Goal: Entertainment & Leisure: Browse casually

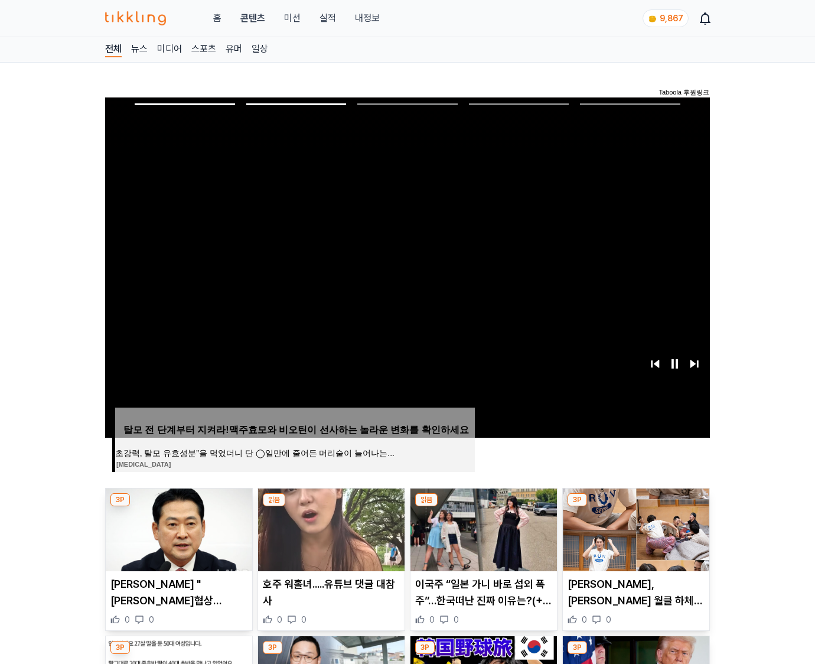
click at [634, 528] on img at bounding box center [636, 529] width 146 height 83
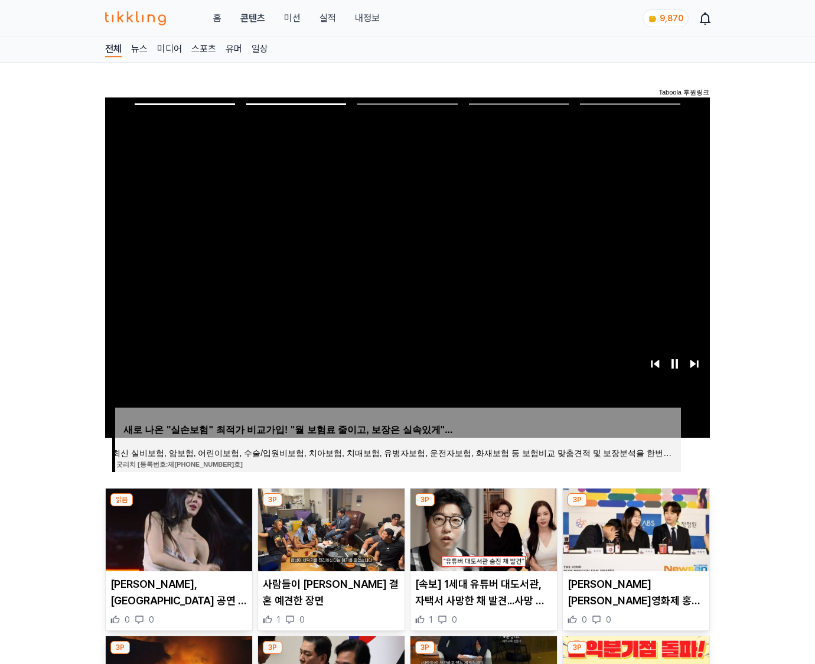
click at [634, 528] on img at bounding box center [636, 529] width 146 height 83
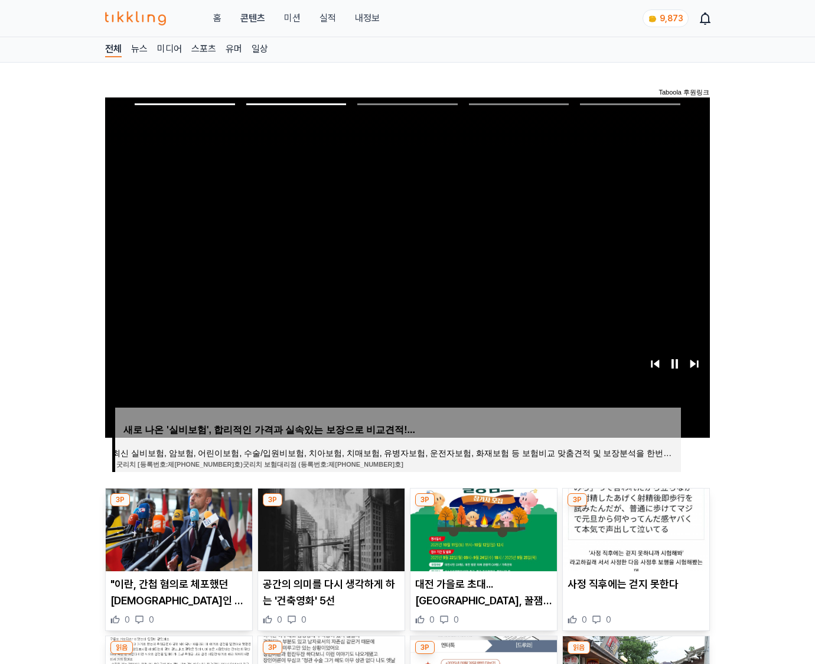
click at [634, 528] on img at bounding box center [636, 529] width 146 height 83
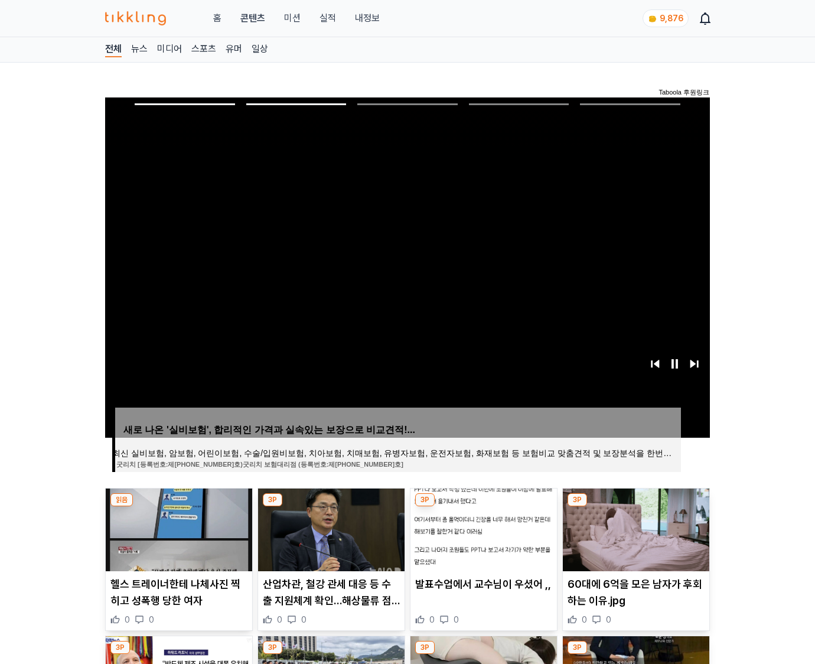
click at [634, 528] on img at bounding box center [636, 529] width 146 height 83
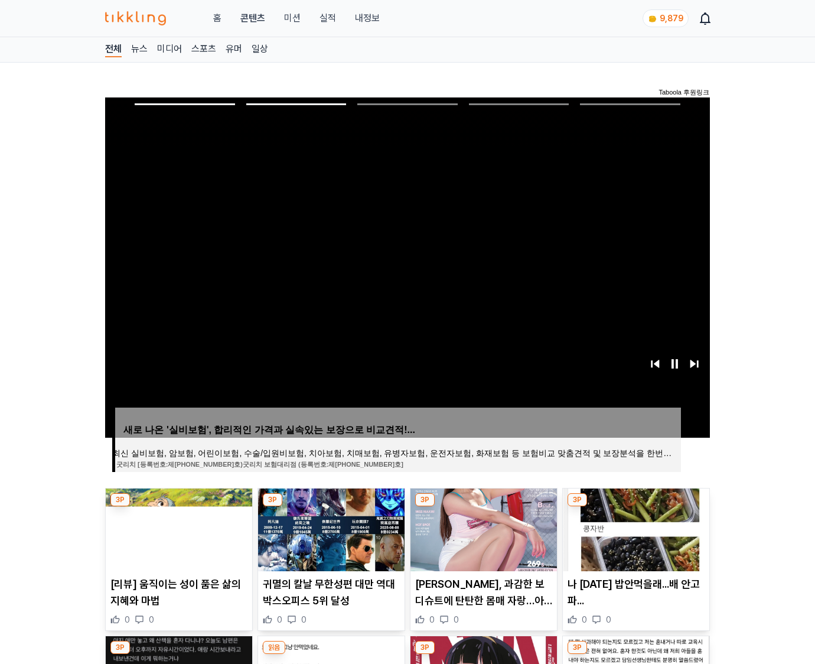
click at [634, 528] on img at bounding box center [636, 529] width 146 height 83
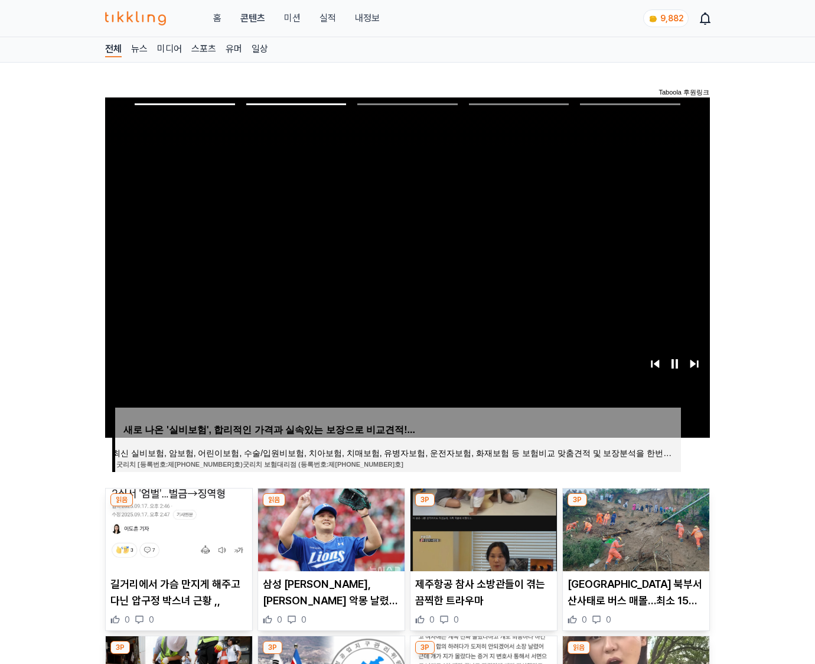
click at [634, 528] on img at bounding box center [636, 529] width 146 height 83
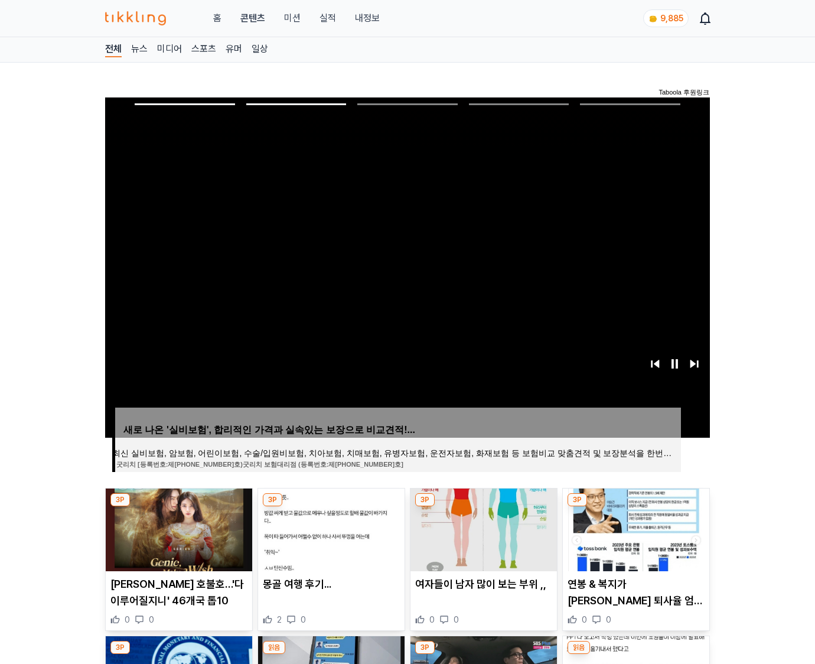
click at [634, 528] on img at bounding box center [636, 529] width 146 height 83
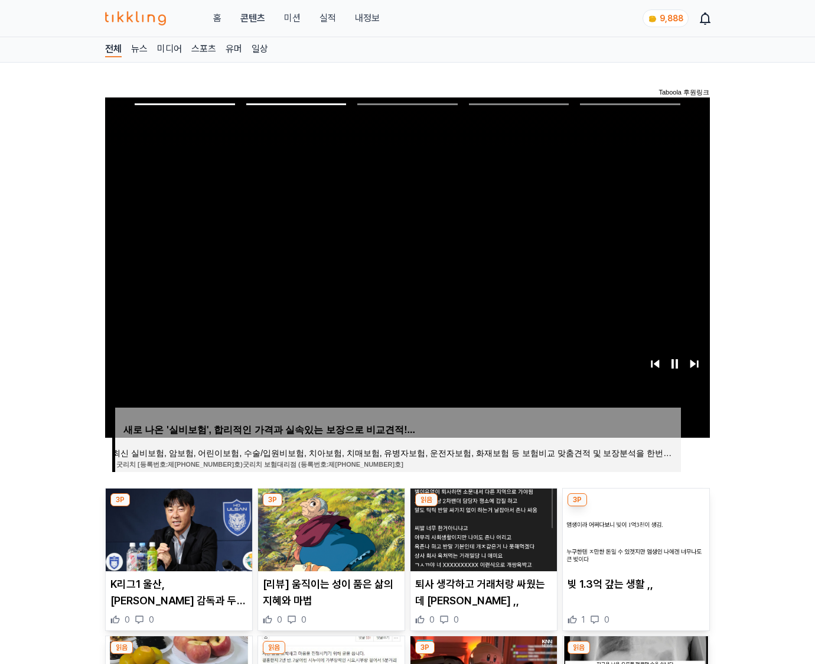
click at [634, 528] on img at bounding box center [636, 529] width 146 height 83
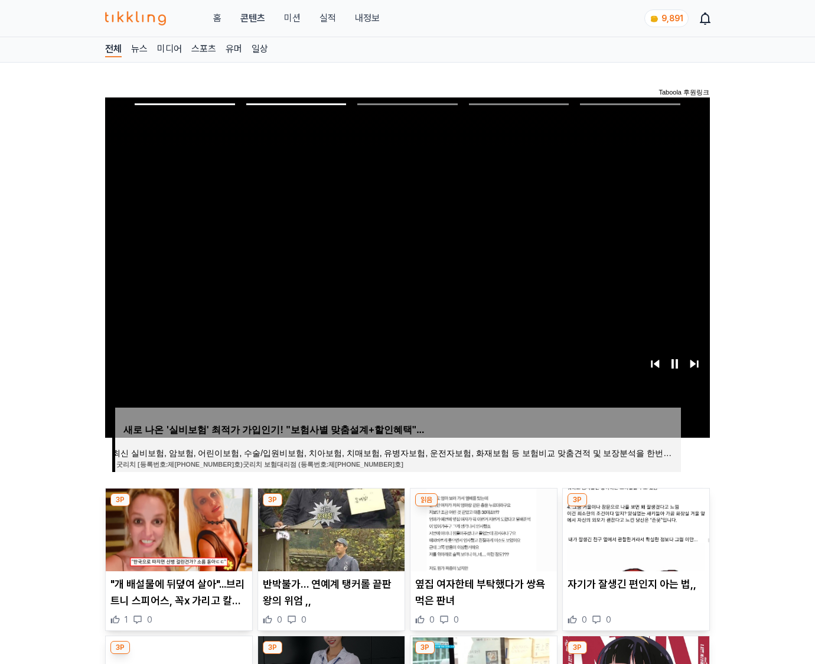
click at [634, 528] on img at bounding box center [636, 529] width 146 height 83
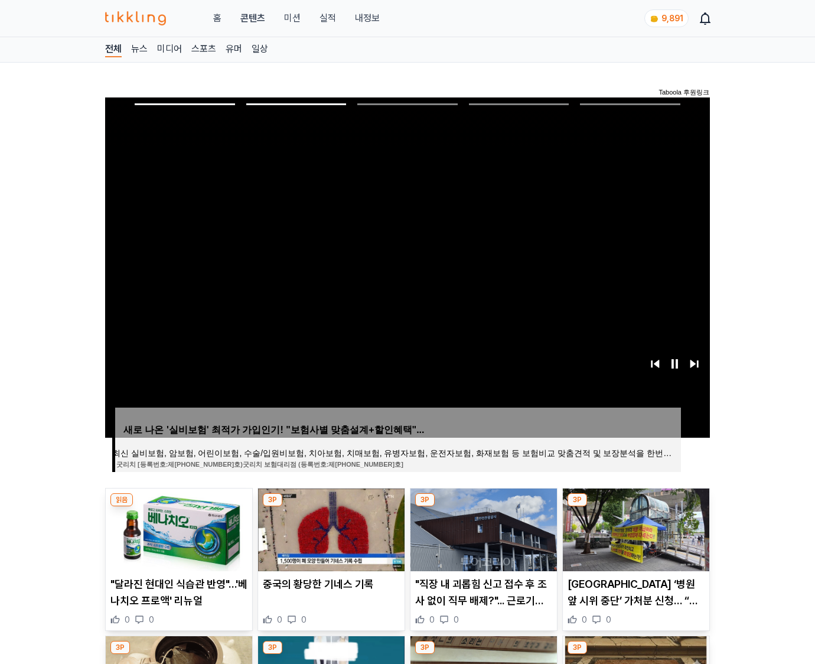
click at [634, 528] on img at bounding box center [636, 529] width 146 height 83
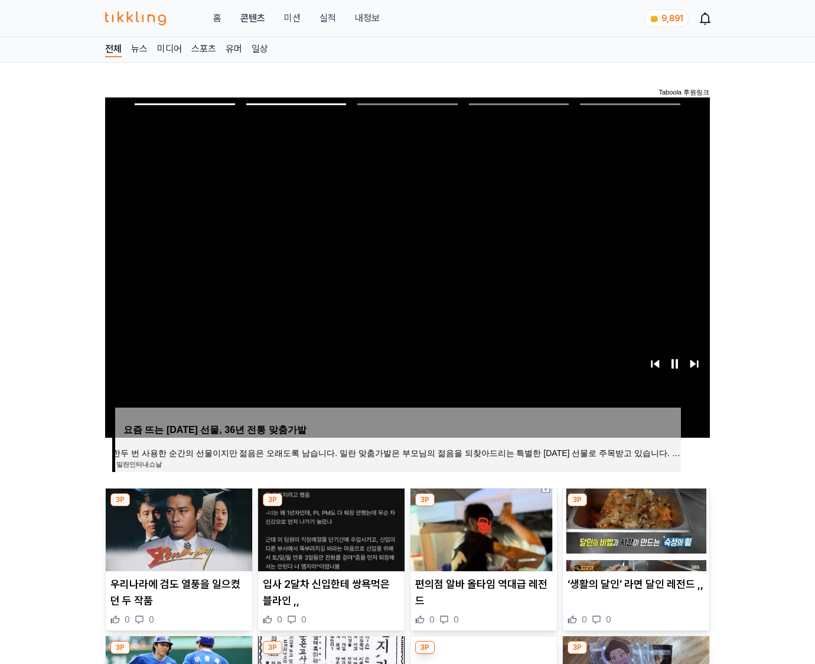
click at [634, 528] on img at bounding box center [636, 529] width 146 height 83
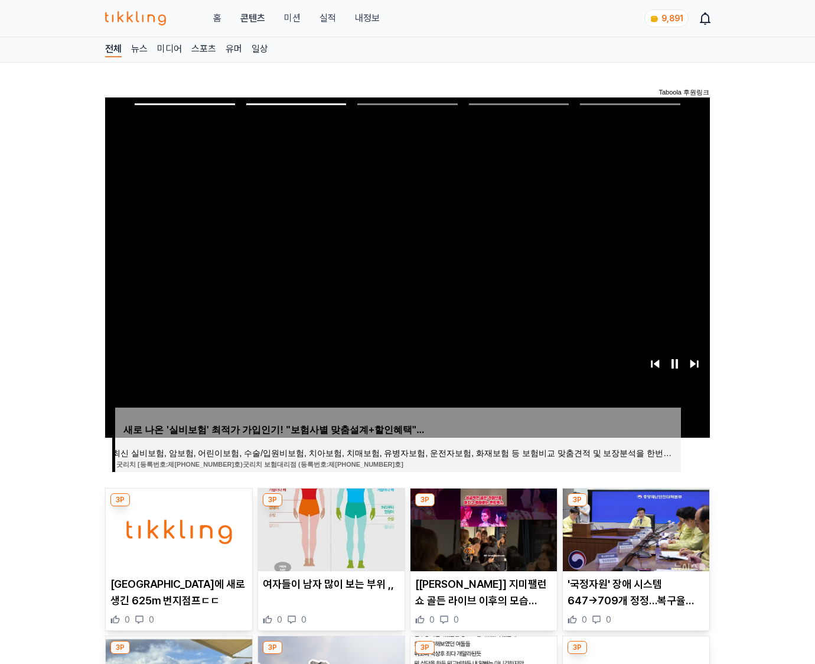
click at [634, 528] on img at bounding box center [636, 529] width 146 height 83
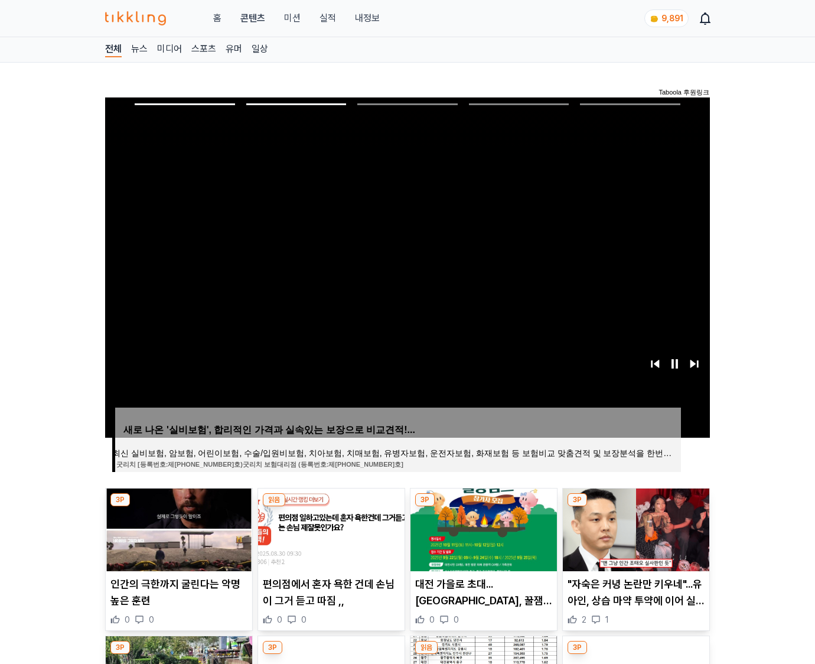
click at [634, 528] on img at bounding box center [636, 529] width 146 height 83
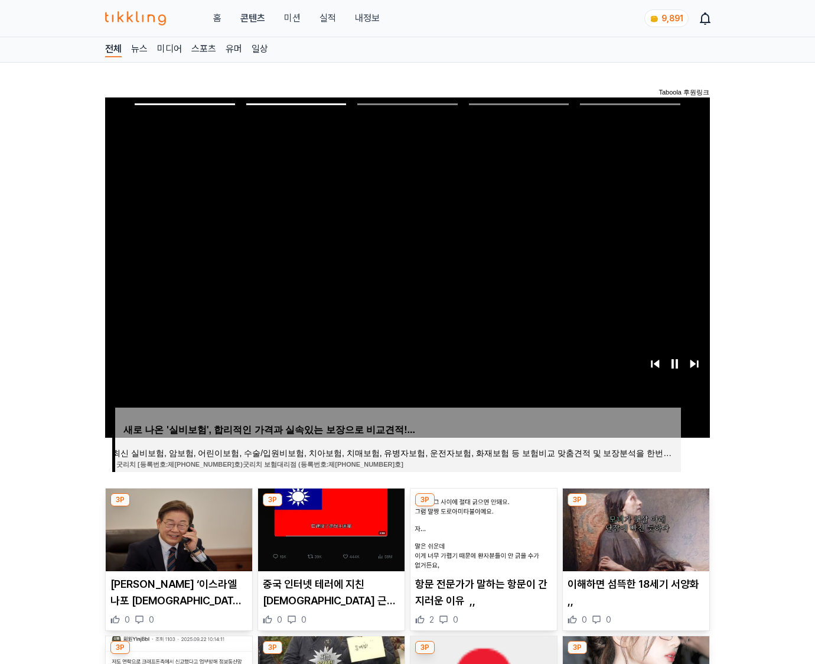
click at [634, 528] on img at bounding box center [636, 529] width 146 height 83
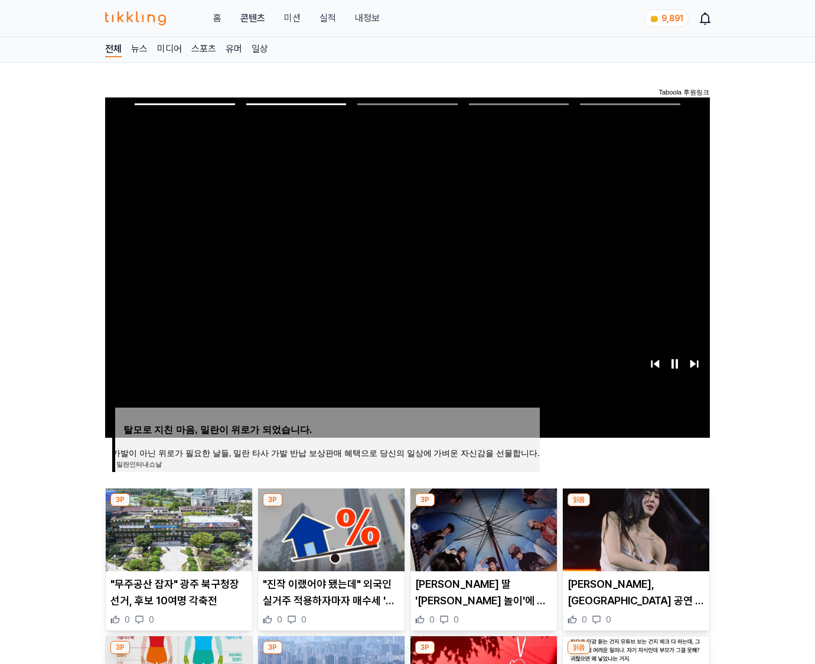
click at [634, 528] on img at bounding box center [636, 529] width 146 height 83
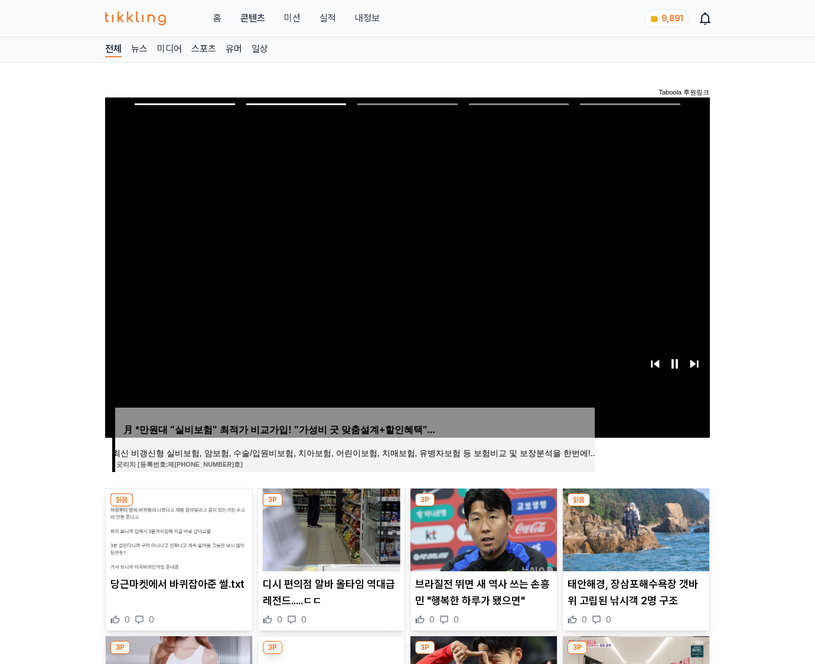
click at [634, 528] on img at bounding box center [636, 529] width 146 height 83
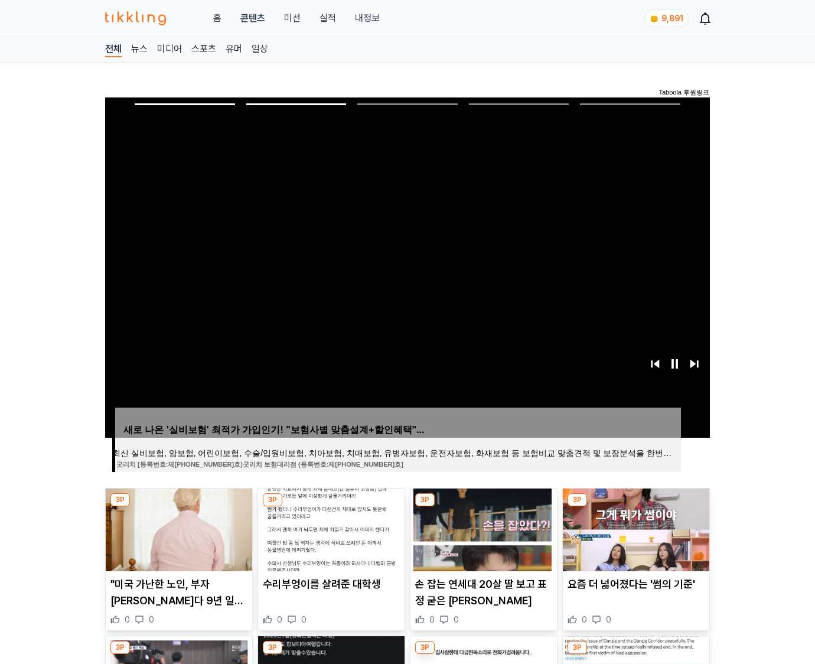
click at [634, 528] on img at bounding box center [636, 529] width 146 height 83
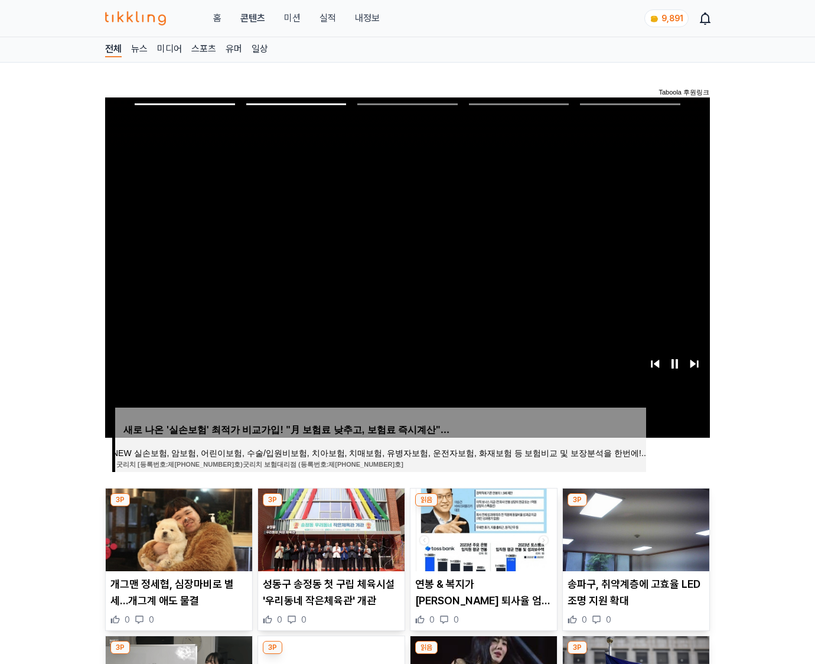
click at [634, 528] on img at bounding box center [636, 529] width 146 height 83
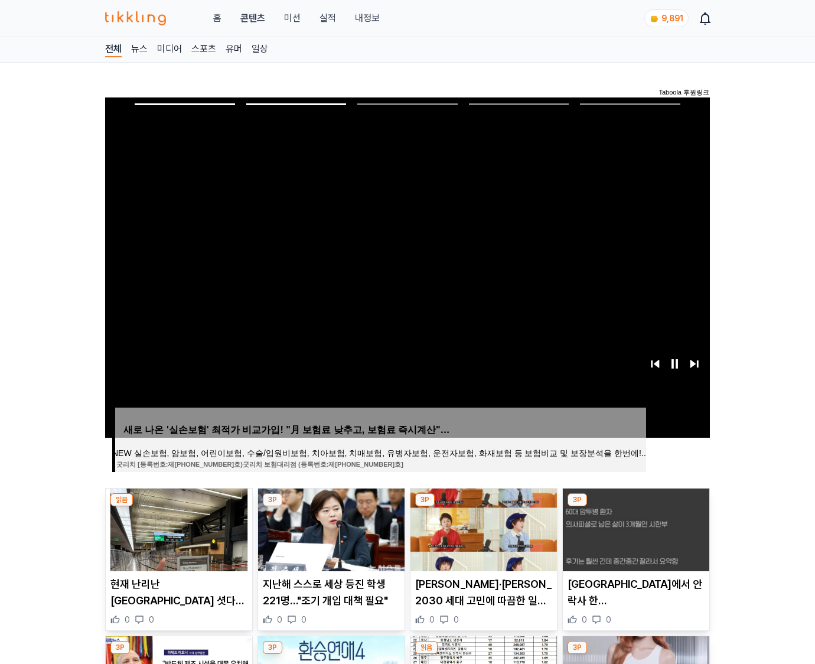
click at [634, 528] on img at bounding box center [636, 529] width 146 height 83
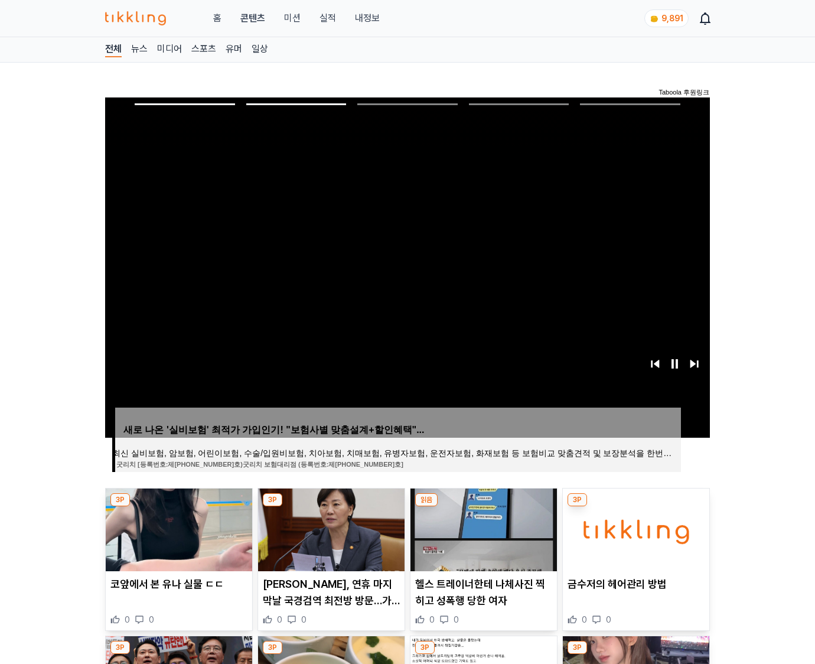
click at [634, 528] on img at bounding box center [636, 529] width 146 height 83
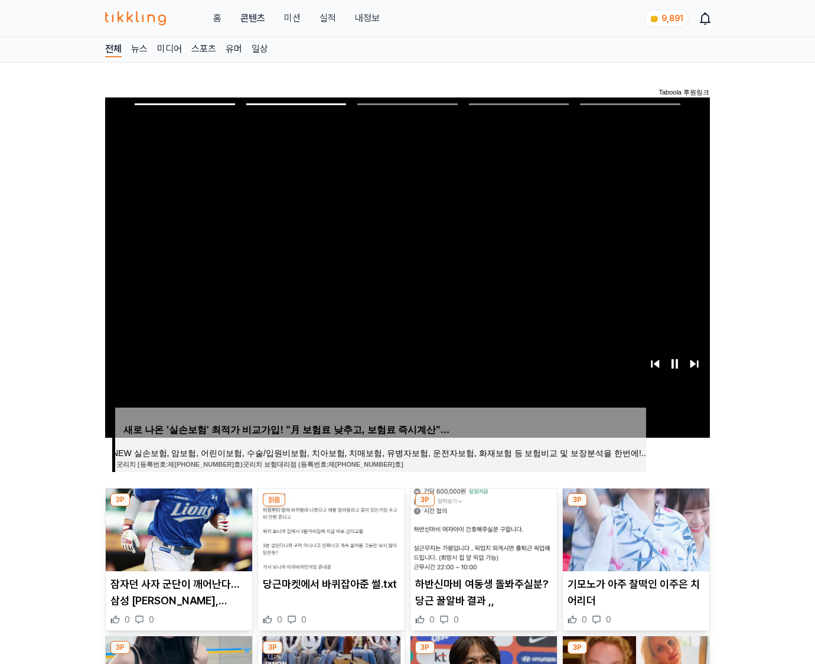
click at [634, 528] on img at bounding box center [636, 529] width 146 height 83
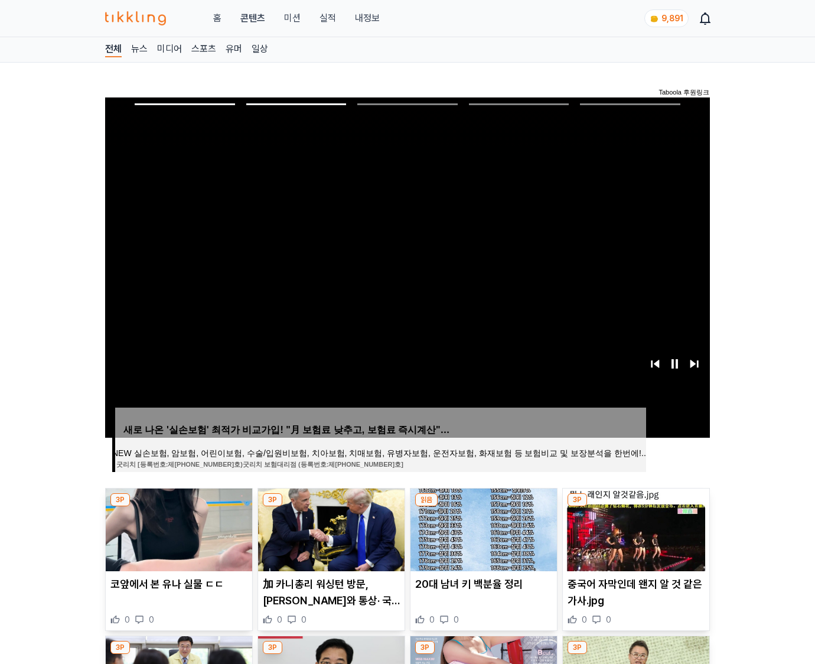
click at [634, 528] on img at bounding box center [636, 529] width 146 height 83
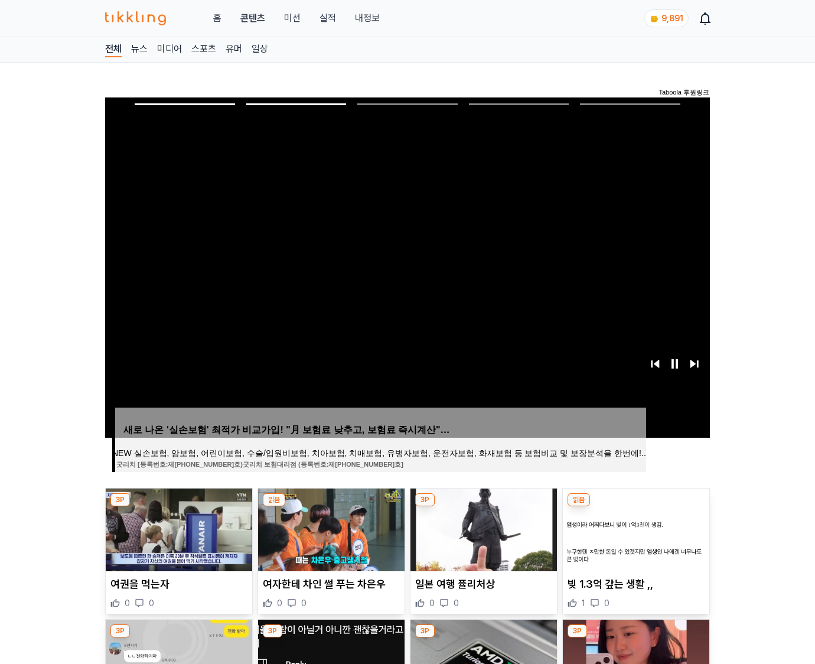
click at [634, 528] on img at bounding box center [636, 529] width 146 height 83
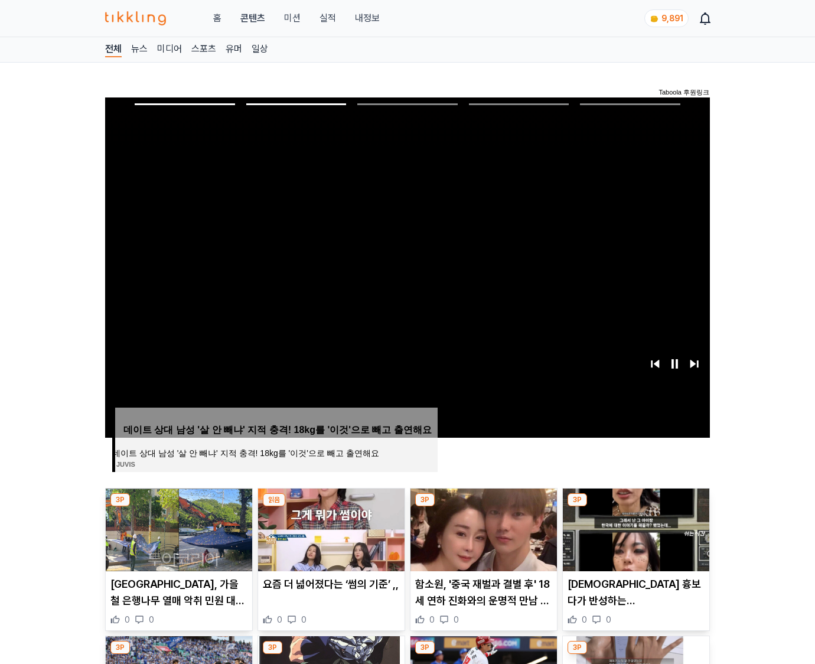
click at [634, 528] on img at bounding box center [636, 529] width 146 height 83
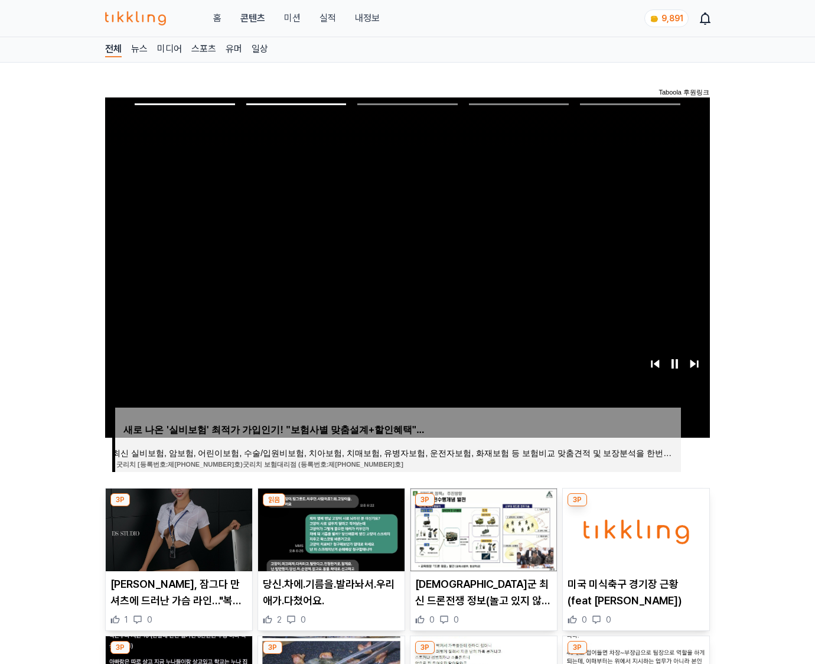
click at [634, 528] on img at bounding box center [636, 529] width 146 height 83
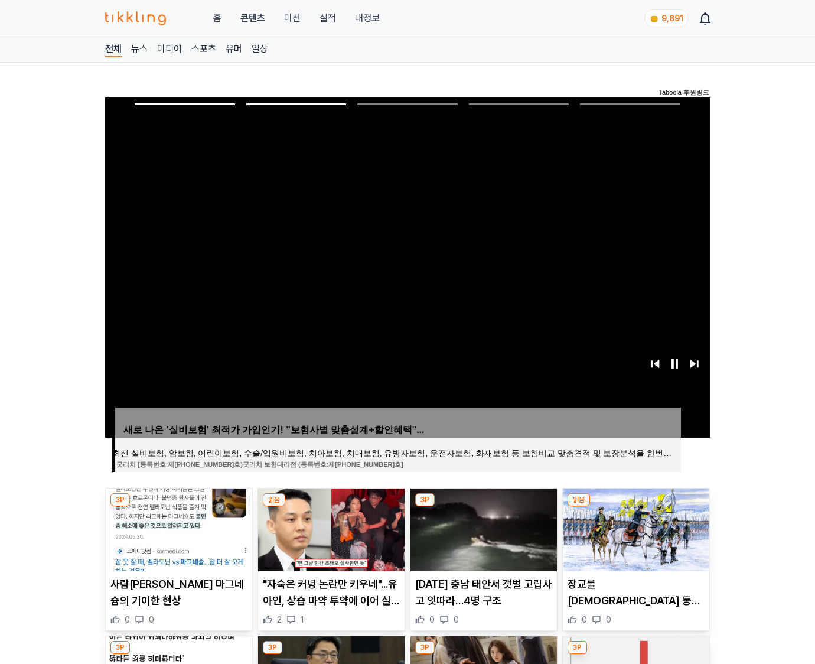
click at [634, 528] on img at bounding box center [636, 529] width 146 height 83
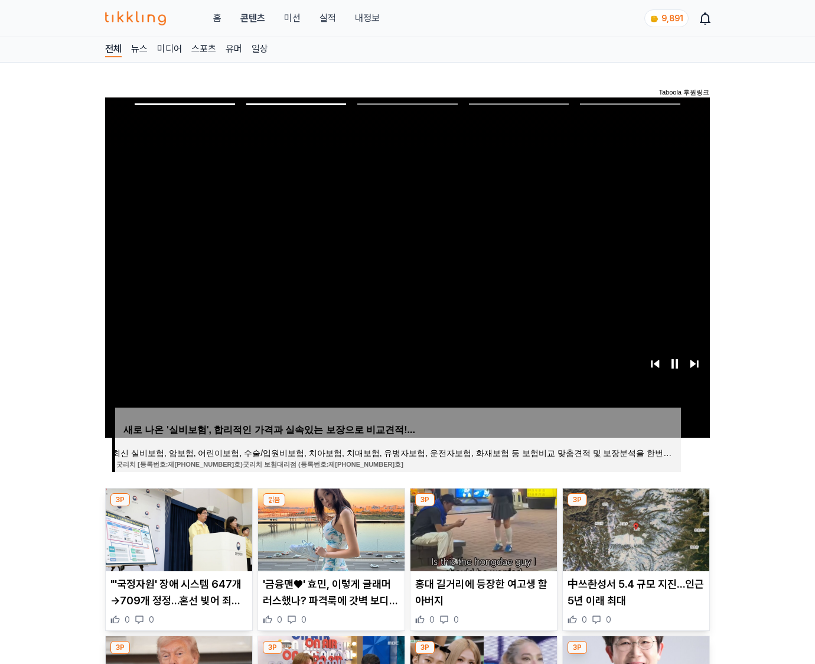
click at [634, 528] on img at bounding box center [636, 529] width 146 height 83
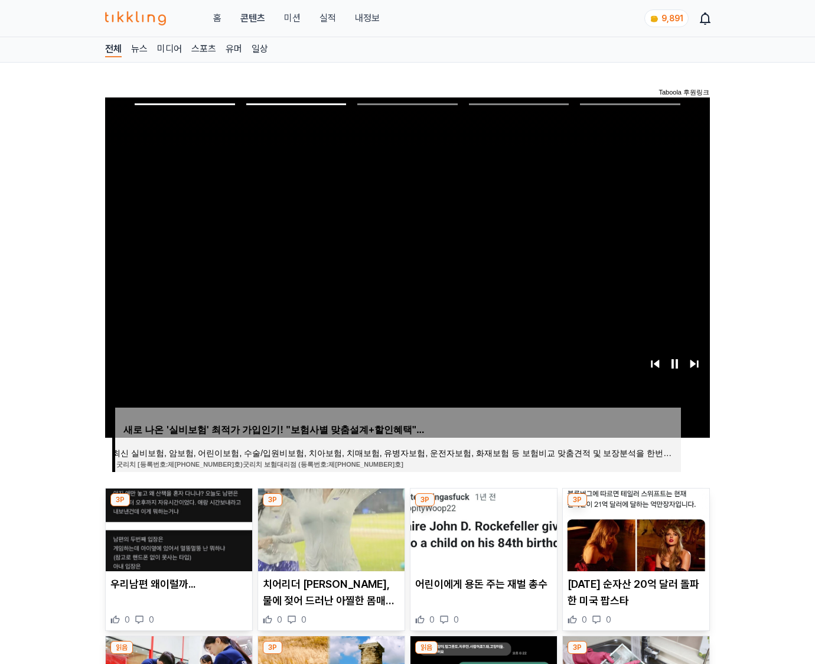
click at [634, 528] on img at bounding box center [636, 529] width 146 height 83
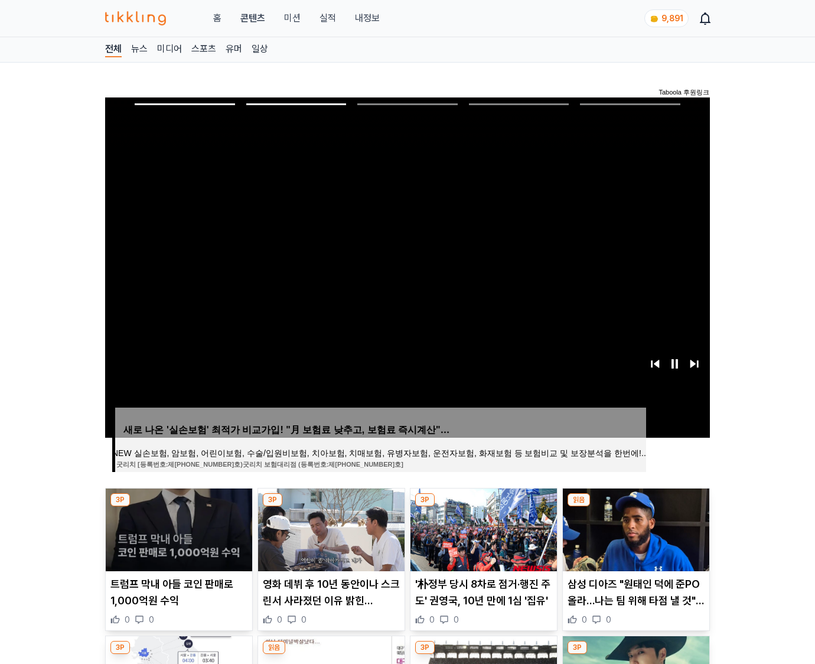
click at [634, 528] on img at bounding box center [636, 529] width 146 height 83
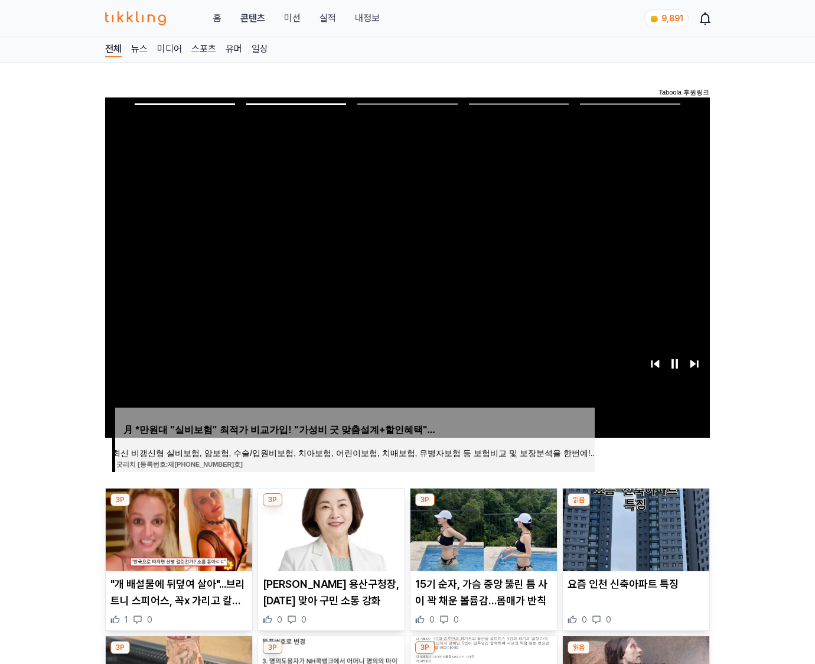
click at [634, 528] on img at bounding box center [636, 529] width 146 height 83
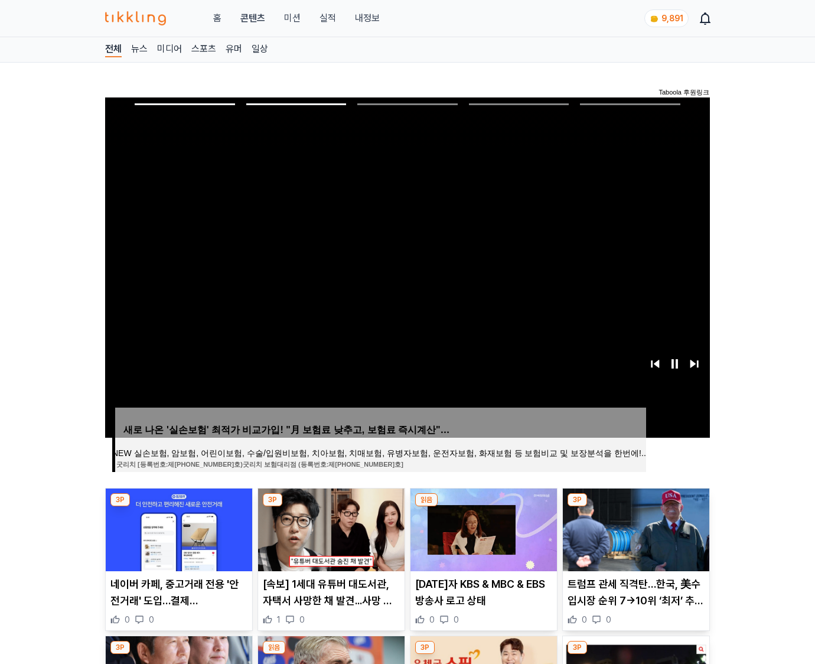
click at [634, 528] on img at bounding box center [636, 529] width 146 height 83
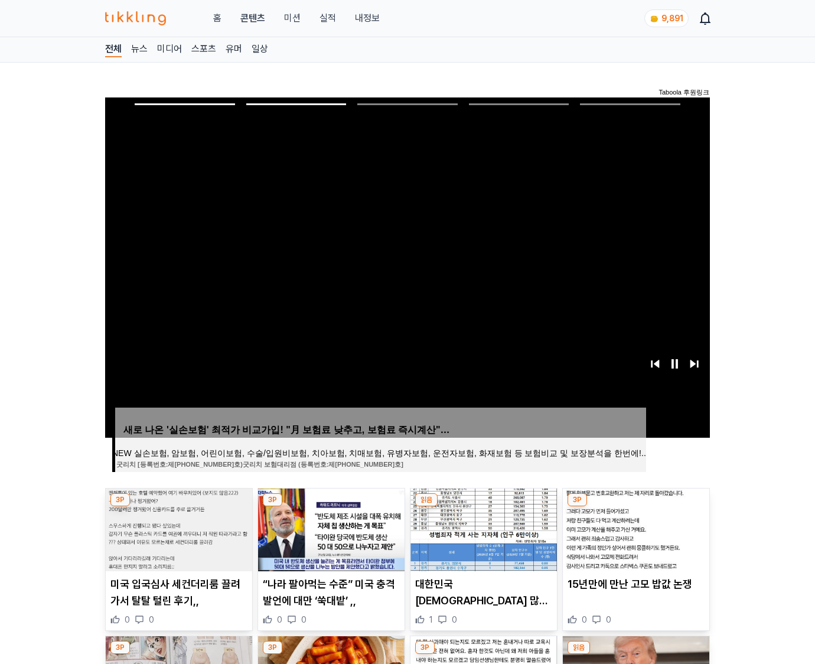
click at [634, 528] on img at bounding box center [636, 529] width 146 height 83
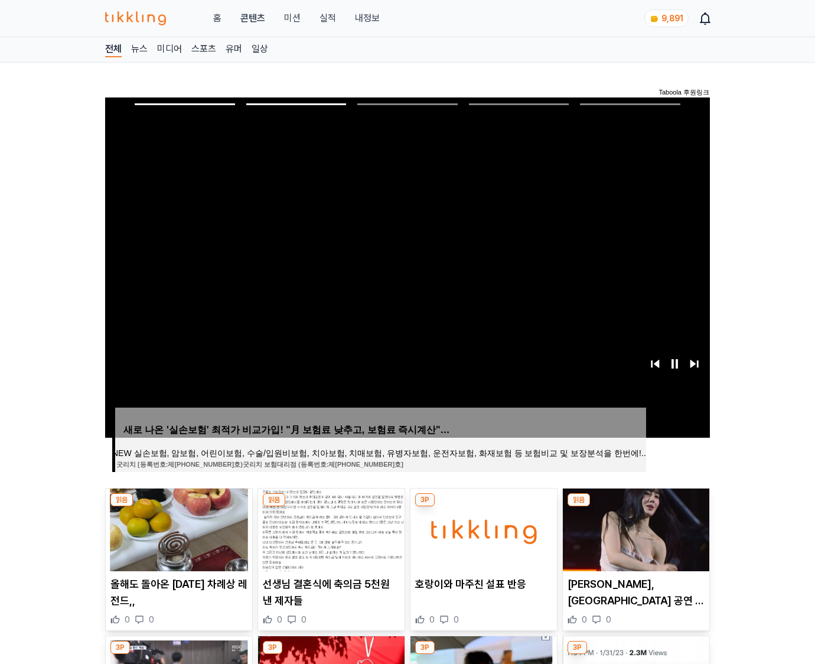
click at [634, 528] on img at bounding box center [636, 529] width 146 height 83
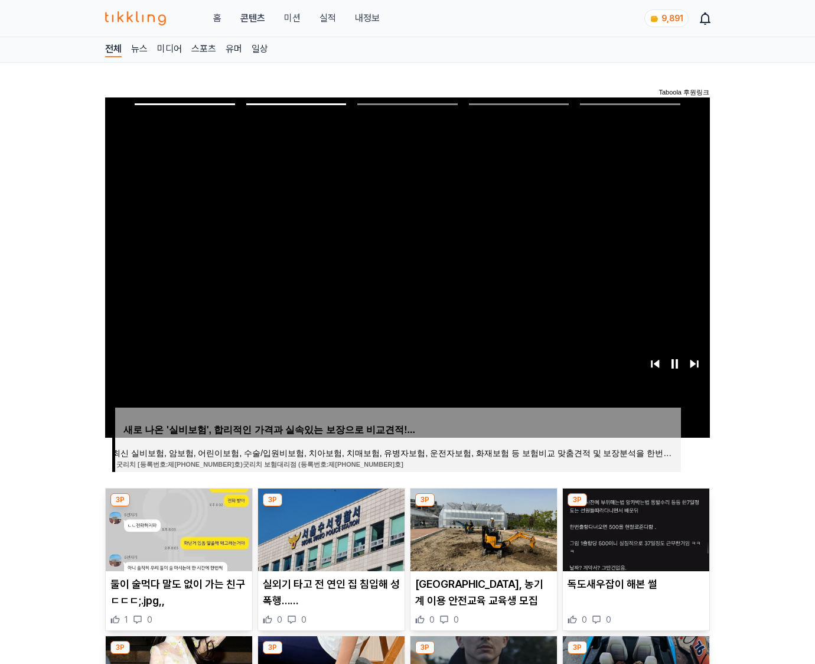
click at [634, 528] on img at bounding box center [636, 529] width 146 height 83
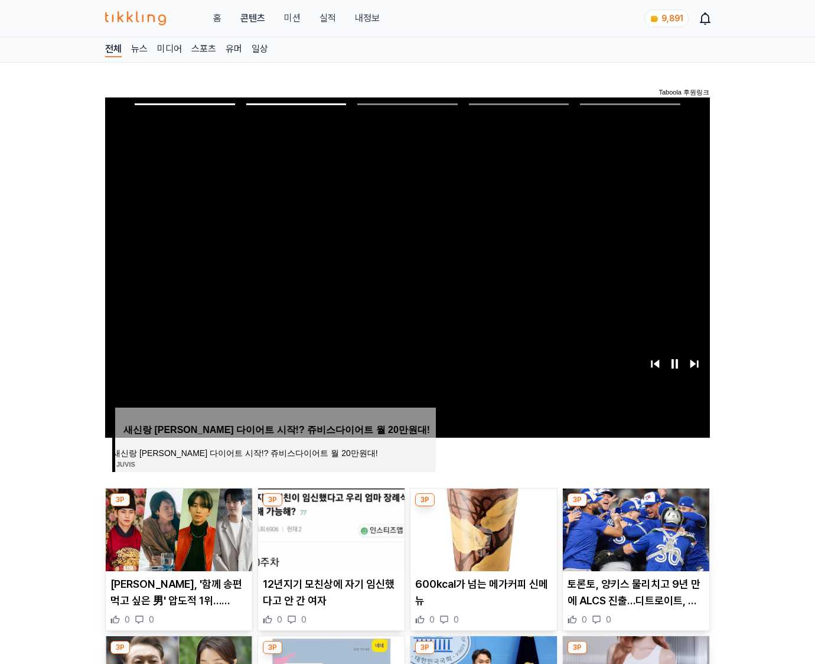
click at [634, 528] on img at bounding box center [636, 529] width 146 height 83
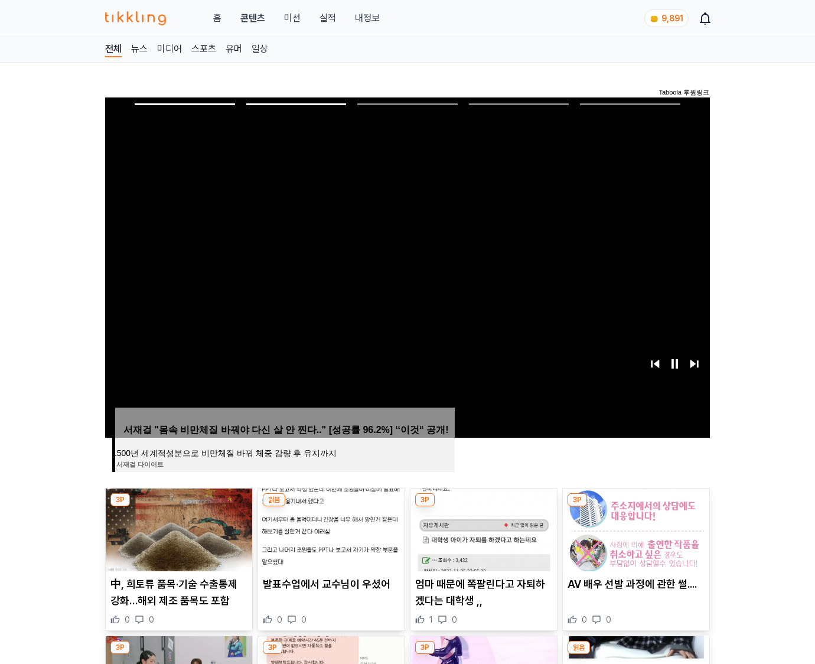
click at [634, 528] on img at bounding box center [636, 529] width 146 height 83
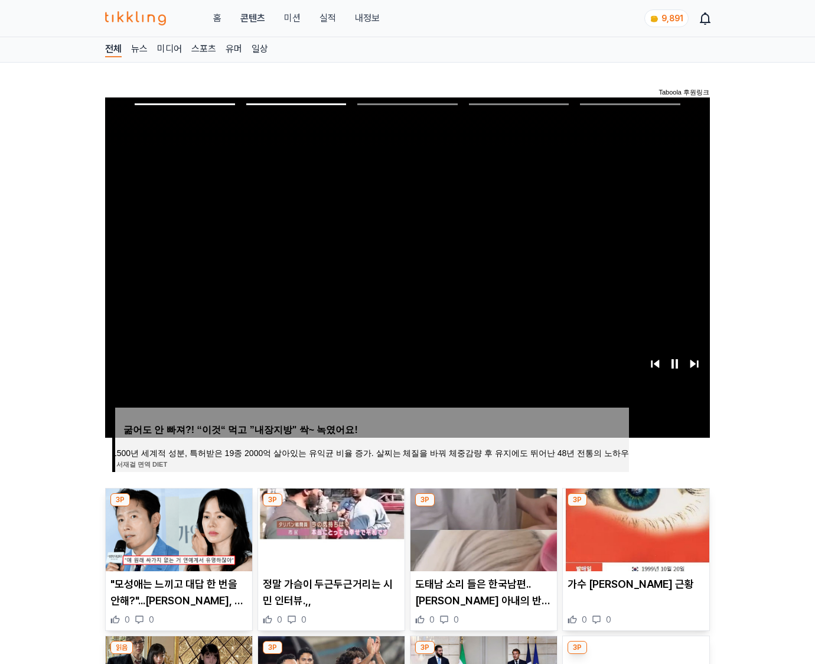
click at [634, 528] on img at bounding box center [636, 529] width 146 height 83
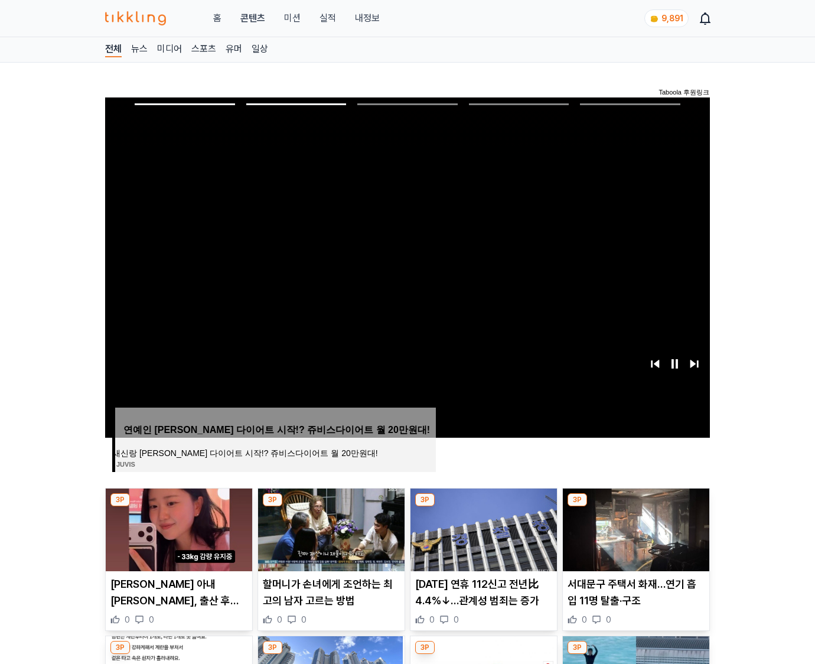
click at [634, 528] on img at bounding box center [636, 529] width 146 height 83
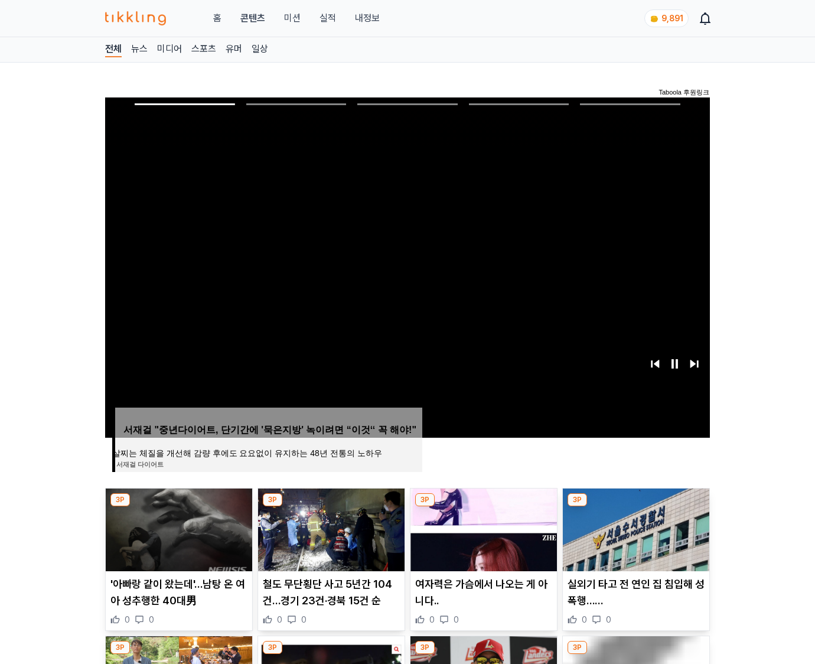
click at [634, 528] on img at bounding box center [636, 529] width 146 height 83
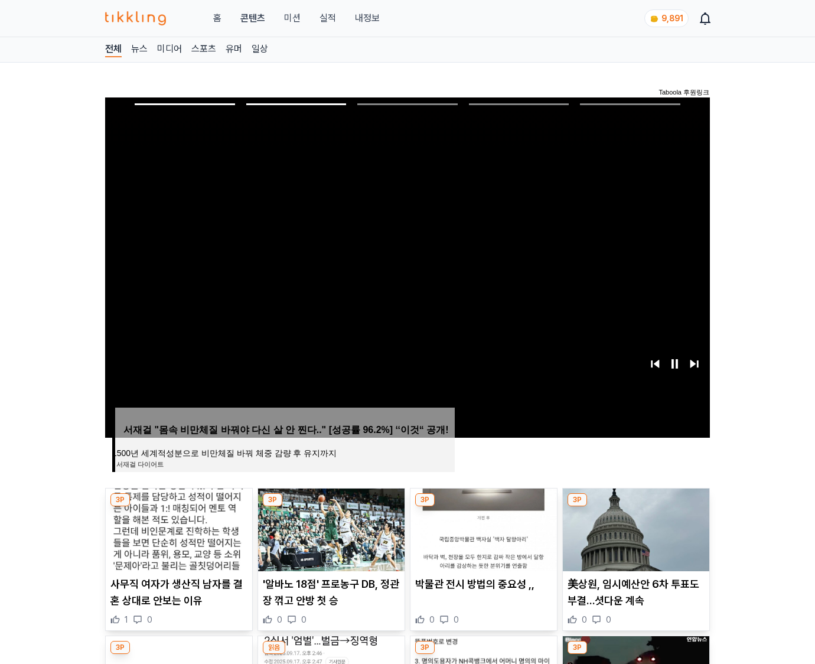
click at [634, 528] on img at bounding box center [636, 529] width 146 height 83
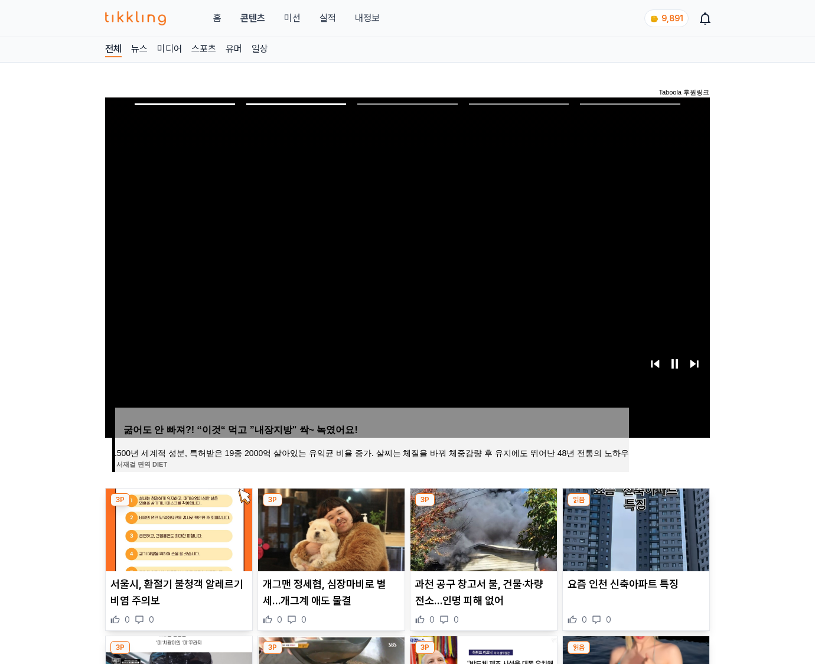
click at [634, 528] on img at bounding box center [636, 529] width 146 height 83
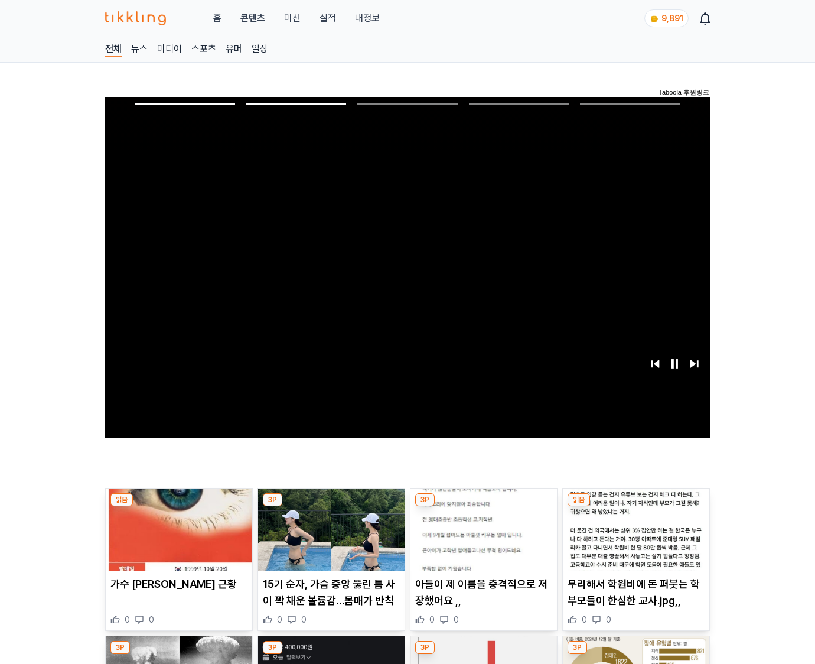
click at [634, 528] on img at bounding box center [636, 529] width 146 height 83
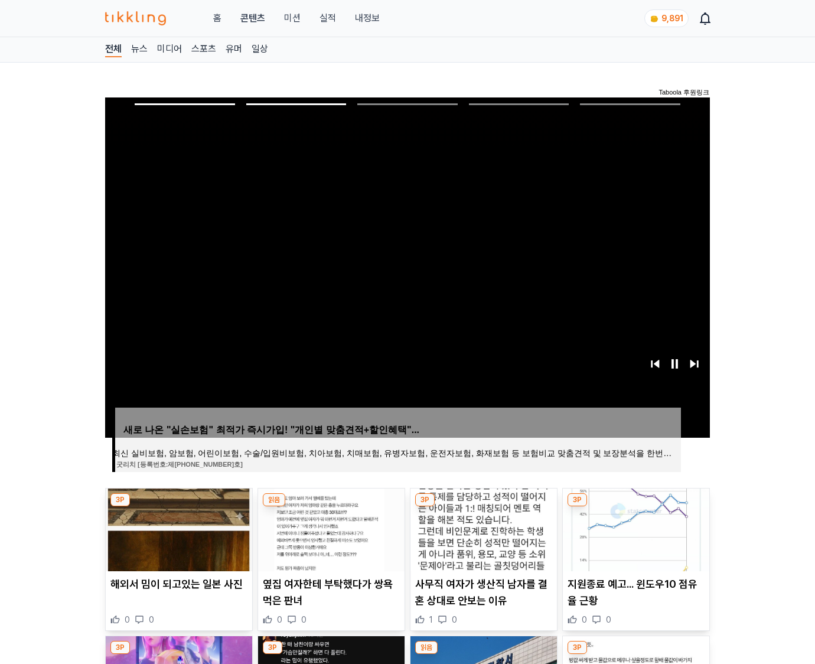
click at [634, 528] on img at bounding box center [636, 529] width 146 height 83
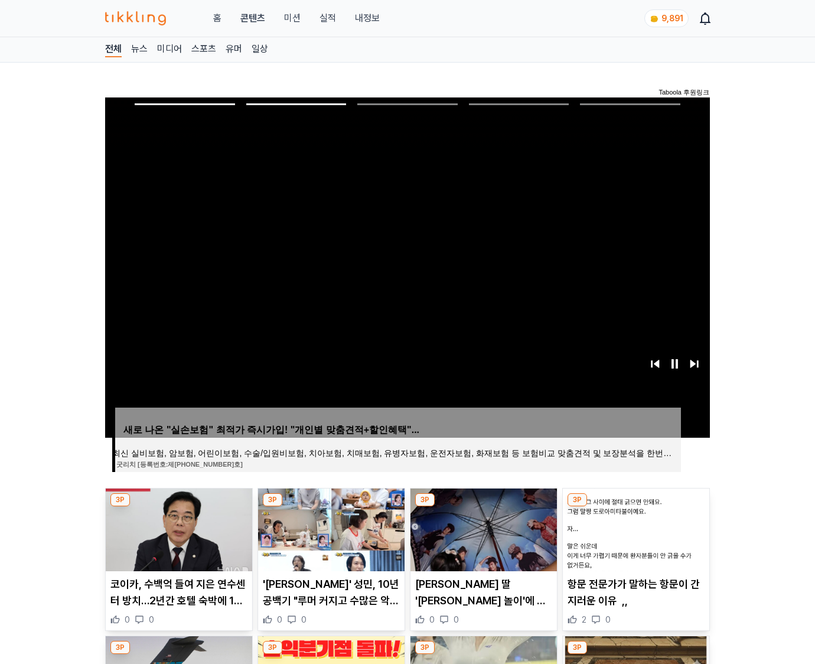
click at [634, 528] on img at bounding box center [636, 529] width 146 height 83
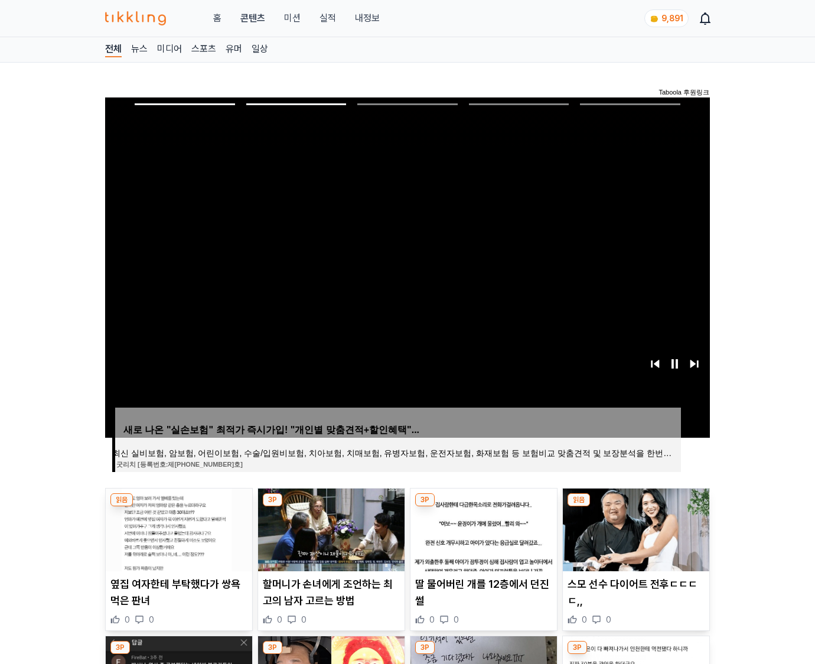
click at [634, 528] on img at bounding box center [636, 529] width 146 height 83
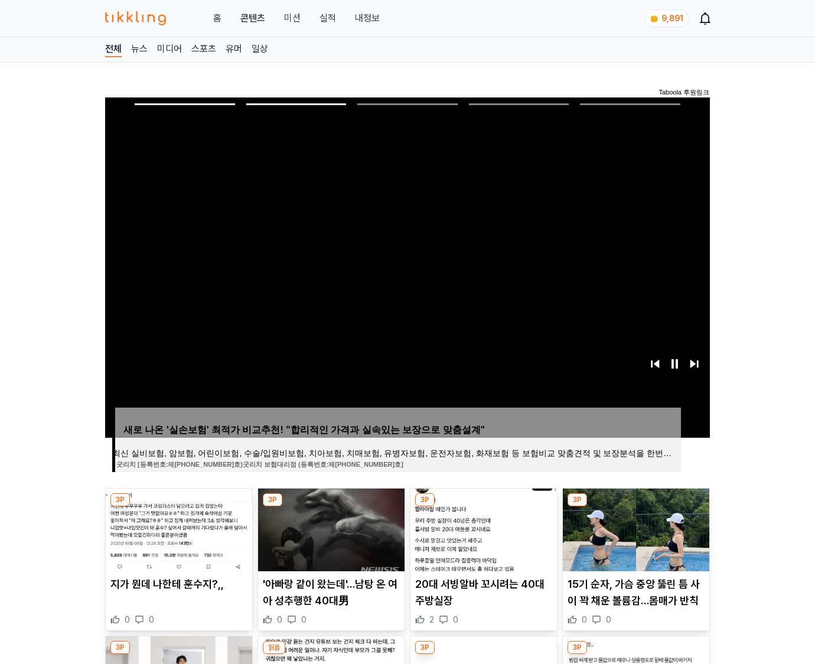
click at [634, 528] on img at bounding box center [636, 529] width 146 height 83
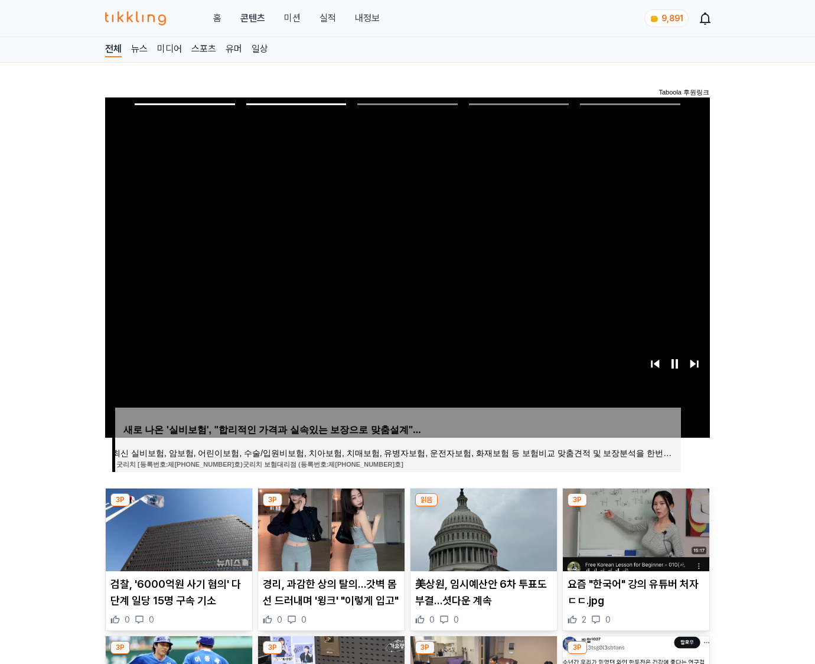
click at [634, 528] on img at bounding box center [636, 529] width 146 height 83
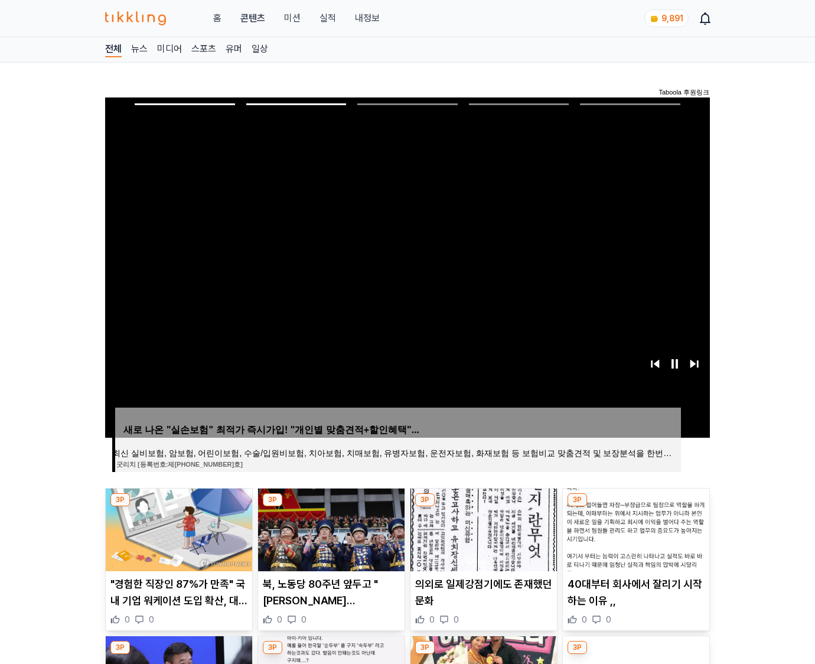
click at [634, 528] on img at bounding box center [636, 529] width 146 height 83
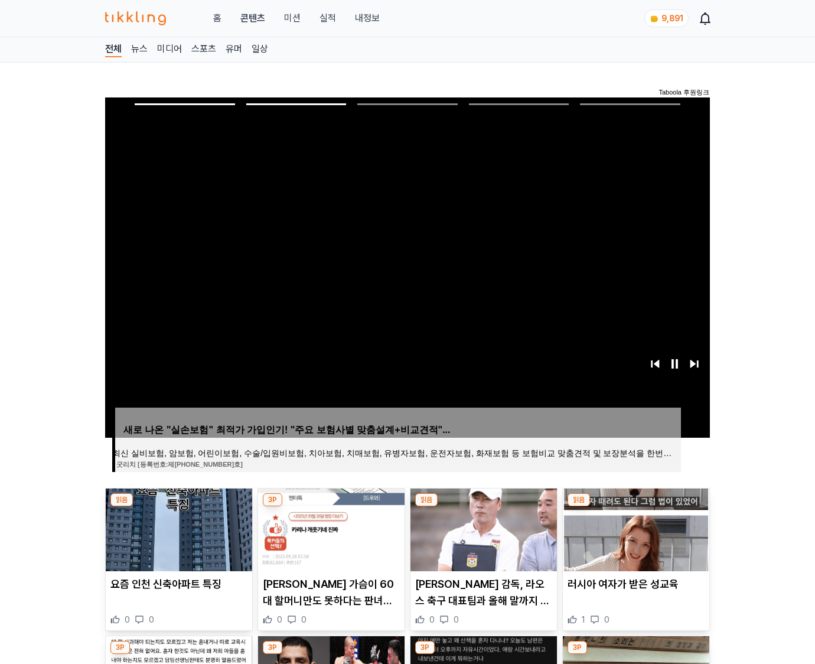
click at [634, 528] on img at bounding box center [636, 529] width 146 height 83
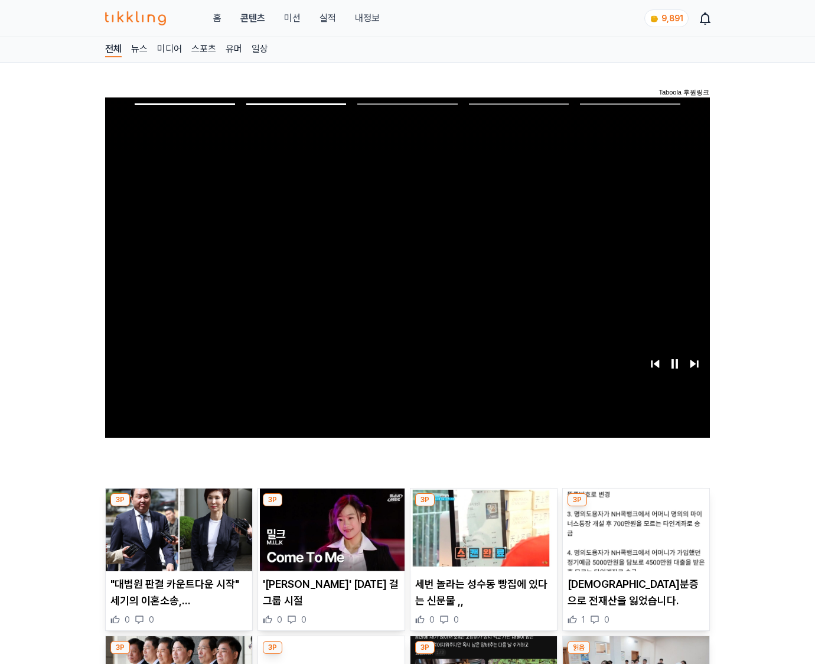
click at [634, 528] on img at bounding box center [636, 529] width 146 height 83
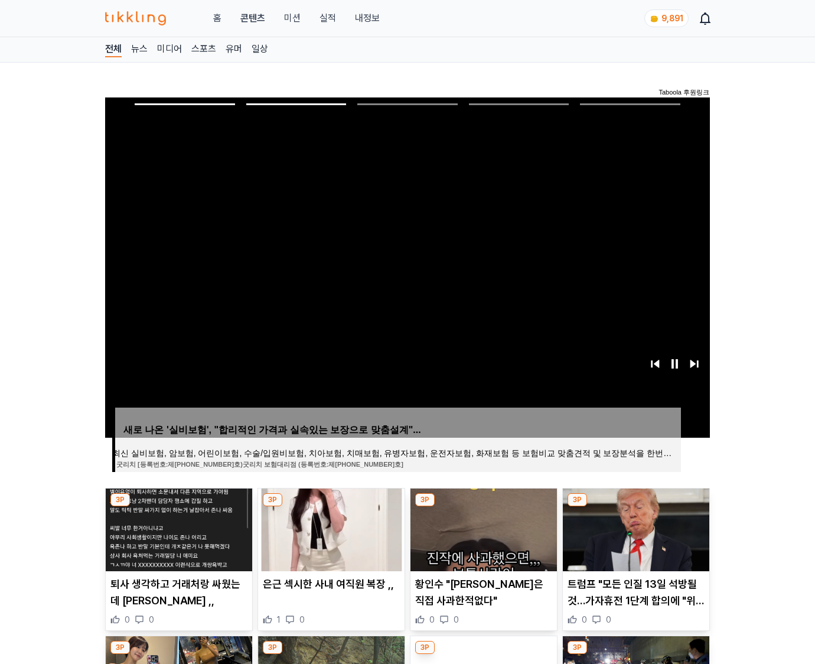
click at [634, 528] on img at bounding box center [636, 529] width 146 height 83
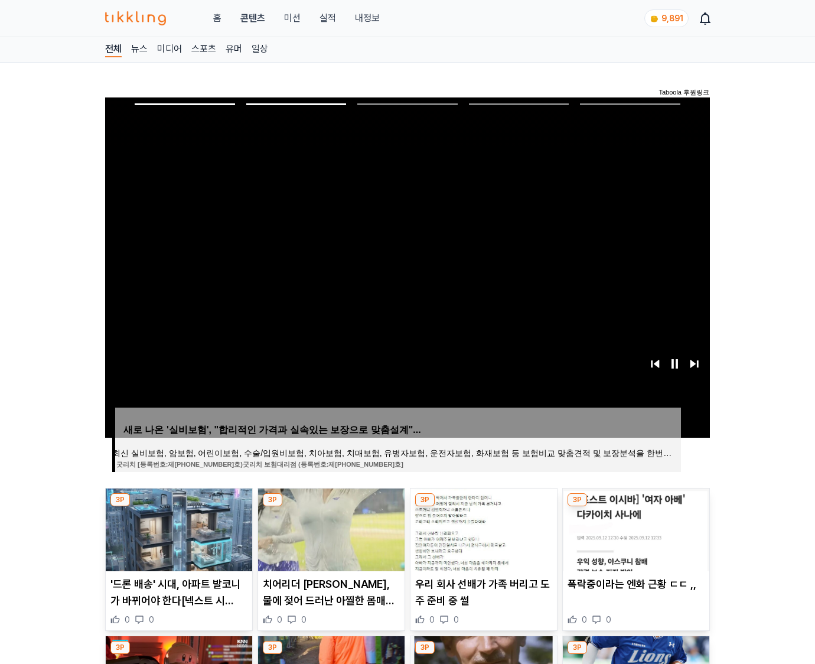
click at [634, 528] on img at bounding box center [636, 529] width 146 height 83
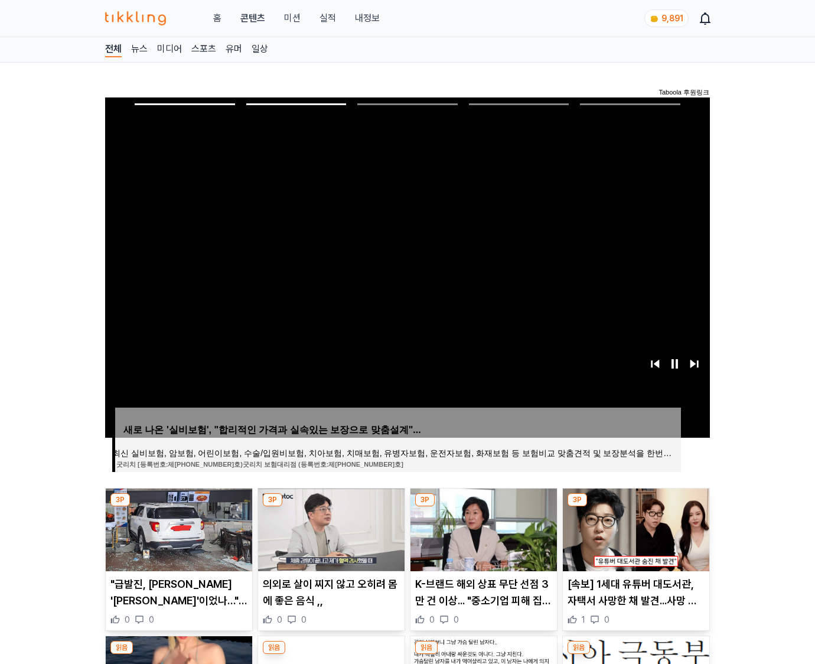
click at [634, 528] on img at bounding box center [636, 529] width 146 height 83
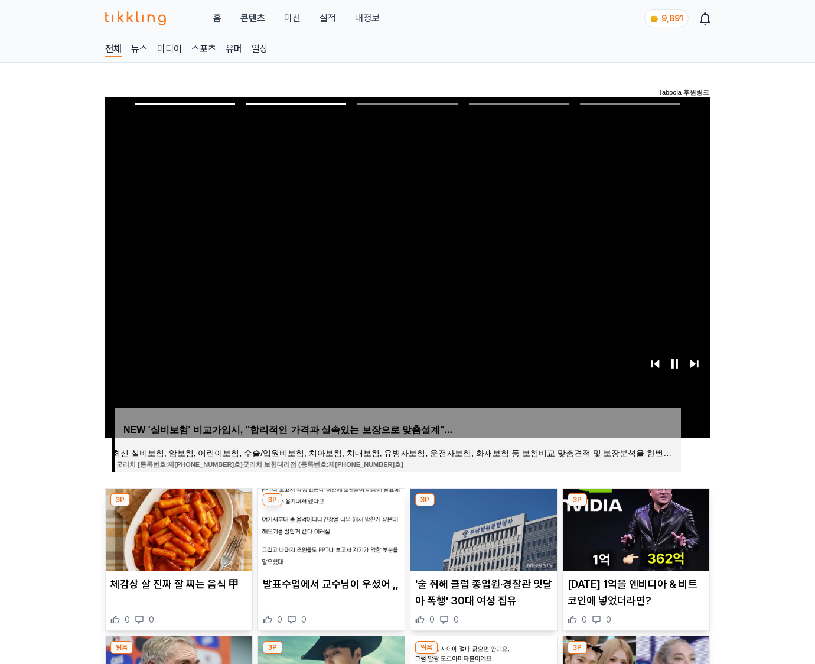
click at [634, 528] on img at bounding box center [636, 529] width 146 height 83
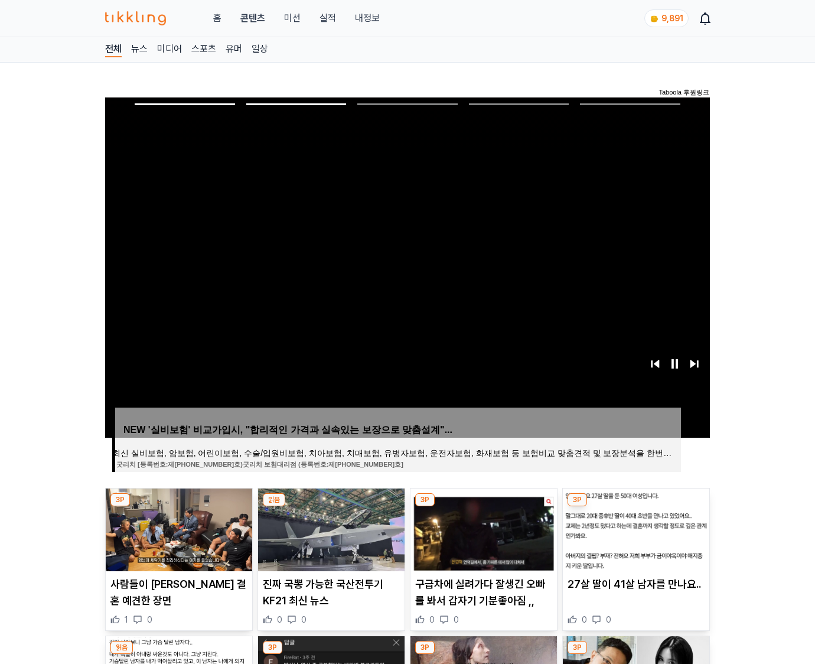
click at [634, 528] on img at bounding box center [636, 529] width 146 height 83
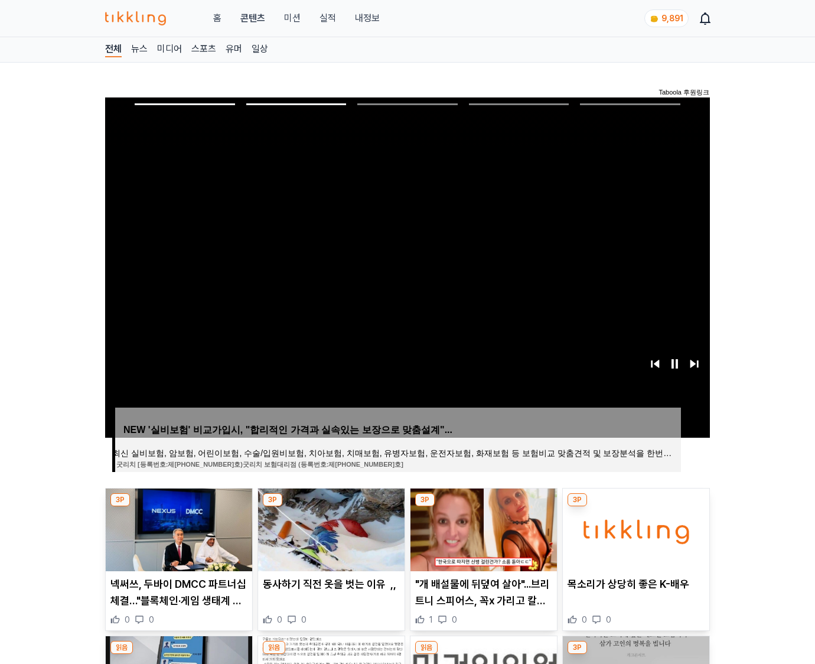
click at [634, 528] on img at bounding box center [636, 529] width 146 height 83
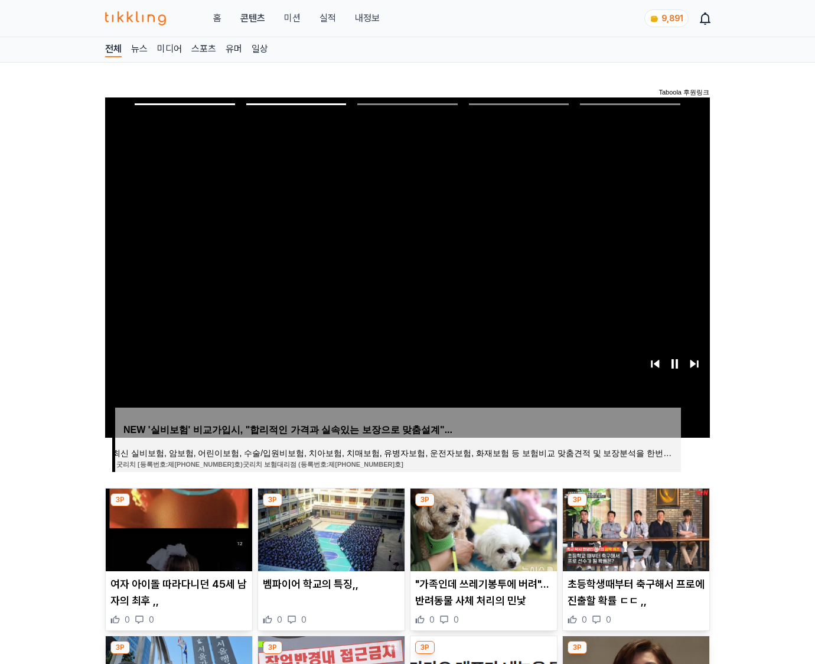
click at [634, 528] on img at bounding box center [636, 529] width 146 height 83
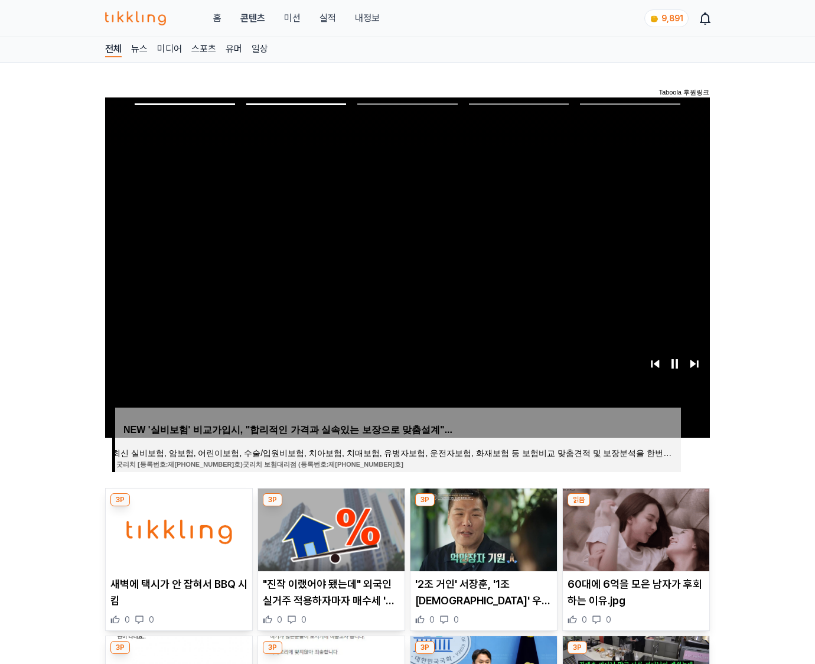
click at [634, 528] on img at bounding box center [636, 529] width 146 height 83
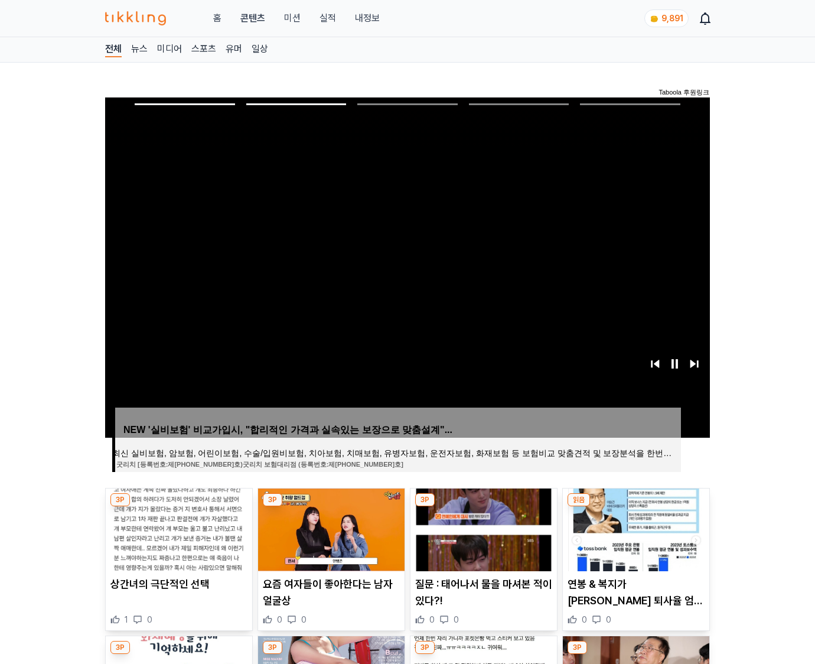
click at [634, 528] on img at bounding box center [636, 529] width 146 height 83
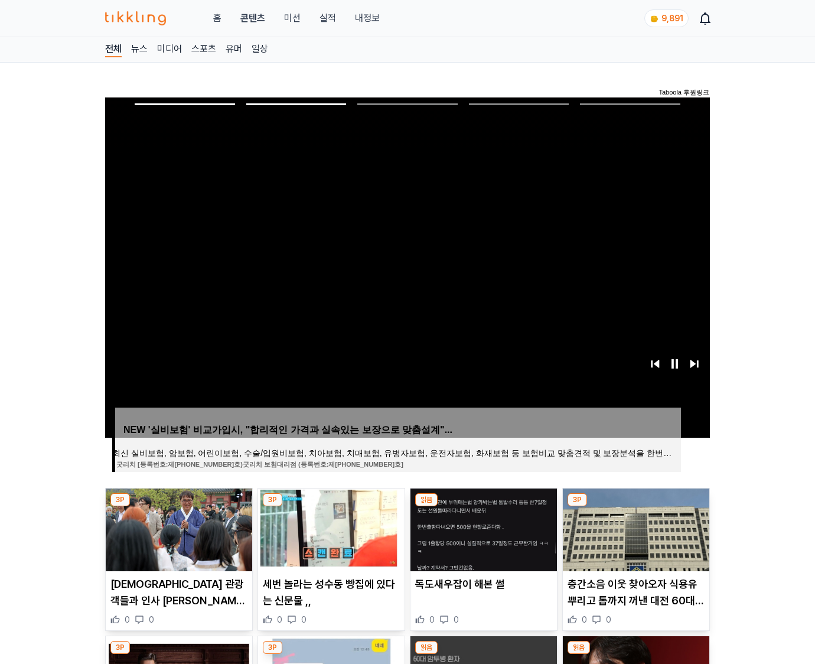
click at [634, 528] on img at bounding box center [636, 529] width 146 height 83
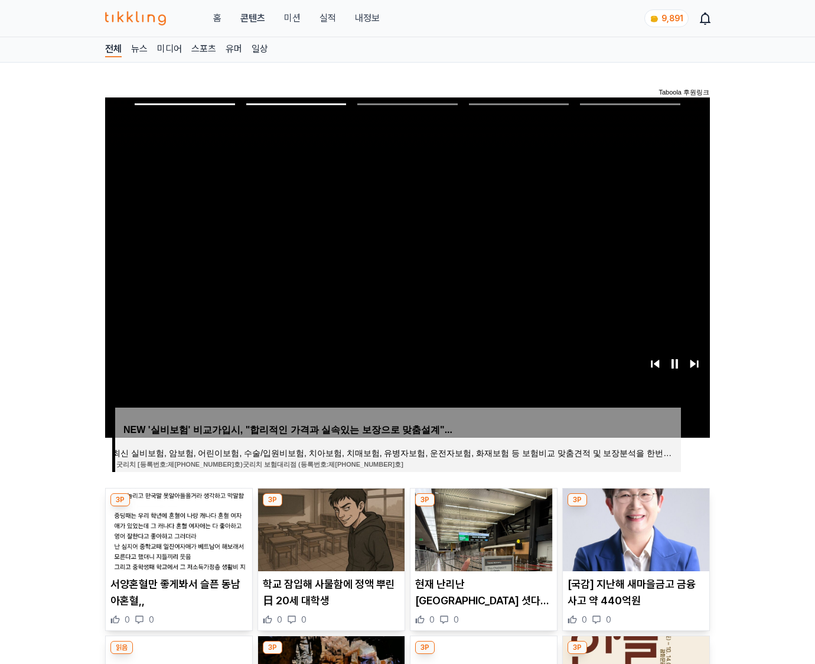
click at [634, 528] on img at bounding box center [636, 529] width 146 height 83
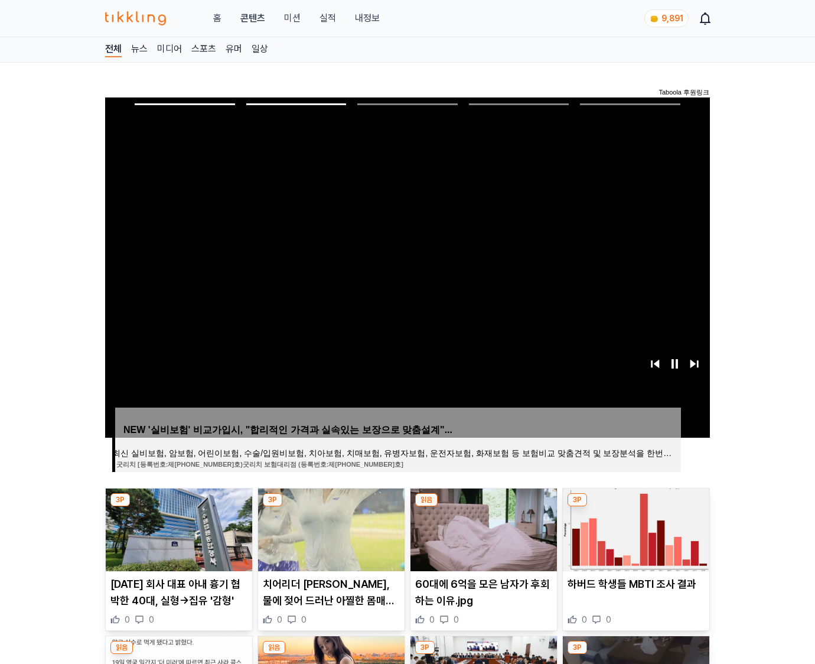
click at [634, 528] on img at bounding box center [636, 529] width 146 height 83
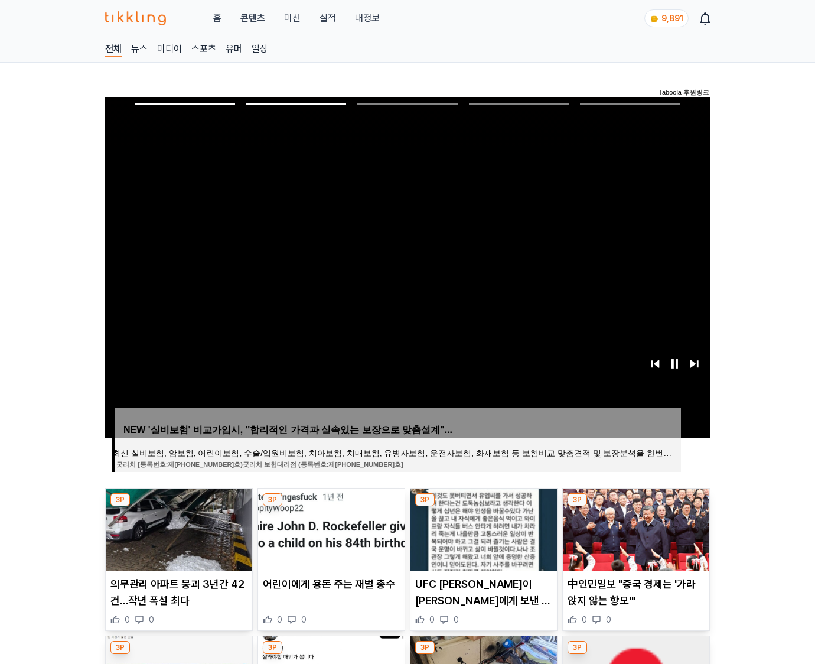
click at [634, 528] on img at bounding box center [636, 529] width 146 height 83
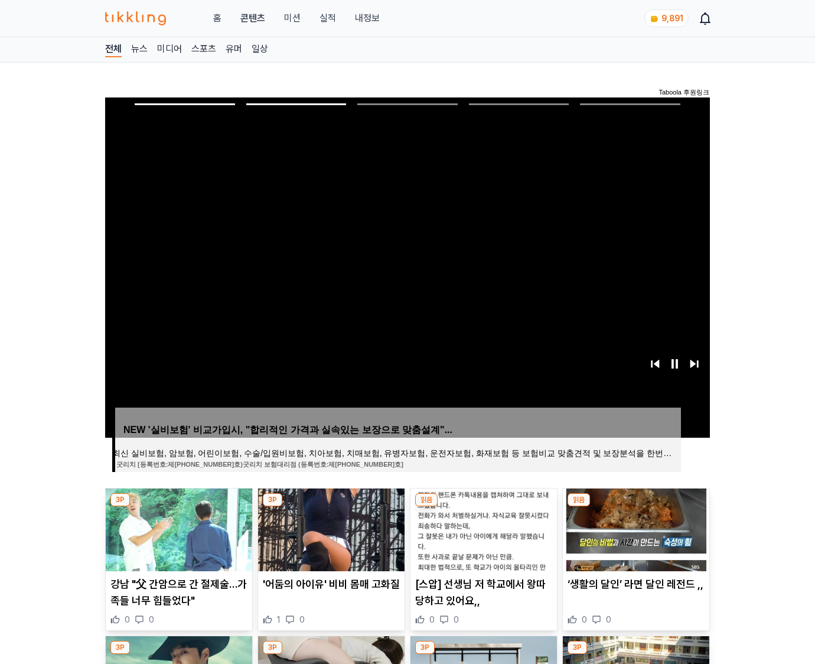
click at [634, 528] on img at bounding box center [636, 529] width 146 height 83
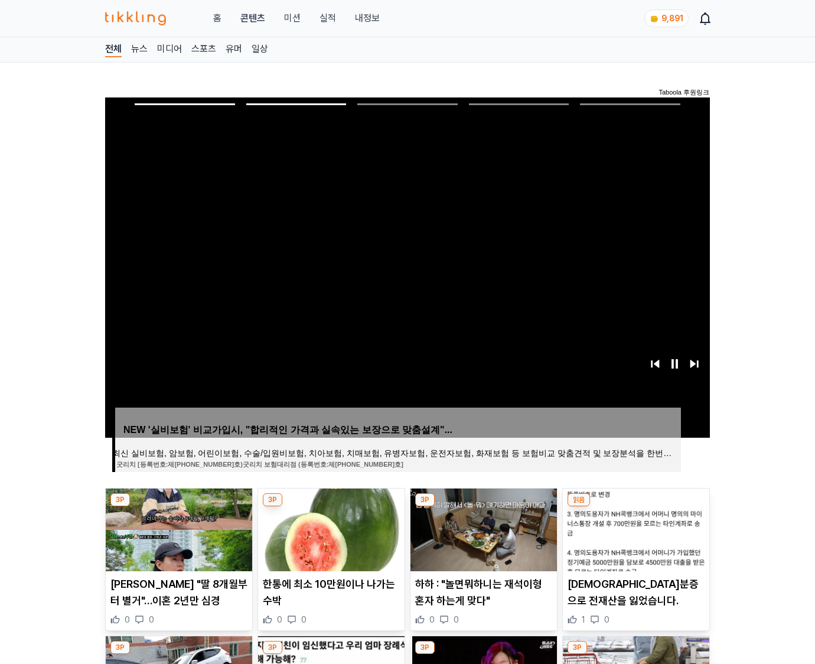
click at [634, 528] on img at bounding box center [636, 529] width 146 height 83
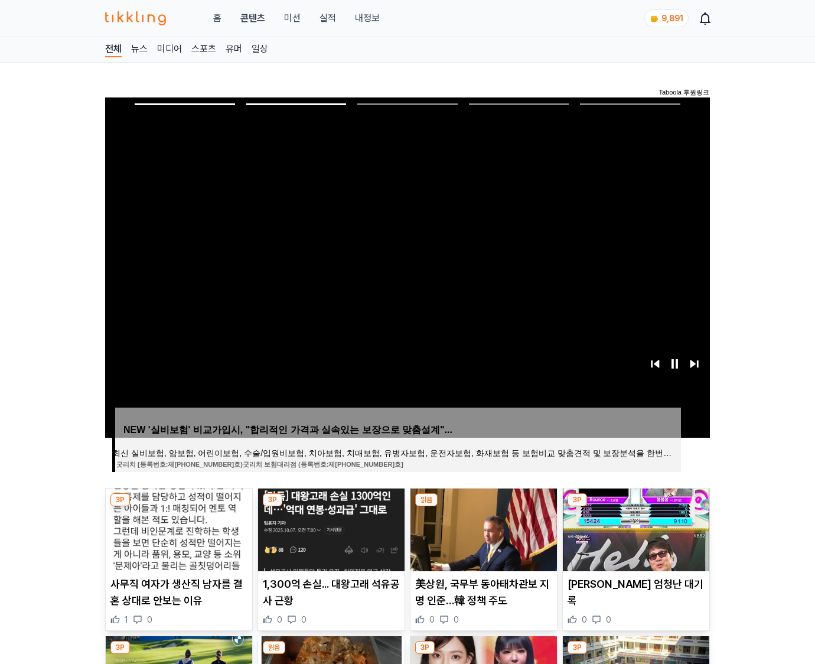
click at [634, 528] on img at bounding box center [636, 529] width 146 height 83
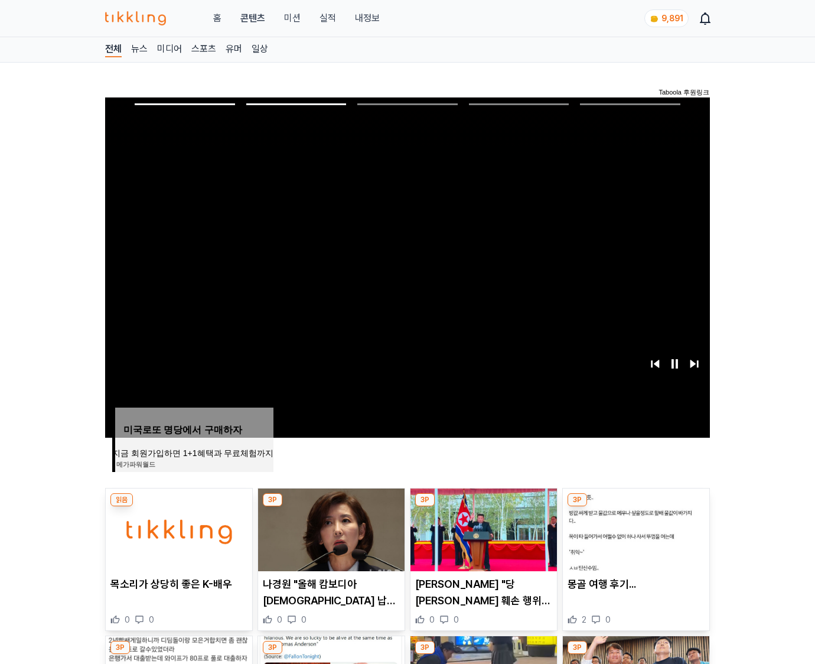
click at [634, 528] on img at bounding box center [636, 529] width 146 height 83
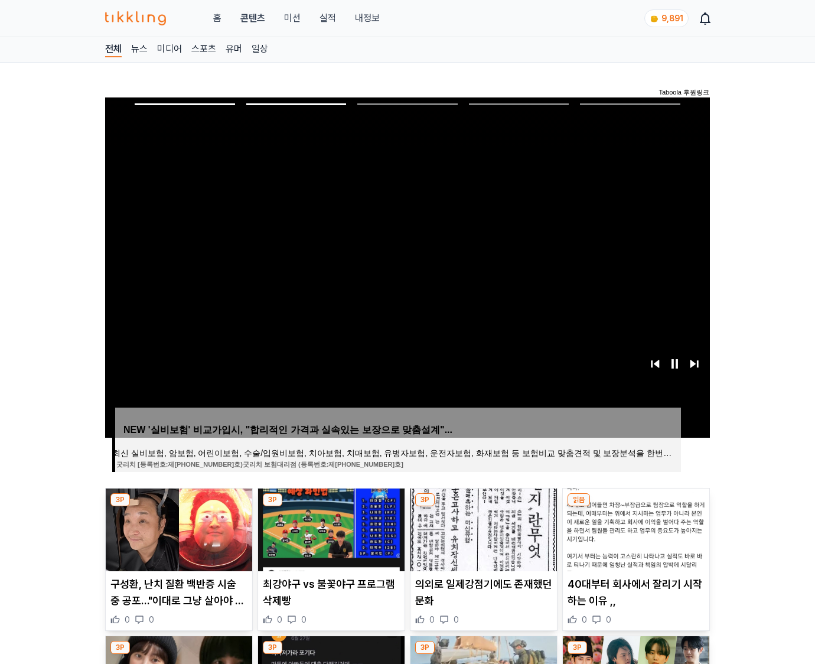
click at [634, 528] on img at bounding box center [636, 529] width 146 height 83
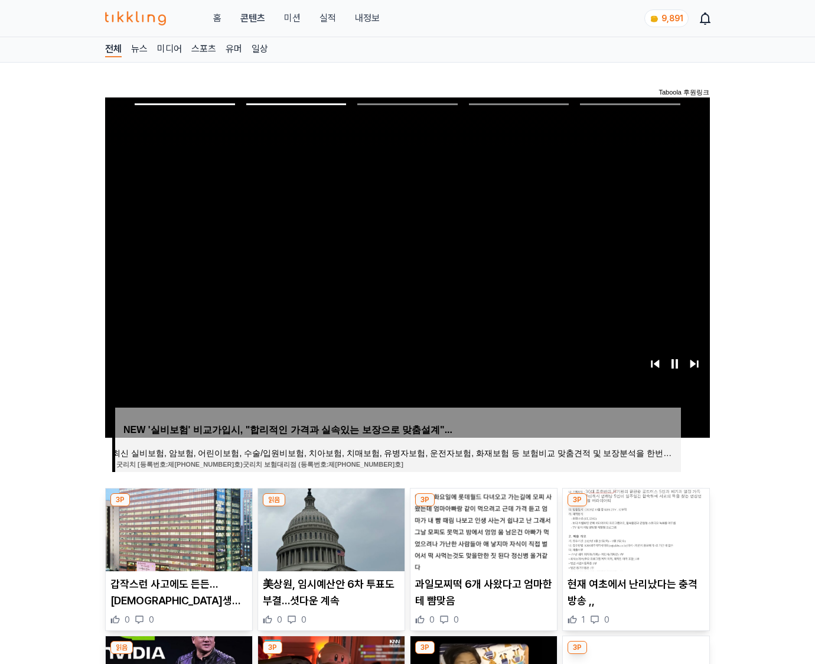
click at [634, 528] on img at bounding box center [636, 529] width 146 height 83
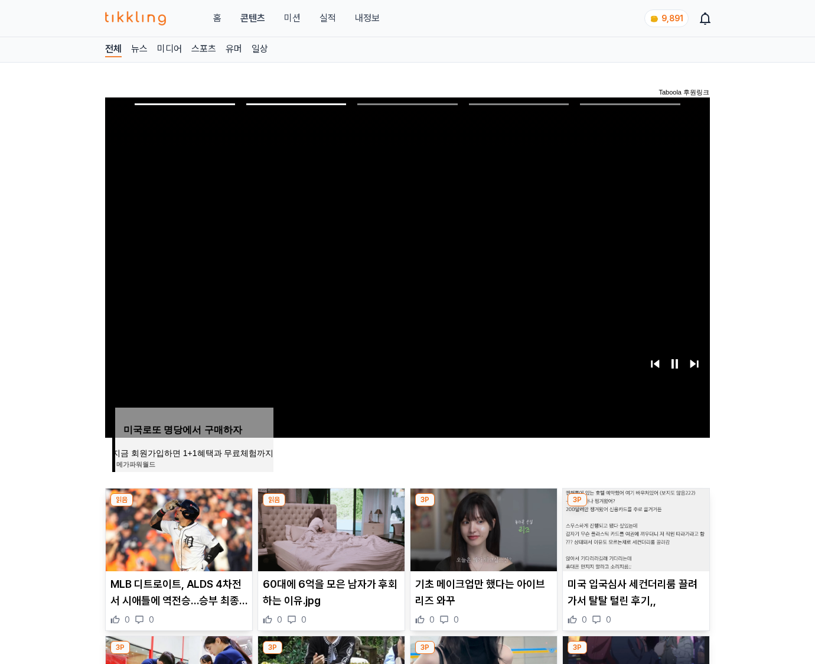
click at [634, 528] on img at bounding box center [636, 529] width 146 height 83
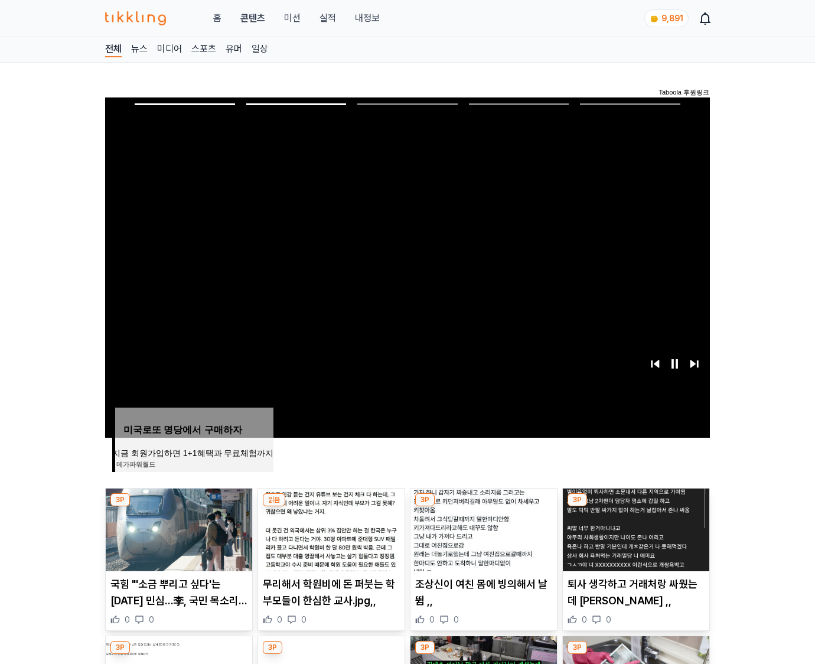
click at [634, 528] on img at bounding box center [636, 529] width 146 height 83
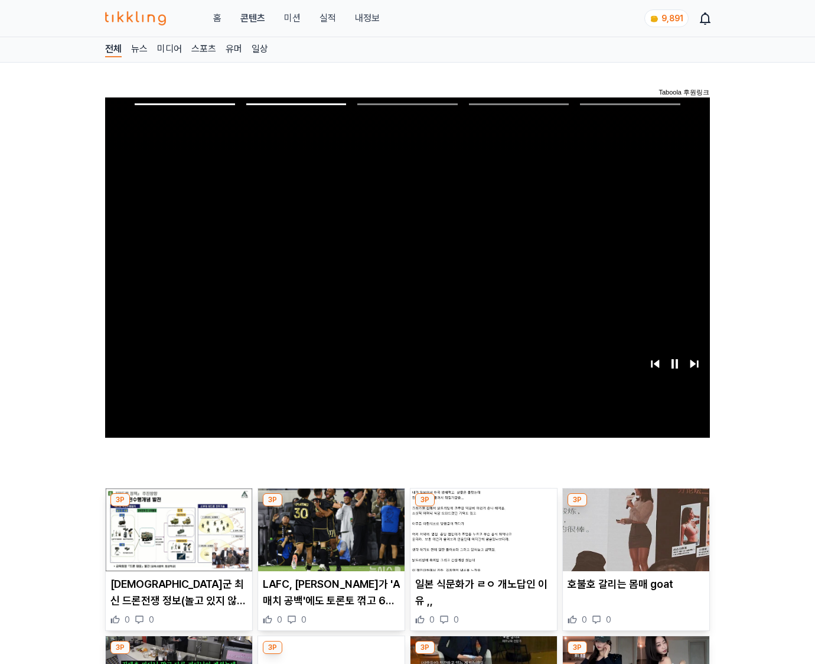
click at [634, 528] on img at bounding box center [636, 529] width 146 height 83
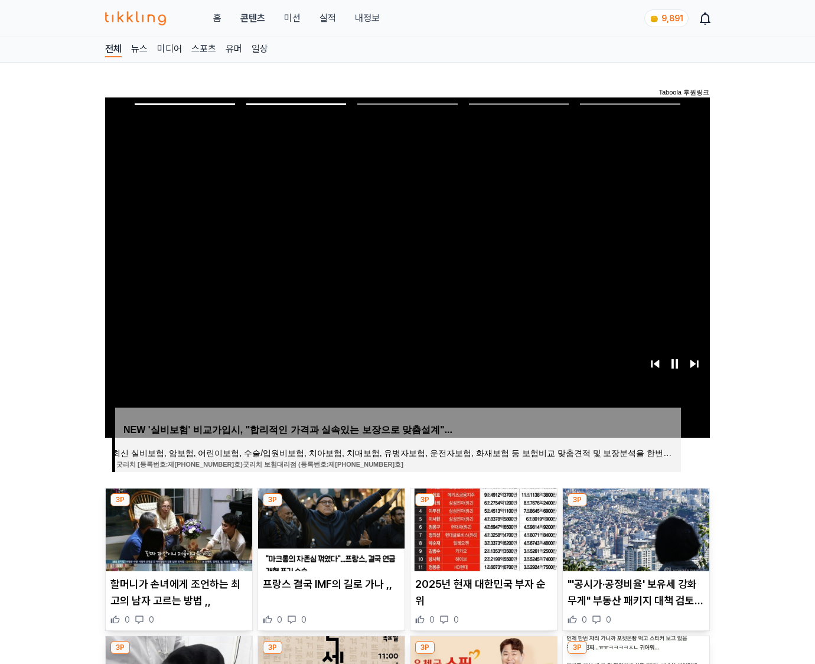
click at [634, 528] on img at bounding box center [636, 529] width 146 height 83
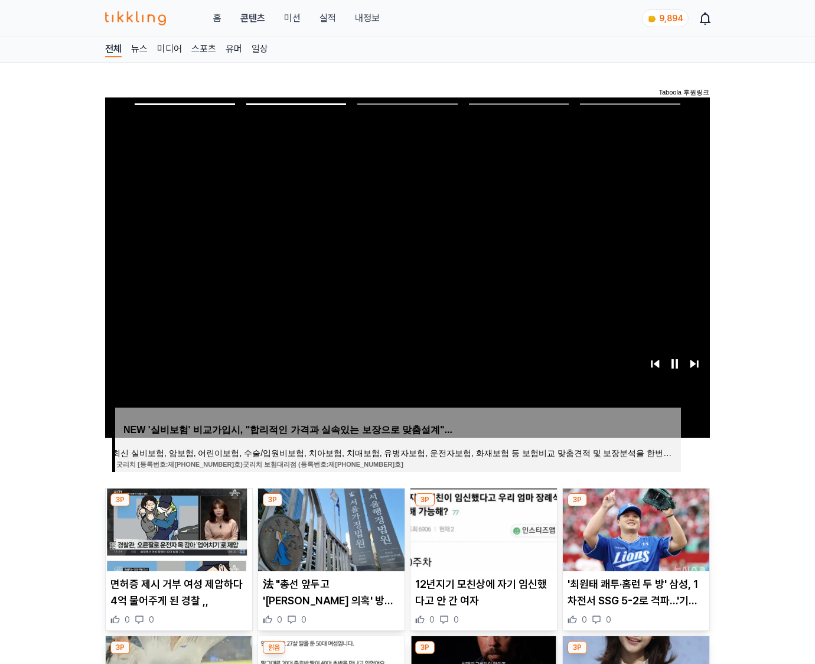
click at [634, 528] on img at bounding box center [636, 529] width 146 height 83
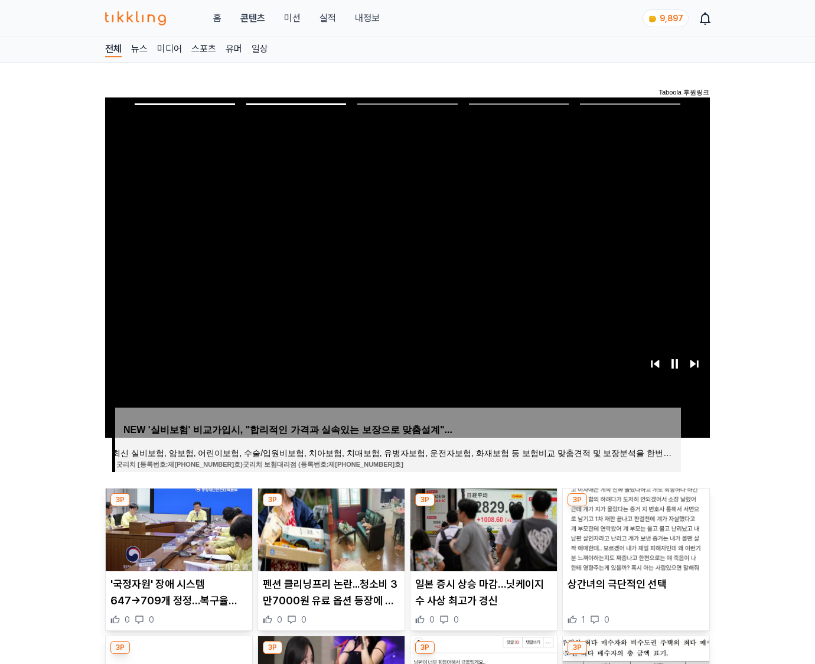
click at [634, 528] on img at bounding box center [636, 529] width 146 height 83
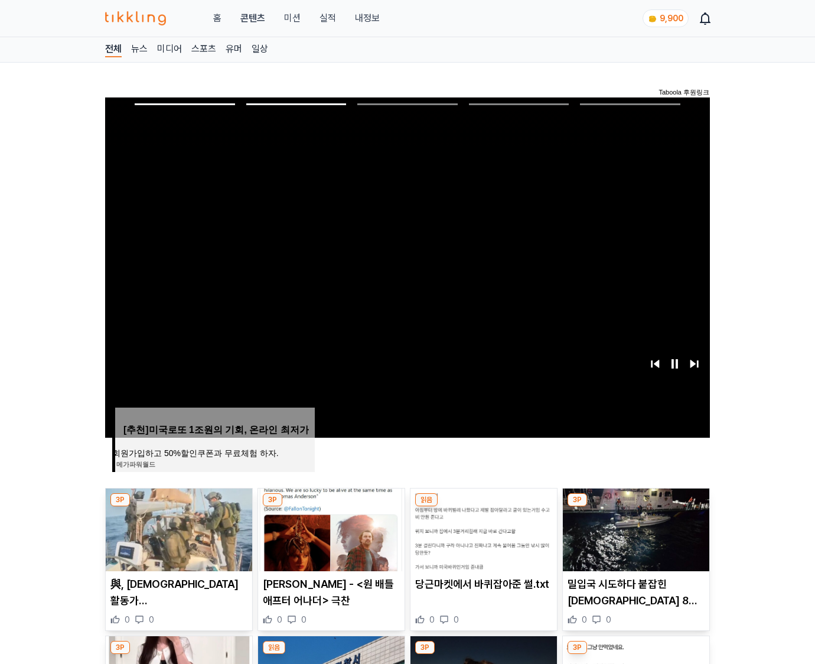
click at [634, 528] on img at bounding box center [636, 529] width 146 height 83
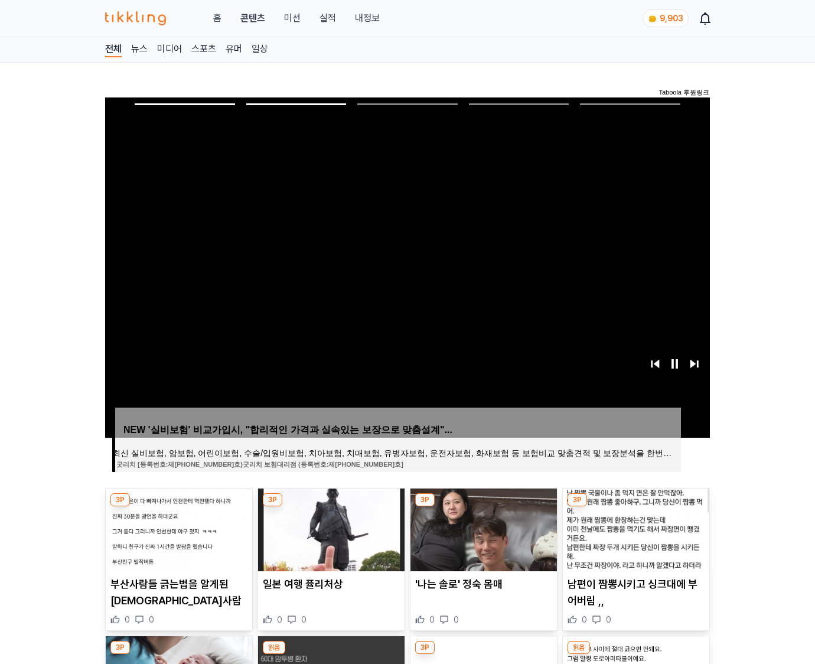
click at [634, 528] on img at bounding box center [636, 529] width 146 height 83
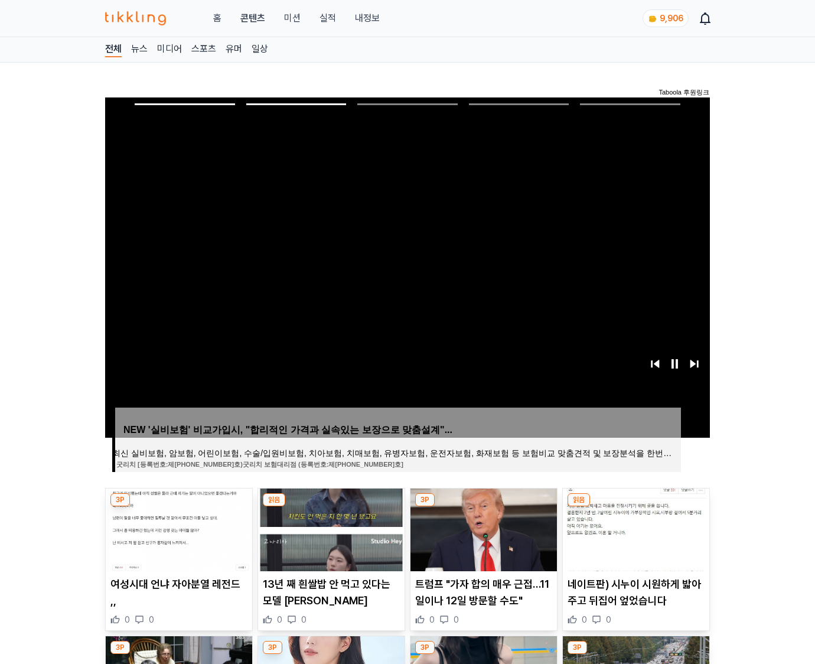
click at [634, 528] on img at bounding box center [636, 529] width 146 height 83
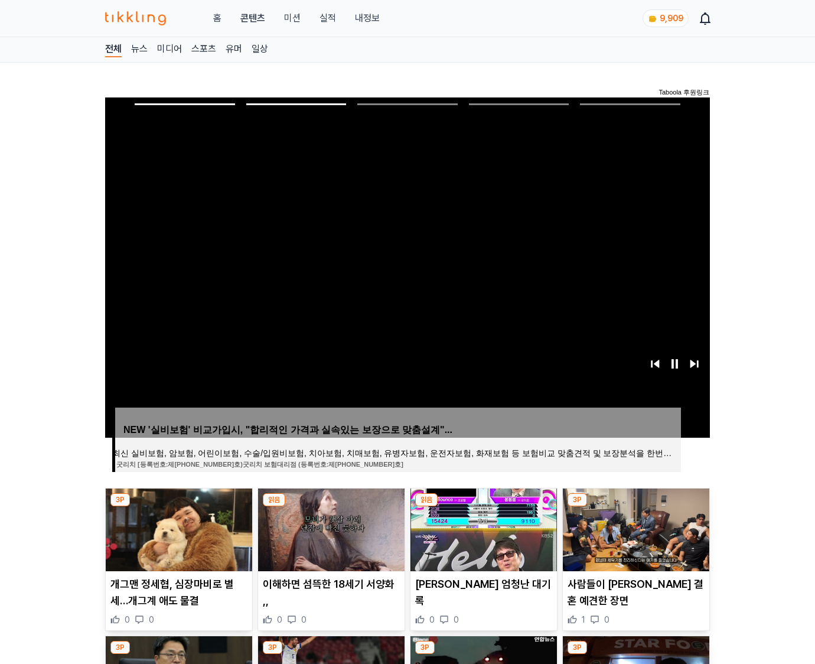
click at [634, 528] on img at bounding box center [636, 529] width 146 height 83
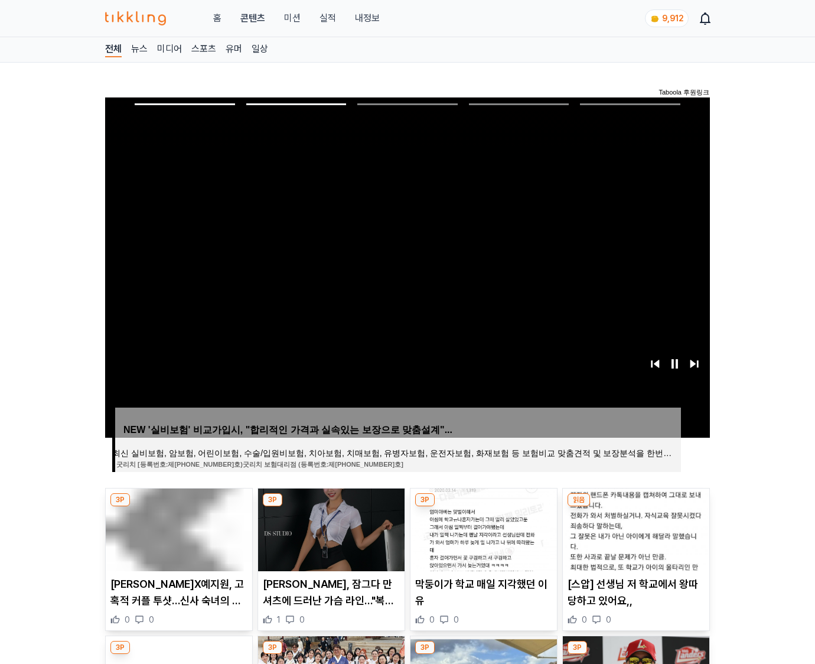
click at [634, 528] on img at bounding box center [636, 529] width 146 height 83
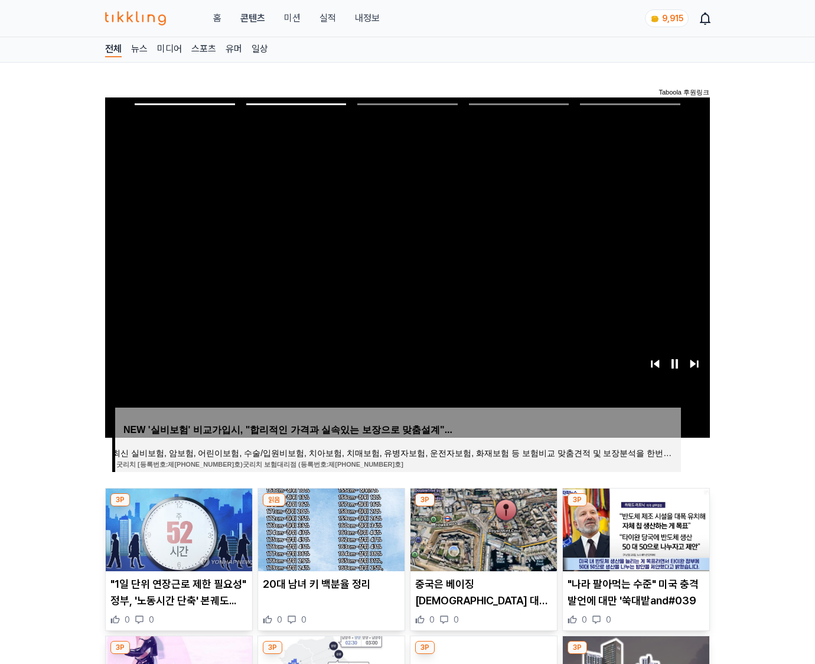
click at [634, 528] on img at bounding box center [636, 529] width 146 height 83
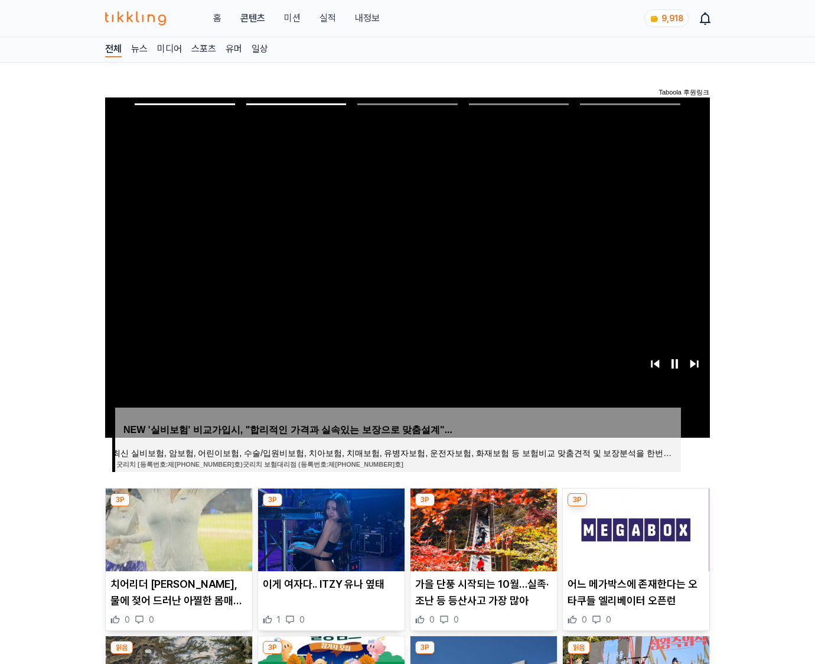
click at [634, 528] on img at bounding box center [636, 529] width 146 height 83
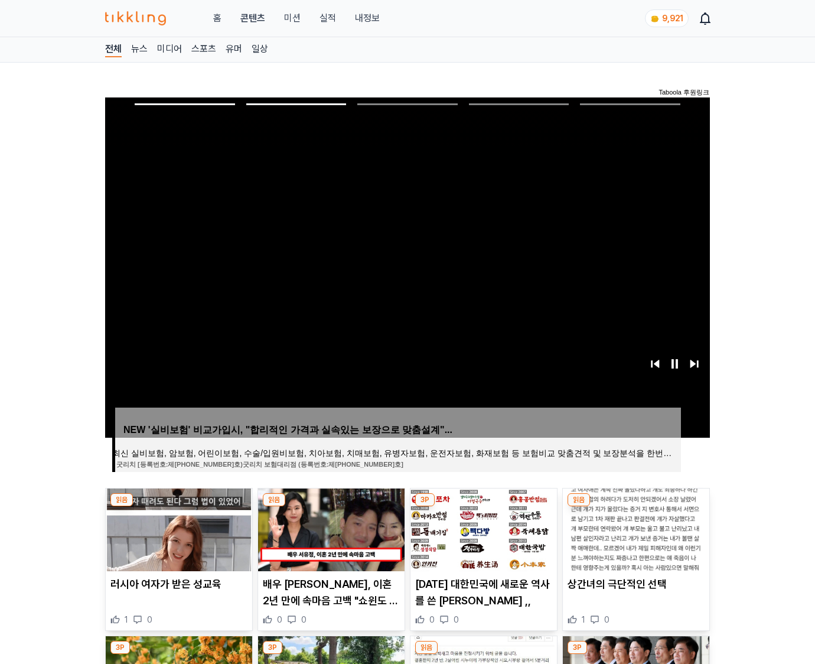
click at [634, 528] on img at bounding box center [636, 529] width 146 height 83
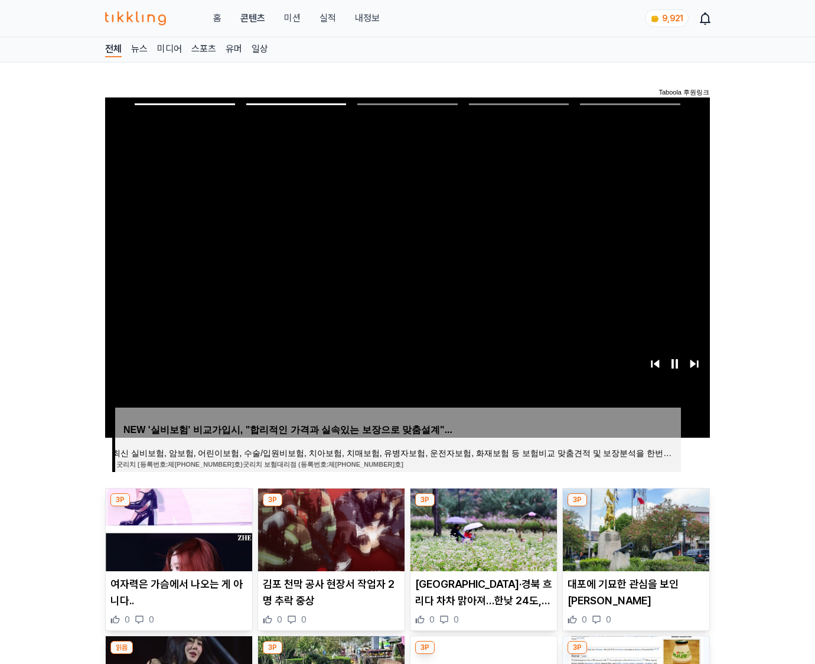
click at [634, 528] on img at bounding box center [636, 529] width 146 height 83
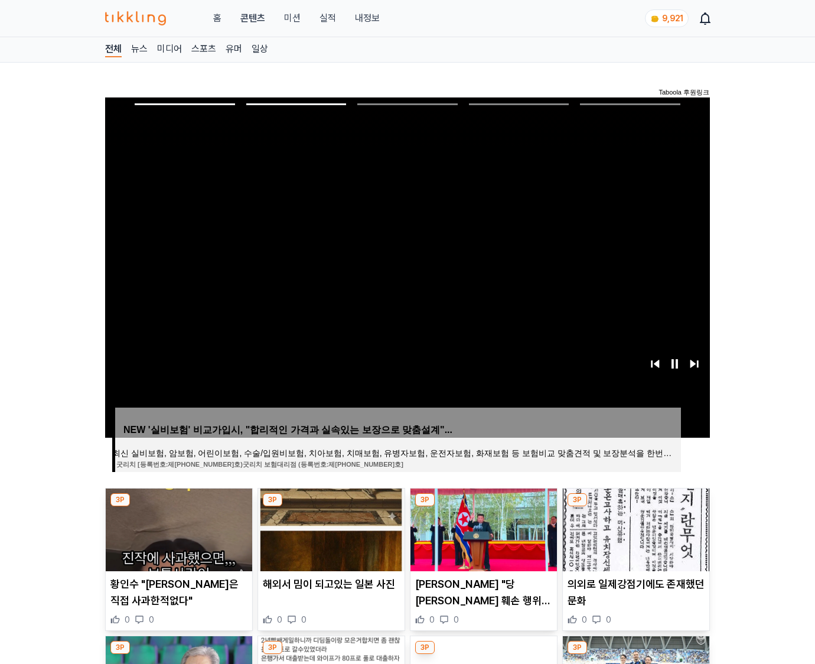
click at [634, 528] on img at bounding box center [636, 529] width 146 height 83
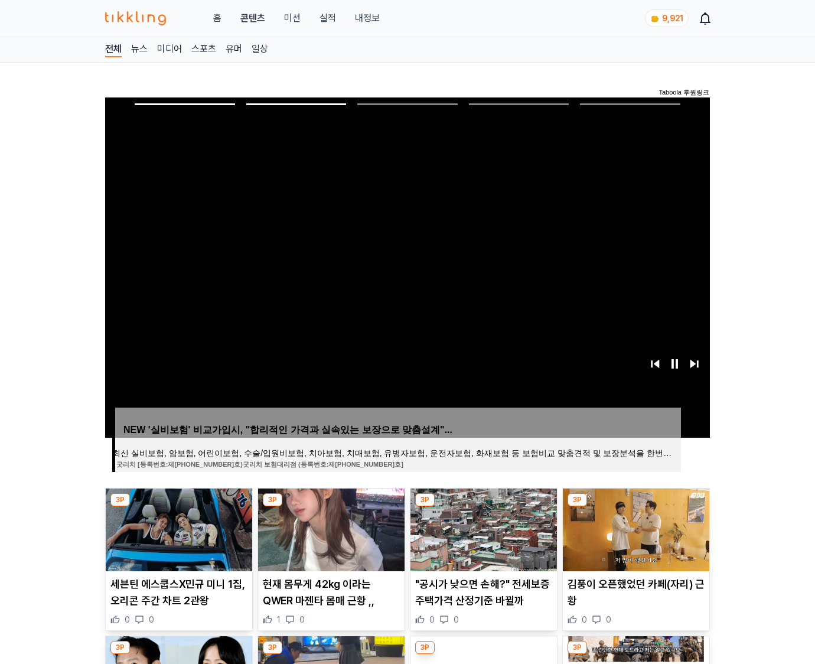
click at [634, 528] on img at bounding box center [636, 529] width 146 height 83
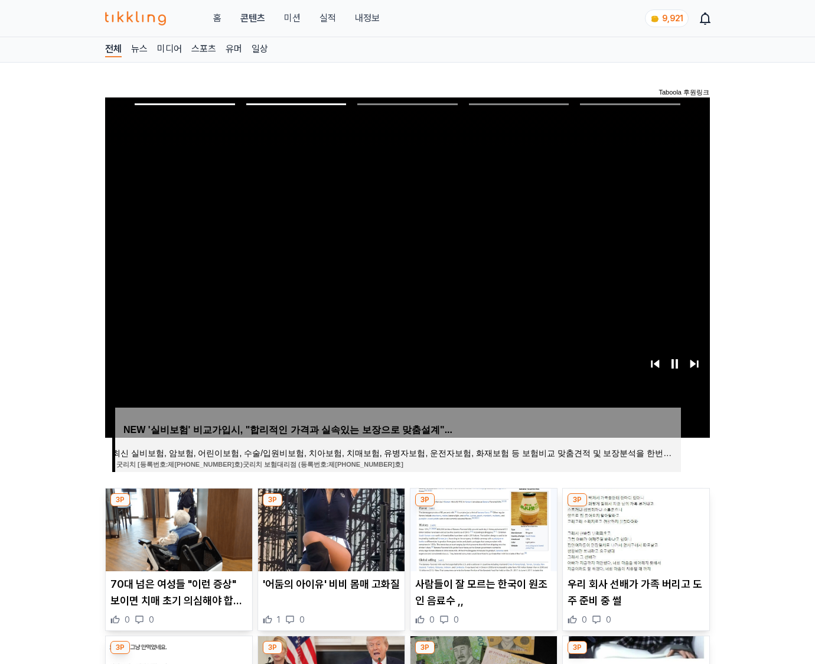
click at [634, 528] on img at bounding box center [636, 529] width 146 height 83
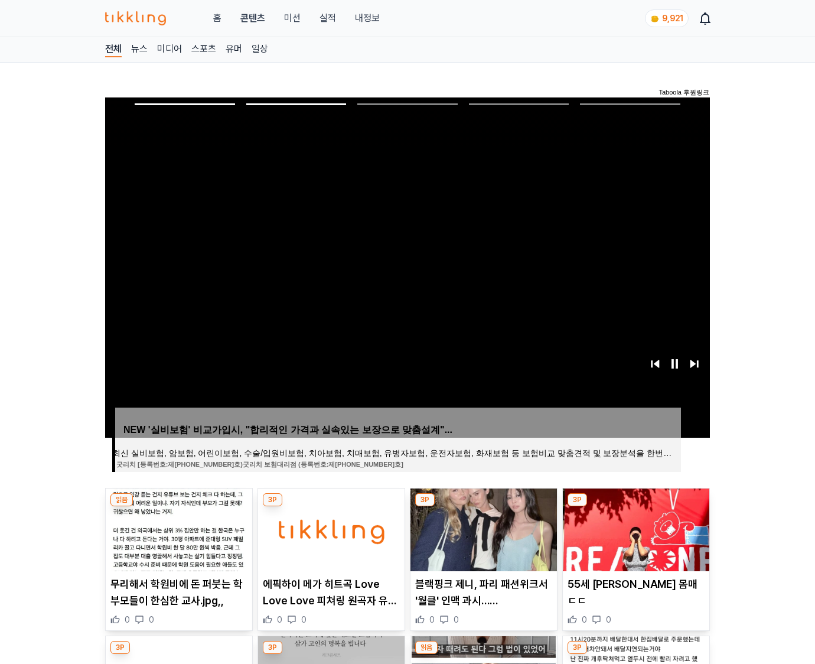
click at [634, 528] on img at bounding box center [636, 529] width 146 height 83
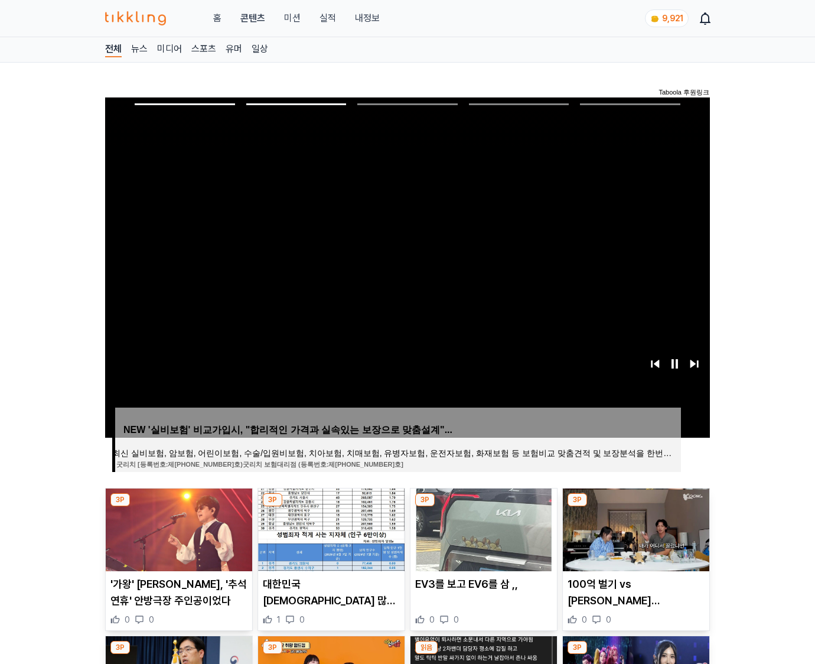
click at [634, 528] on img at bounding box center [636, 529] width 146 height 83
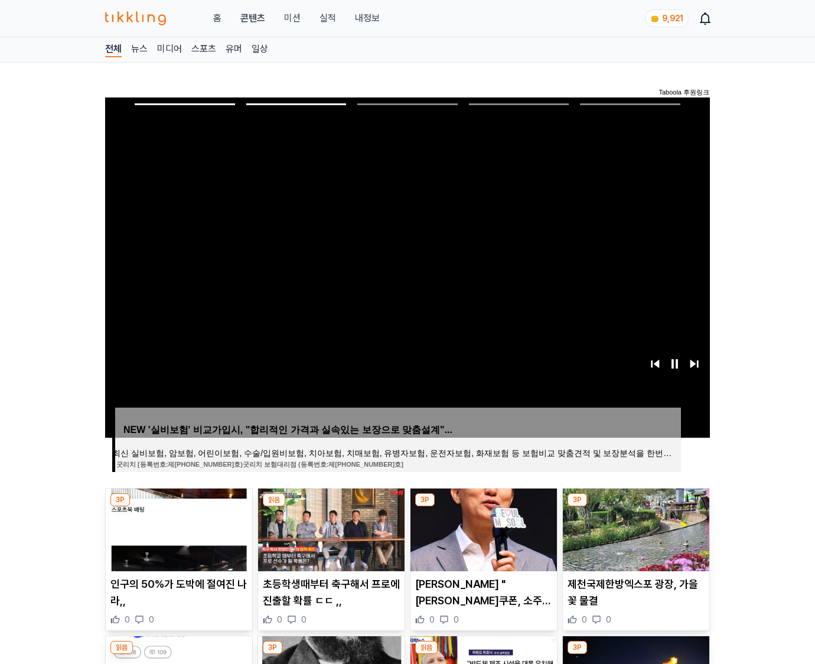
click at [634, 528] on img at bounding box center [636, 529] width 146 height 83
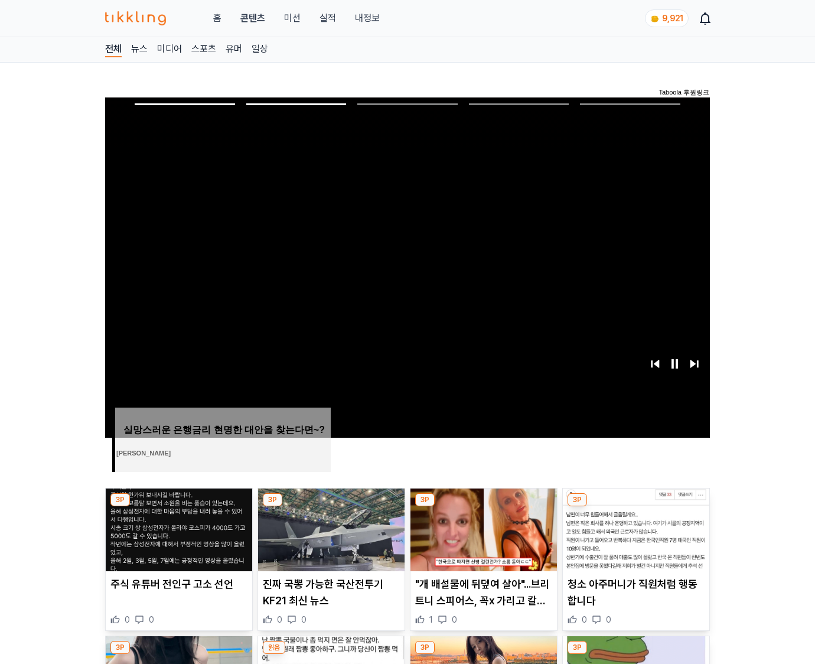
click at [634, 528] on img at bounding box center [636, 529] width 146 height 83
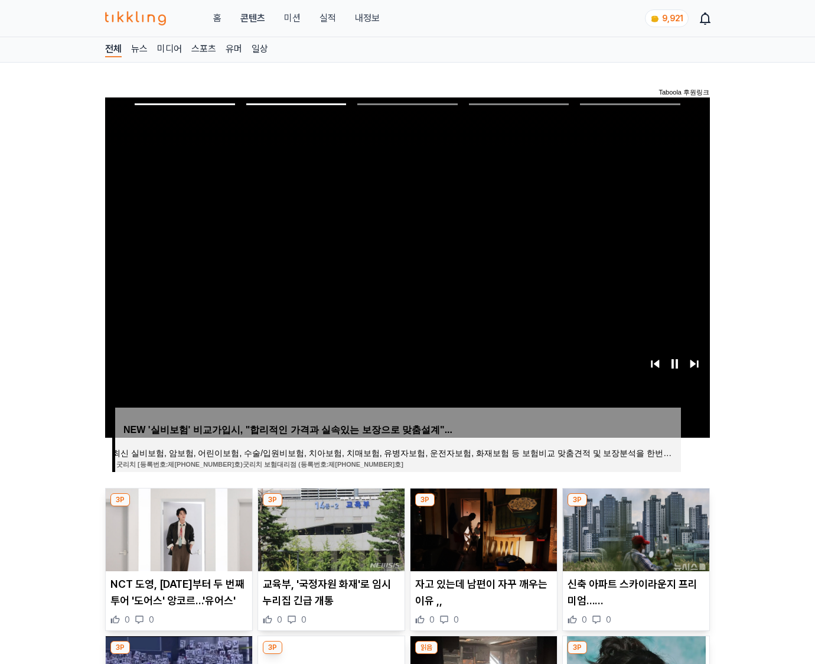
click at [634, 528] on img at bounding box center [636, 529] width 146 height 83
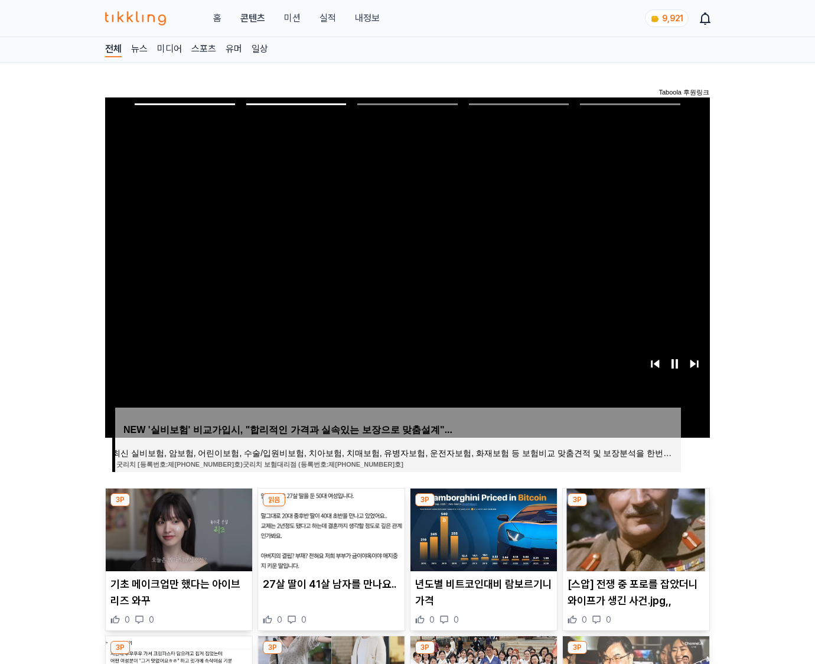
click at [634, 528] on img at bounding box center [636, 529] width 146 height 83
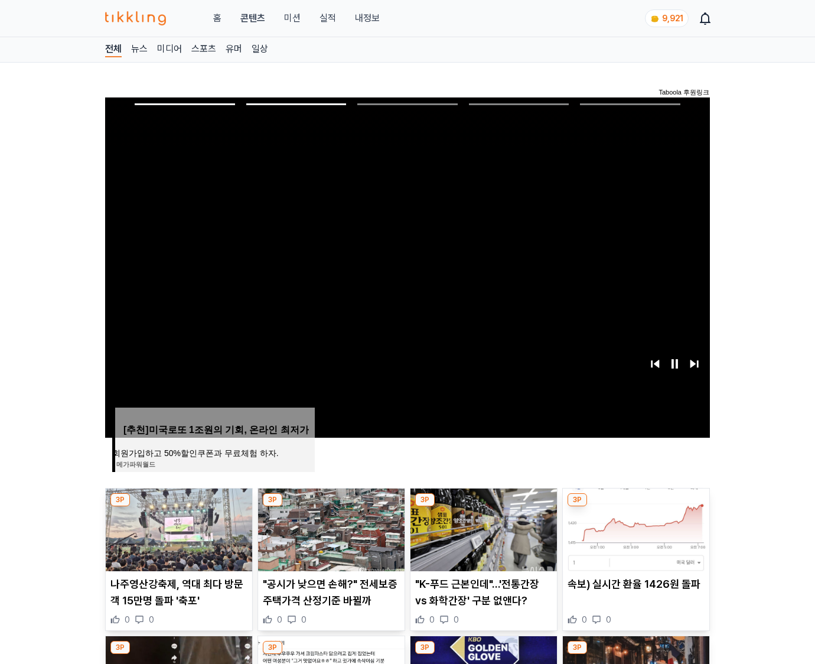
click at [634, 528] on img at bounding box center [636, 529] width 146 height 83
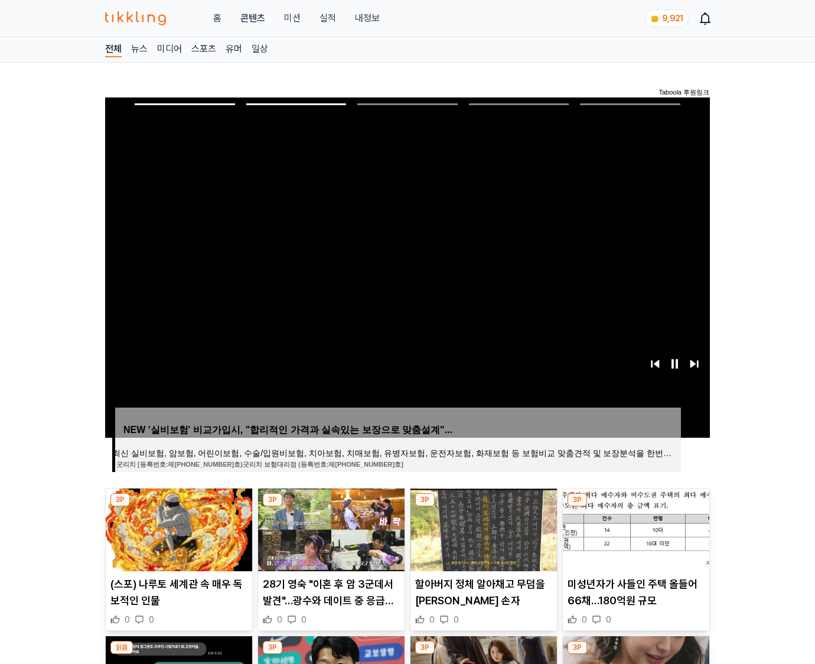
click at [634, 528] on img at bounding box center [636, 529] width 146 height 83
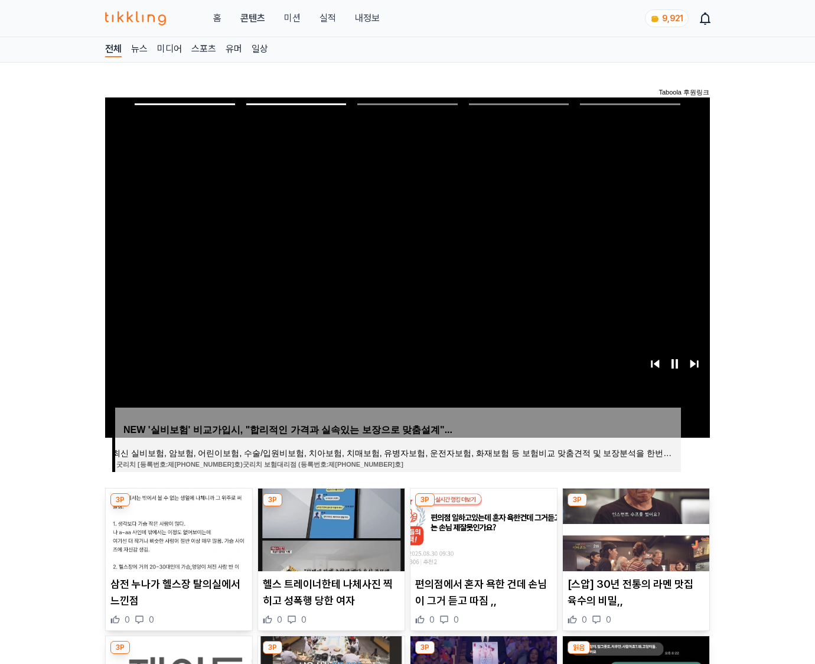
click at [634, 528] on img at bounding box center [636, 529] width 146 height 83
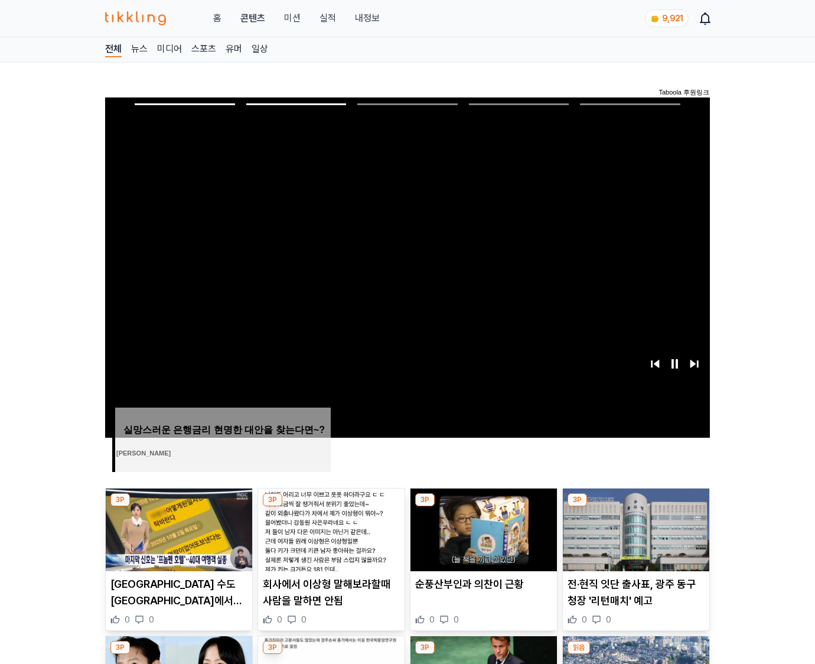
click at [634, 528] on img at bounding box center [636, 529] width 146 height 83
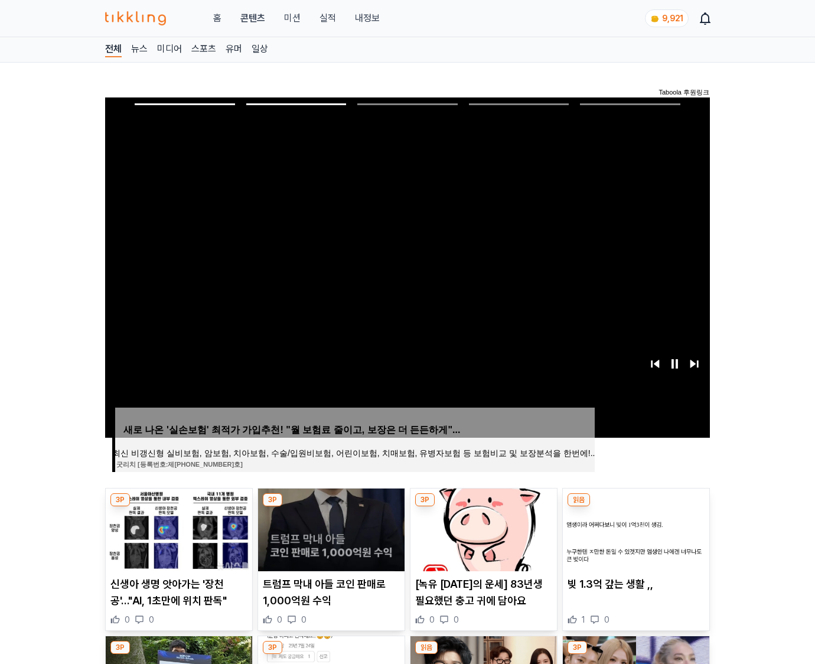
click at [634, 528] on img at bounding box center [636, 529] width 146 height 83
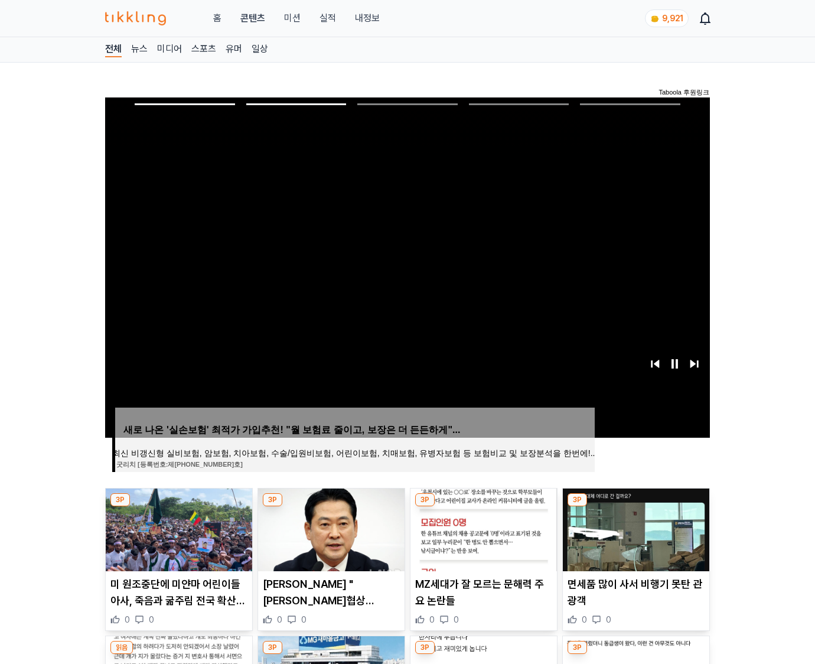
click at [634, 528] on img at bounding box center [636, 529] width 146 height 83
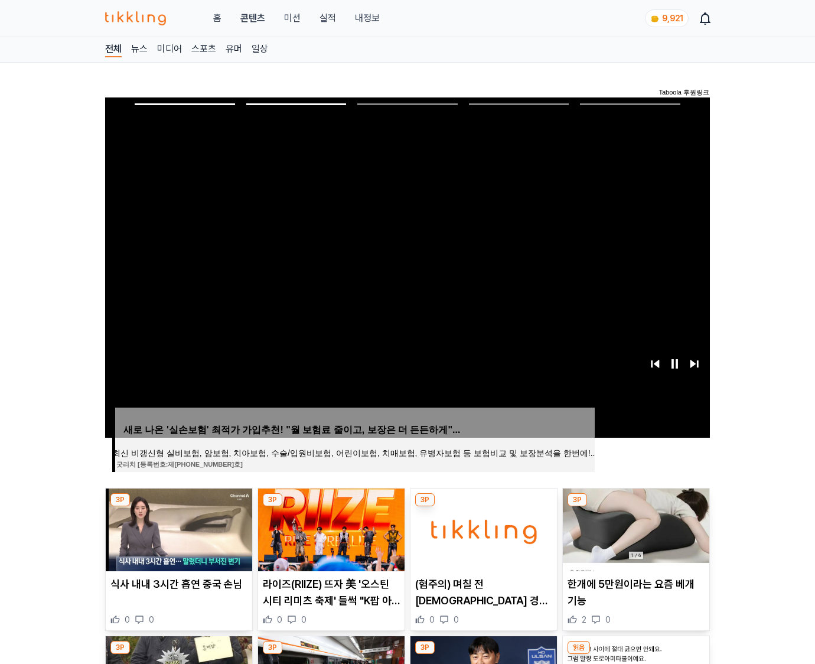
click at [634, 528] on img at bounding box center [636, 529] width 146 height 83
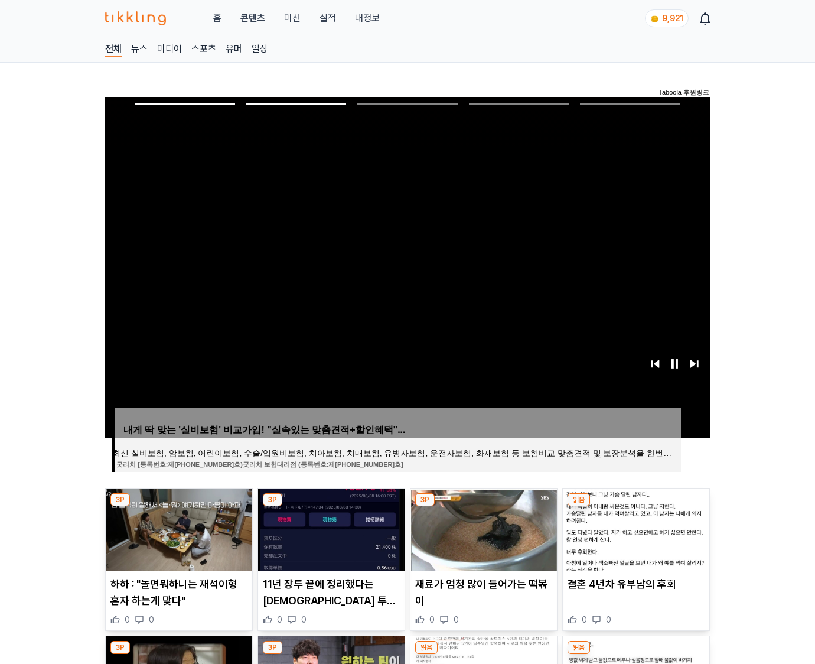
click at [634, 528] on img at bounding box center [636, 529] width 146 height 83
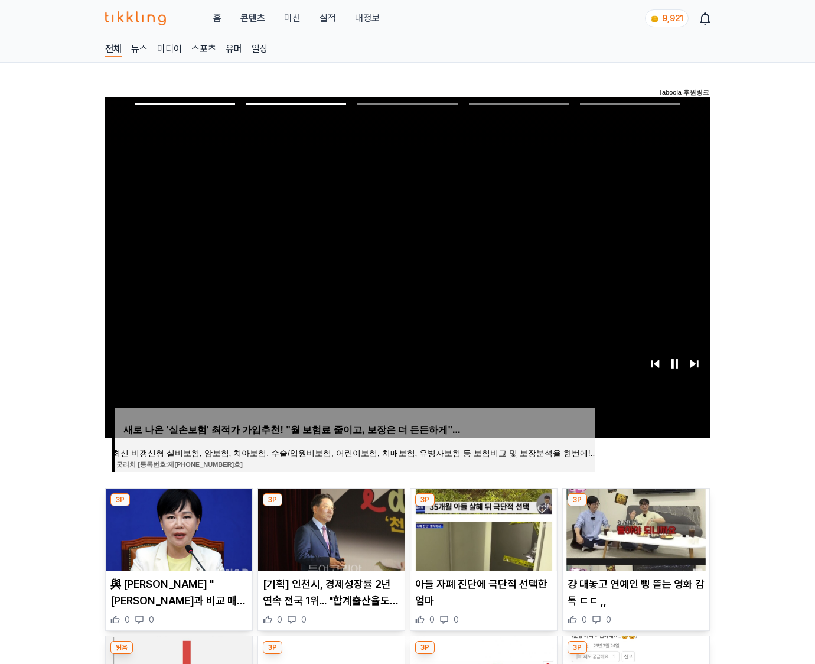
click at [634, 528] on img at bounding box center [636, 529] width 146 height 83
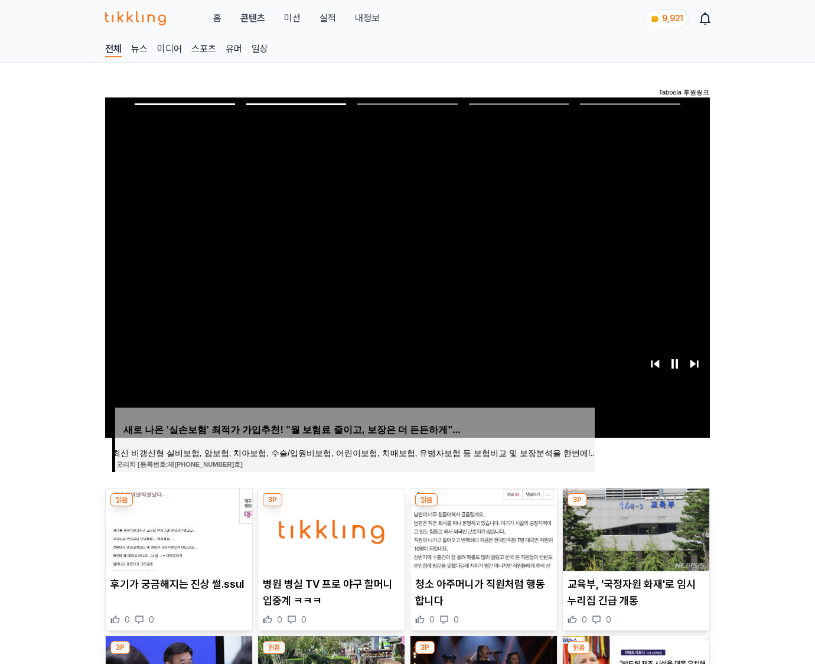
click at [634, 528] on img at bounding box center [636, 529] width 146 height 83
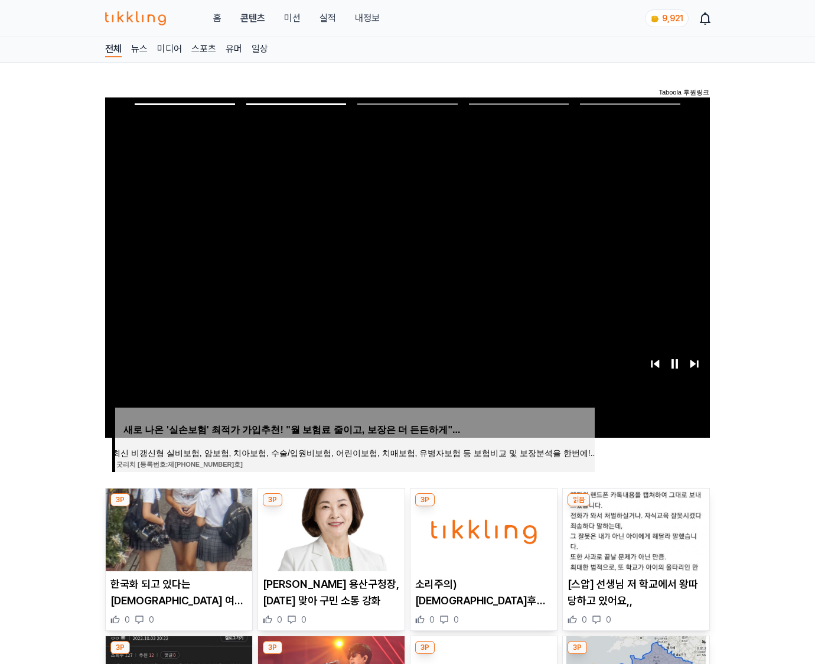
click at [634, 528] on img at bounding box center [636, 529] width 146 height 83
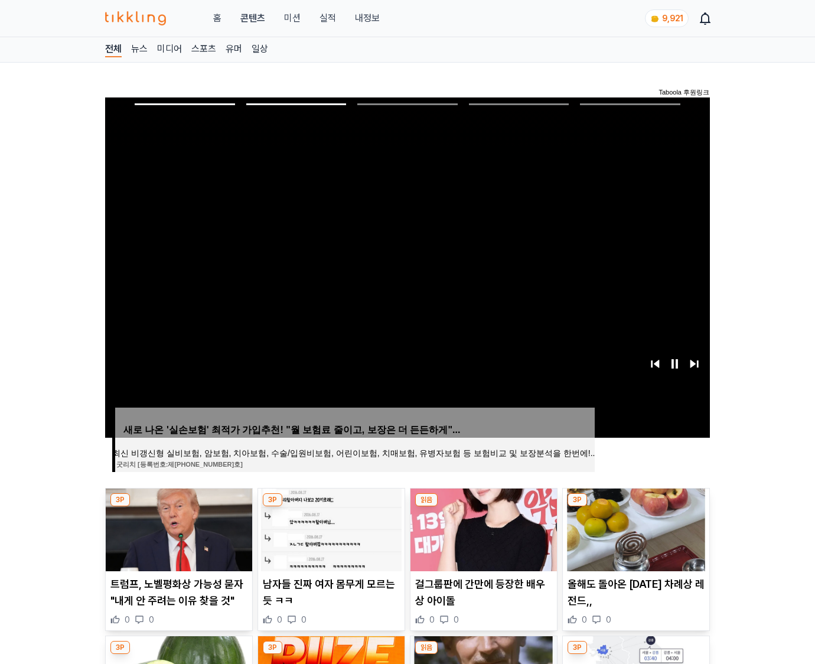
click at [634, 528] on img at bounding box center [636, 529] width 146 height 83
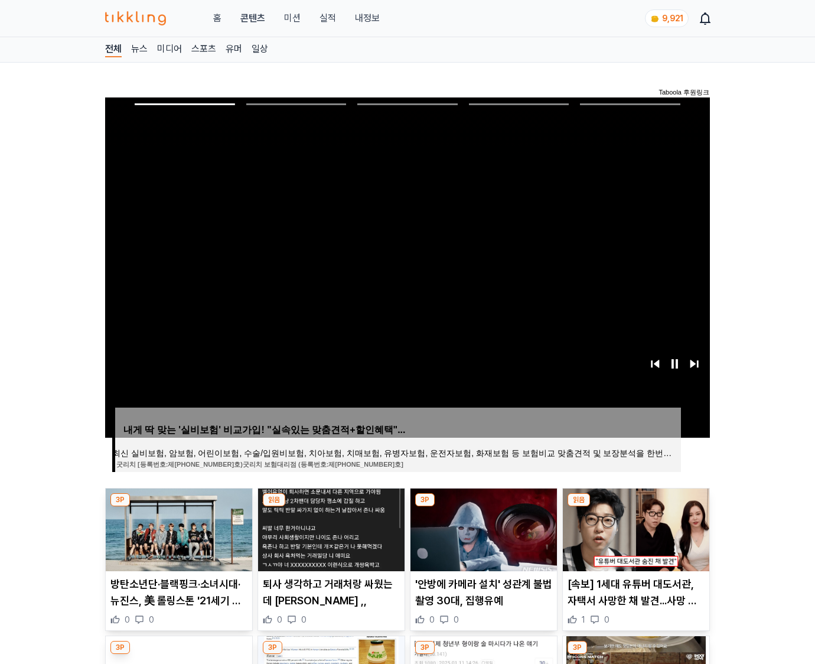
click at [634, 528] on img at bounding box center [636, 529] width 146 height 83
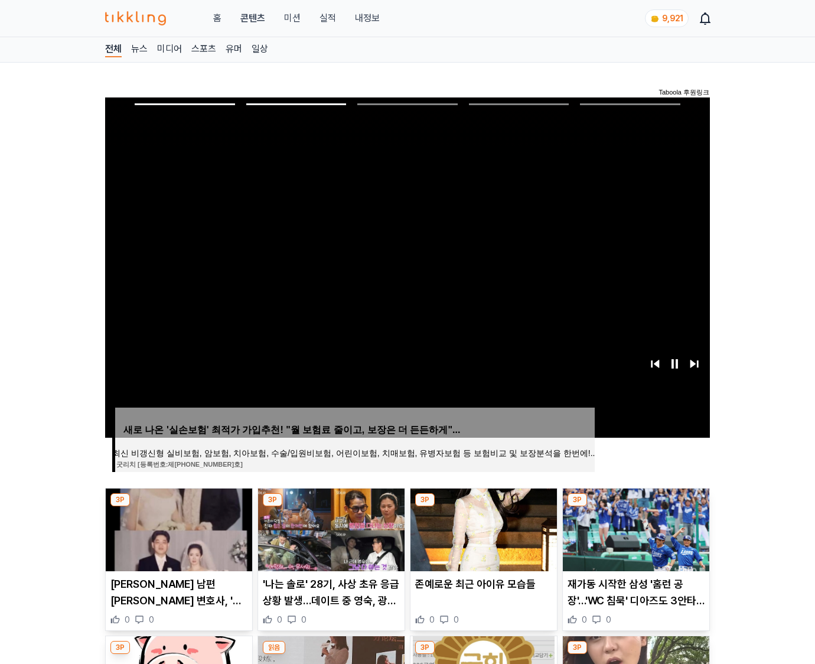
click at [634, 528] on img at bounding box center [636, 529] width 146 height 83
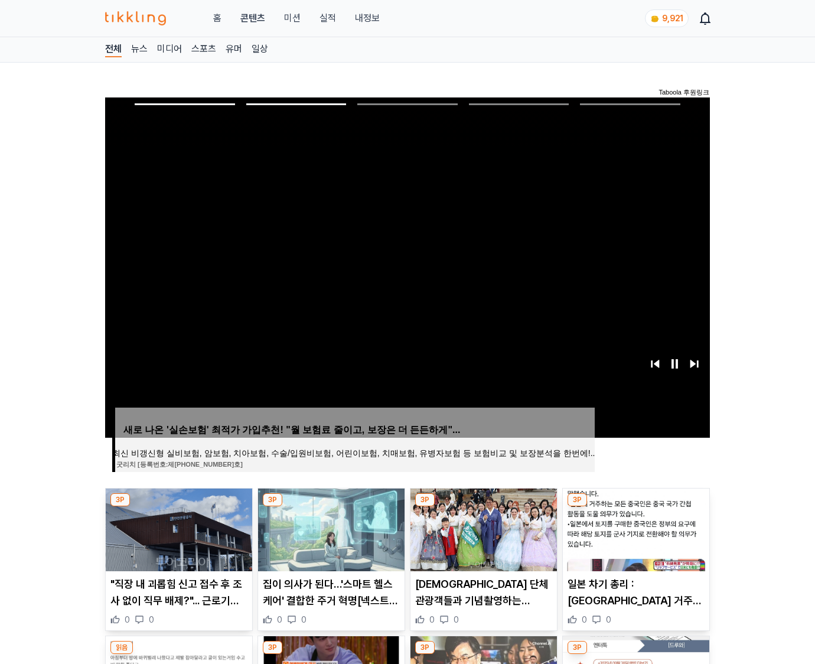
click at [634, 528] on img at bounding box center [636, 529] width 146 height 83
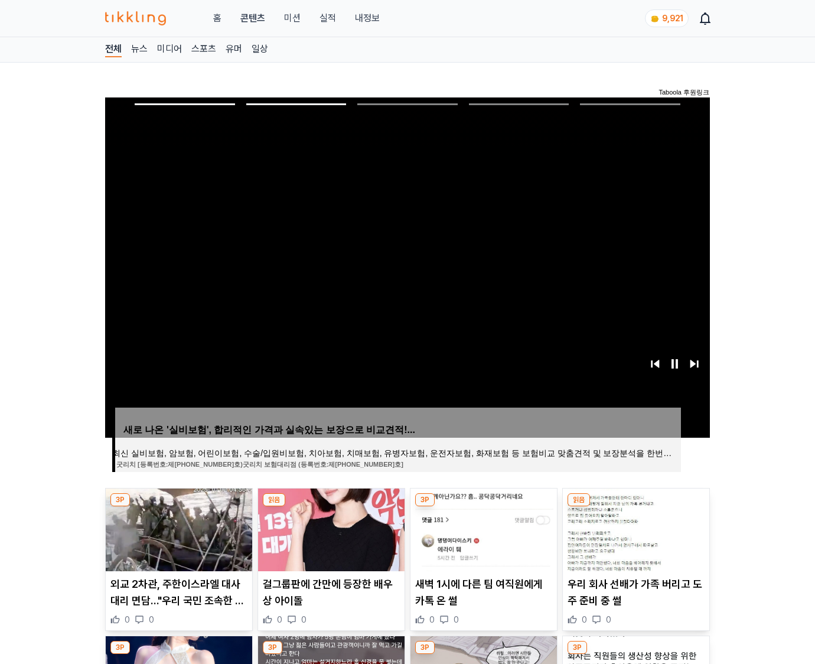
click at [634, 528] on img at bounding box center [636, 529] width 146 height 83
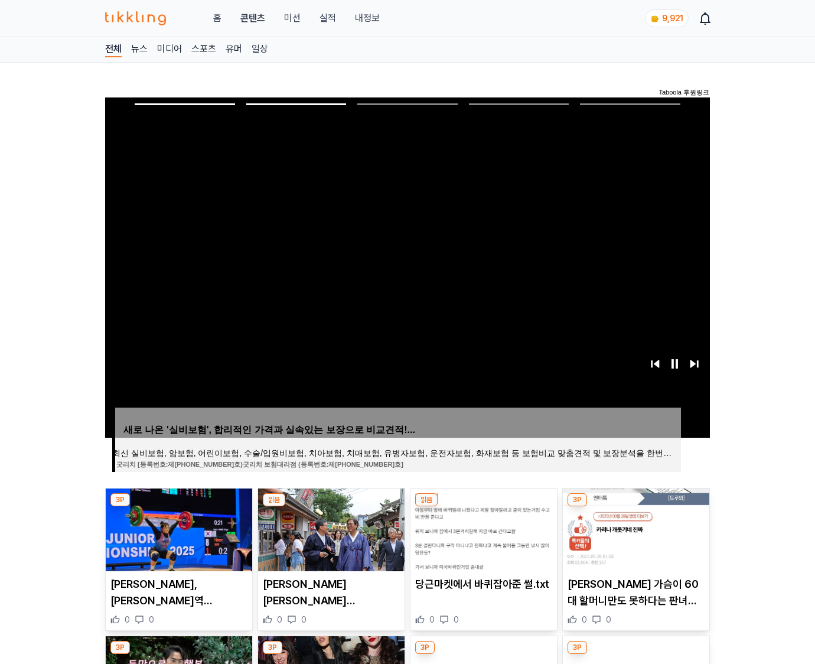
click at [634, 528] on img at bounding box center [636, 529] width 146 height 83
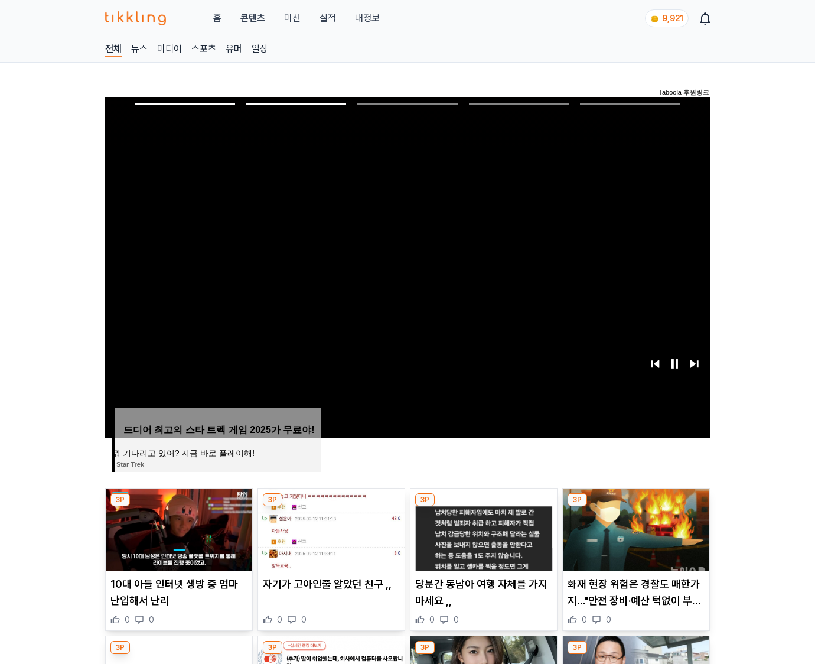
click at [634, 528] on img at bounding box center [636, 529] width 146 height 83
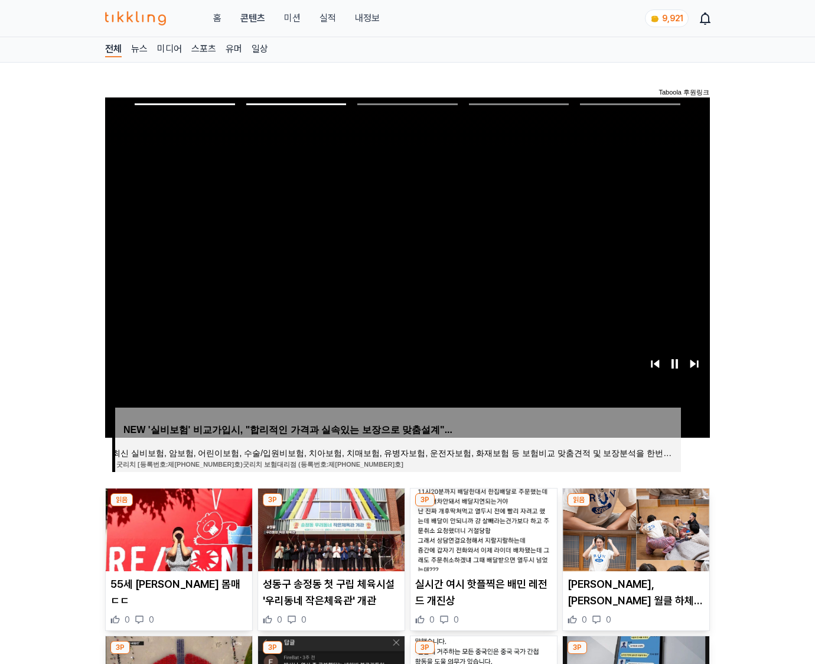
click at [634, 528] on img at bounding box center [636, 529] width 146 height 83
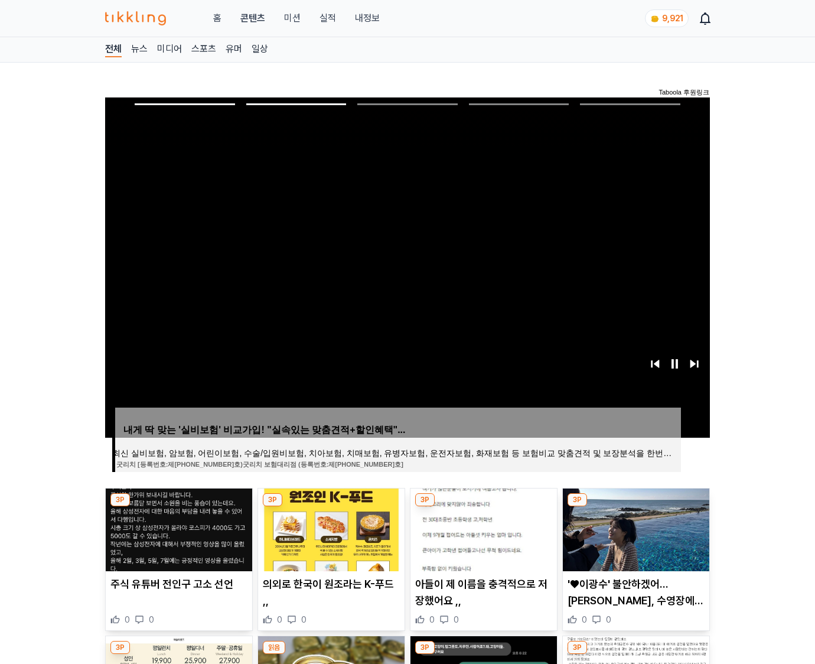
click at [634, 528] on img at bounding box center [636, 529] width 146 height 83
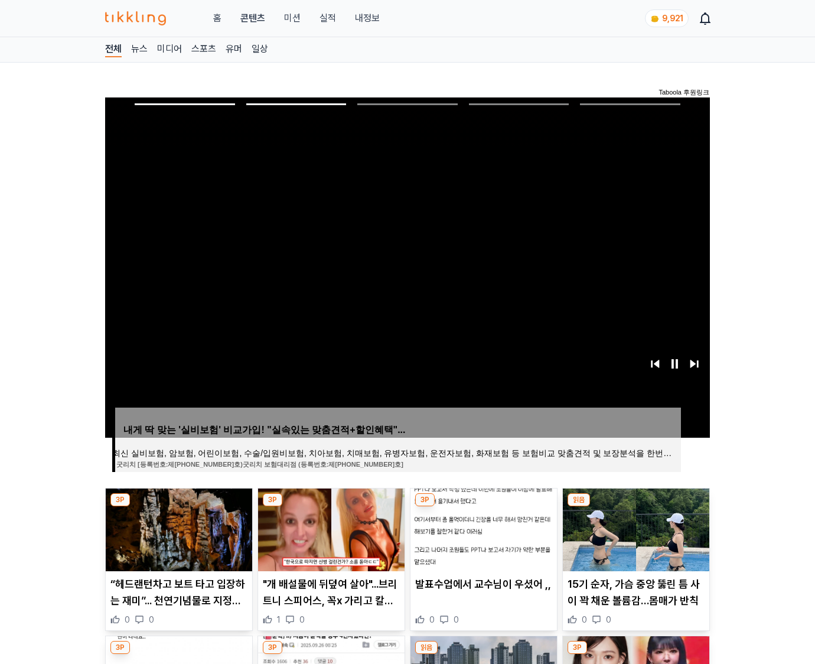
click at [634, 528] on img at bounding box center [636, 529] width 146 height 83
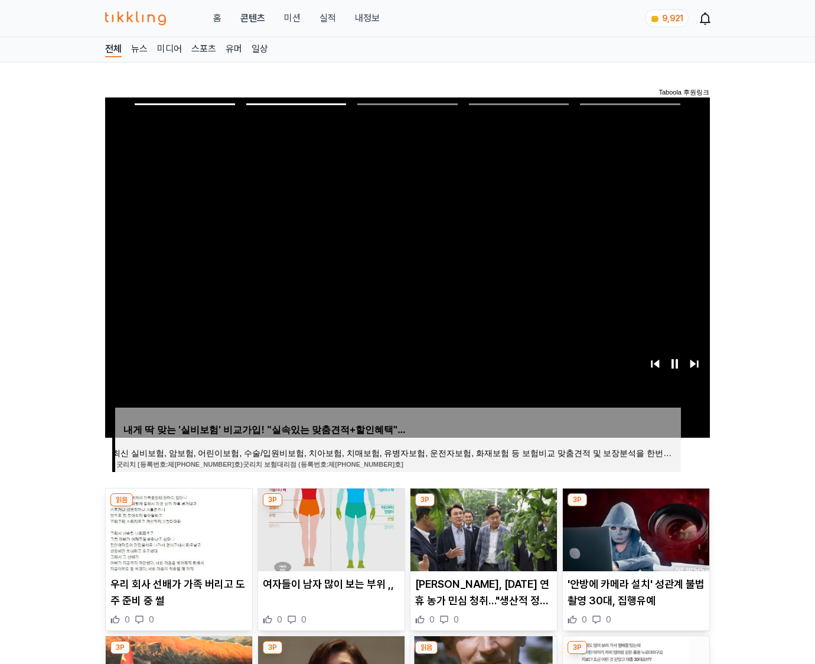
click at [634, 528] on img at bounding box center [636, 529] width 146 height 83
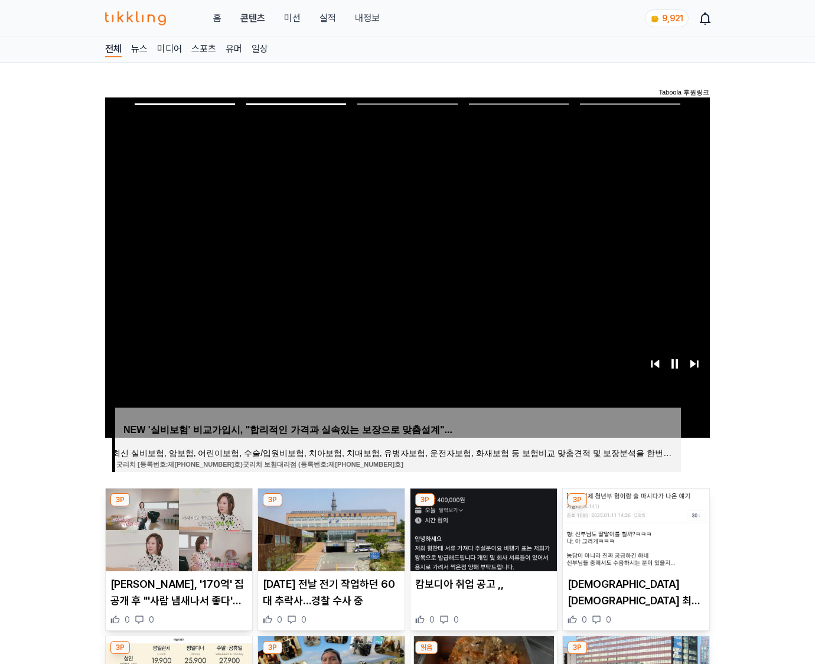
click at [634, 528] on img at bounding box center [636, 529] width 146 height 83
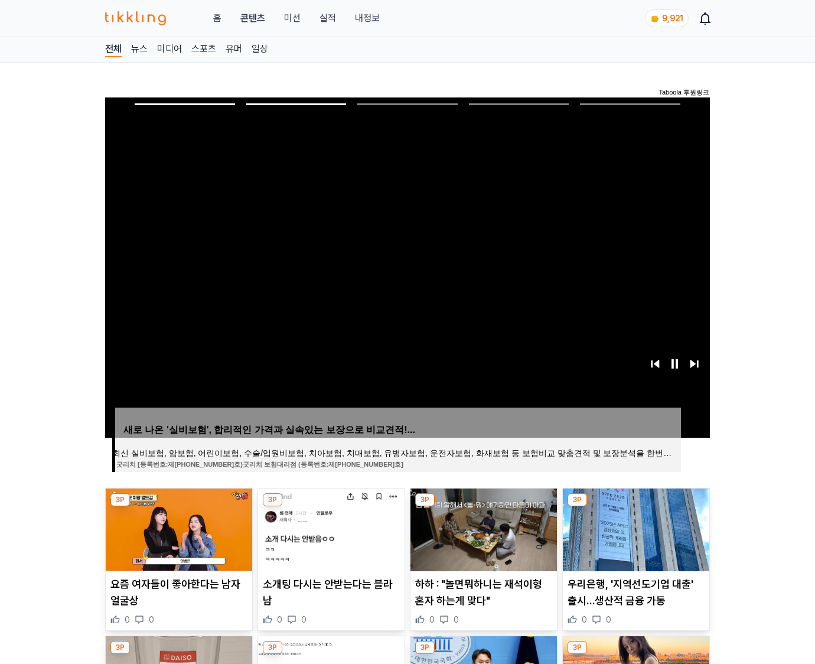
click at [634, 528] on img at bounding box center [636, 529] width 146 height 83
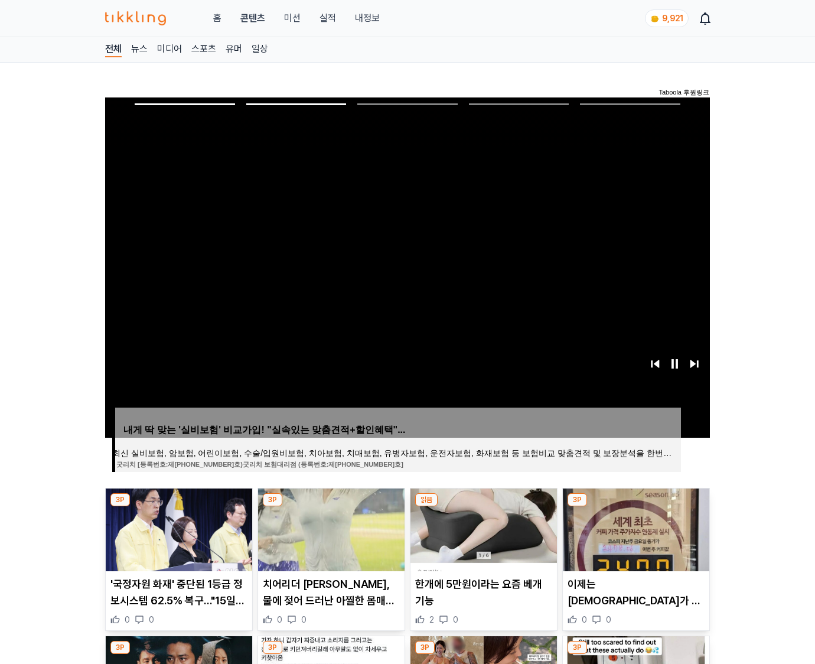
click at [634, 528] on img at bounding box center [636, 529] width 146 height 83
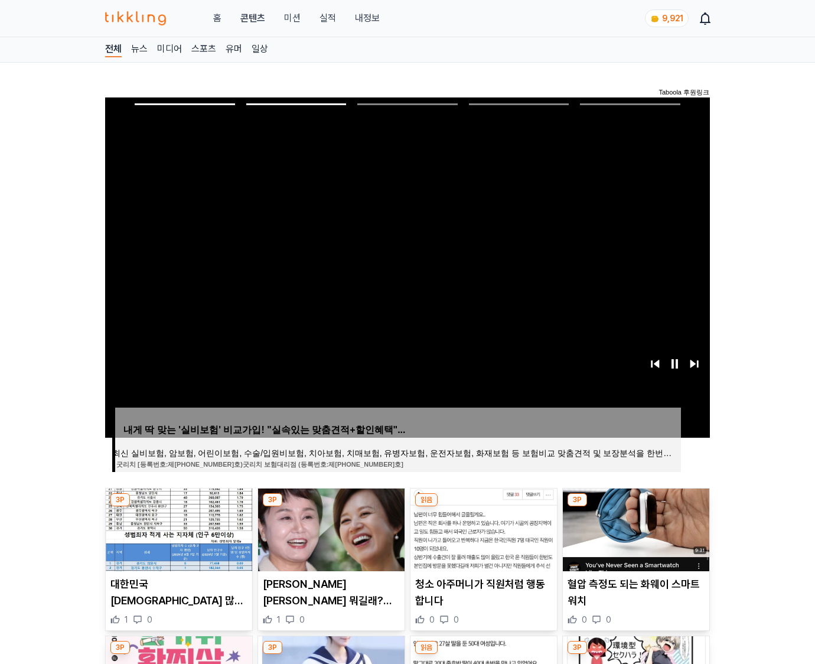
click at [634, 528] on img at bounding box center [636, 529] width 146 height 83
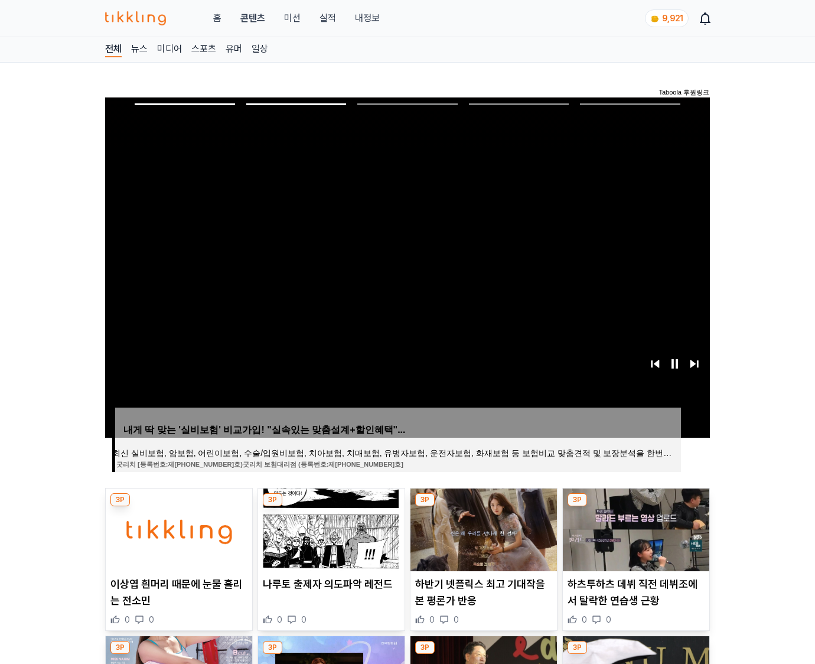
click at [634, 528] on img at bounding box center [636, 529] width 146 height 83
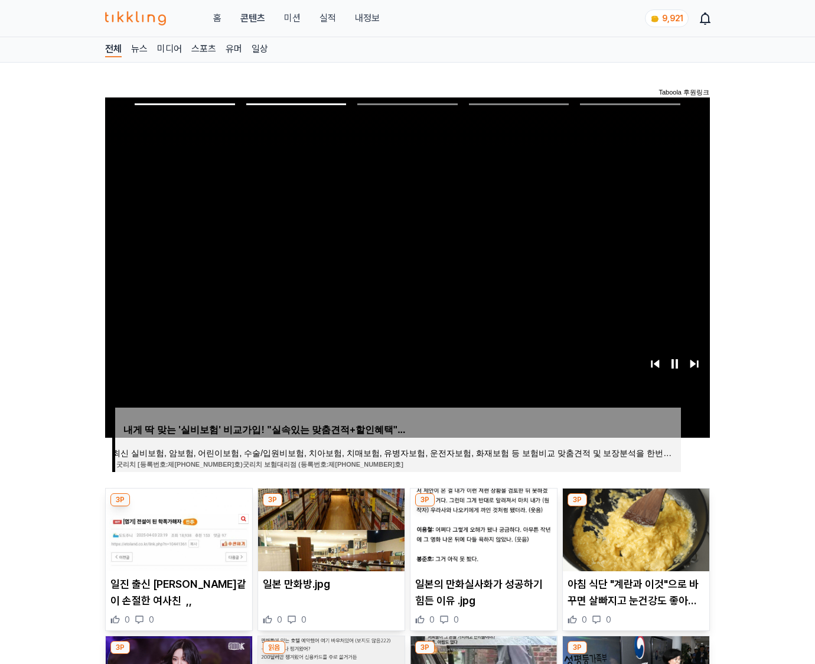
click at [634, 528] on img at bounding box center [636, 529] width 146 height 83
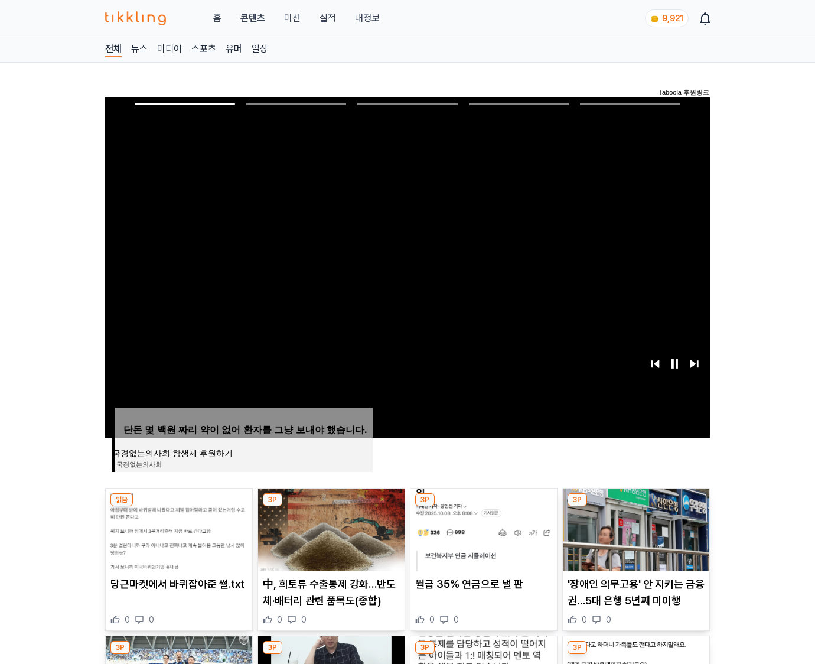
click at [634, 528] on img at bounding box center [636, 529] width 146 height 83
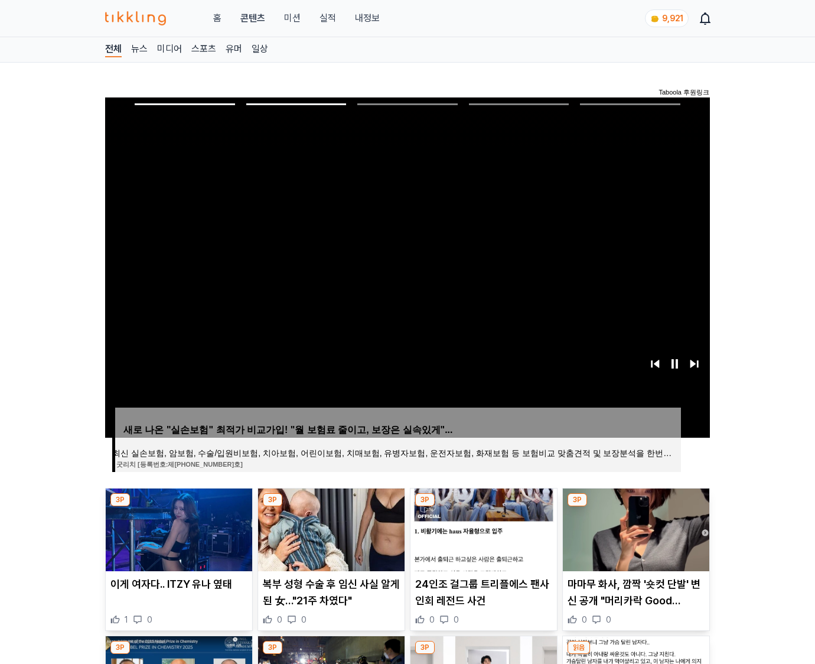
click at [634, 528] on img at bounding box center [636, 529] width 146 height 83
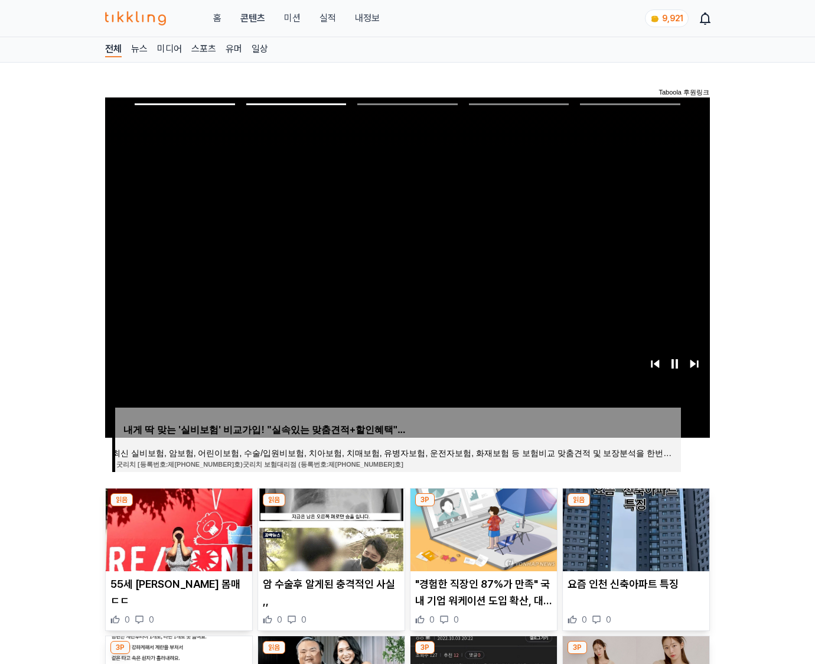
click at [634, 528] on img at bounding box center [636, 529] width 146 height 83
